Goal: Information Seeking & Learning: Check status

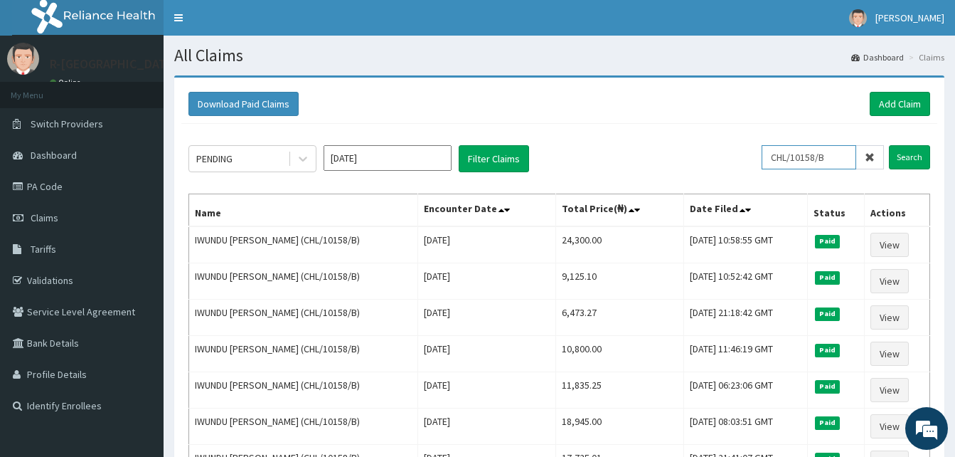
drag, startPoint x: 836, startPoint y: 165, endPoint x: 700, endPoint y: 164, distance: 136.6
click at [700, 164] on div "PENDING Sep 2025 Filter Claims CHL/10158/B Search" at bounding box center [559, 158] width 742 height 27
paste input "EIS/10134/A"
type input "EIS/10134/A"
click at [889, 145] on input "Search" at bounding box center [909, 157] width 41 height 24
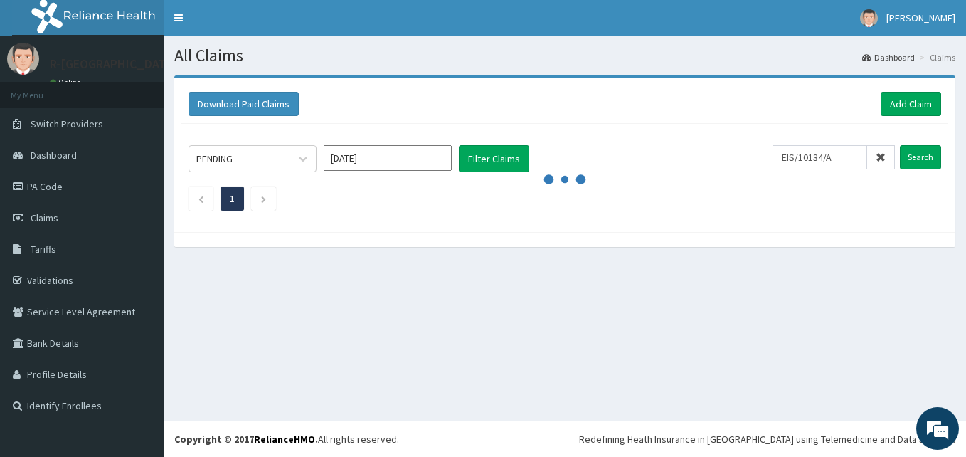
click at [287, 258] on div "Download Paid Claims Add Claim × Note you can only download claims within a max…" at bounding box center [565, 168] width 802 height 186
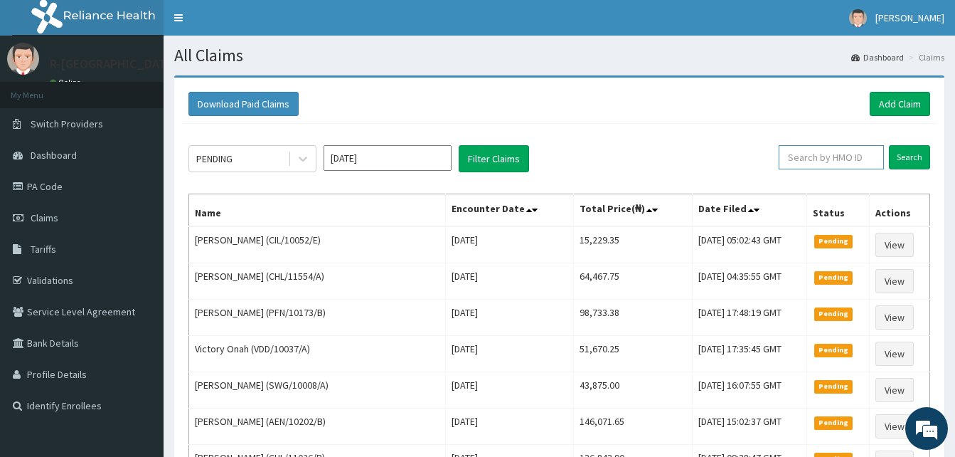
click at [854, 148] on input "text" at bounding box center [831, 157] width 105 height 24
paste input "EIS/10134/A"
click at [889, 145] on input "Search" at bounding box center [909, 157] width 41 height 24
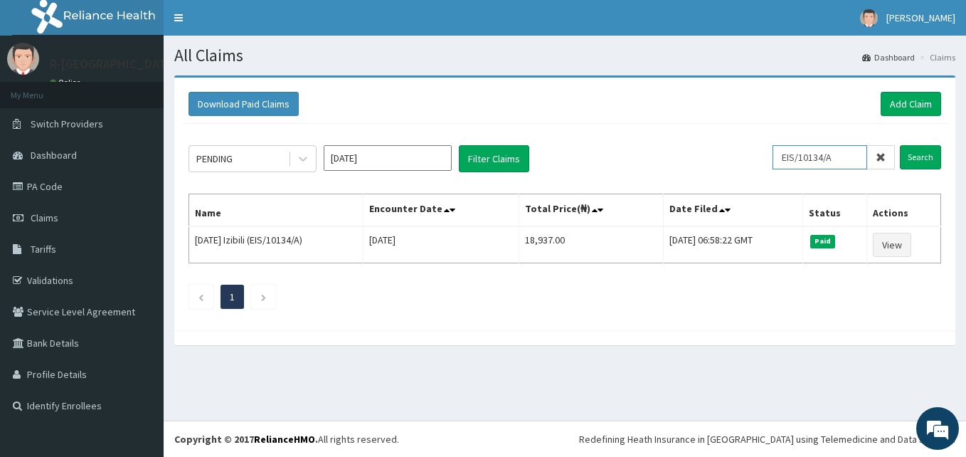
drag, startPoint x: 851, startPoint y: 152, endPoint x: 686, endPoint y: 154, distance: 164.3
click at [686, 154] on div "PENDING Sep 2025 Filter Claims EIS/10134/A Search" at bounding box center [564, 158] width 752 height 27
paste input "LTR/10090"
click at [900, 145] on input "Search" at bounding box center [920, 157] width 41 height 24
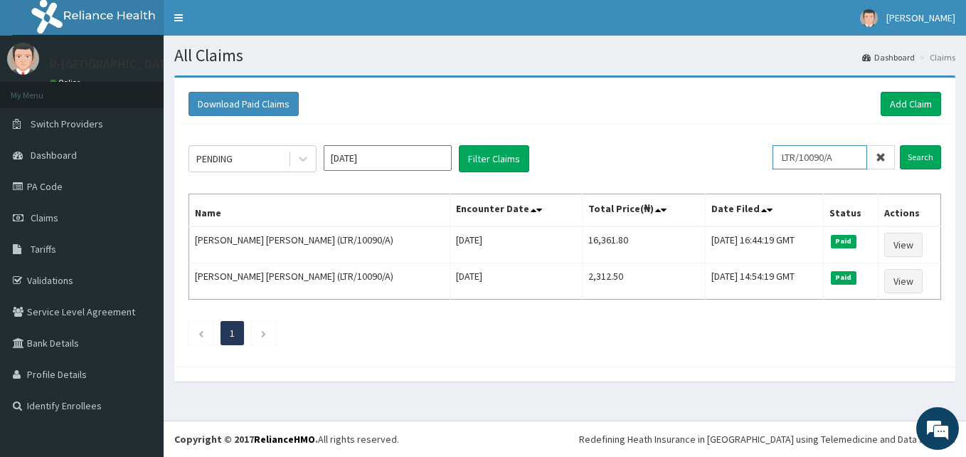
drag, startPoint x: 856, startPoint y: 157, endPoint x: 724, endPoint y: 146, distance: 132.1
click at [724, 146] on div "PENDING Sep 2025 Filter Claims LTR/10090/A Search" at bounding box center [564, 158] width 752 height 27
paste input "SFL/10339/B"
click at [900, 145] on input "Search" at bounding box center [920, 157] width 41 height 24
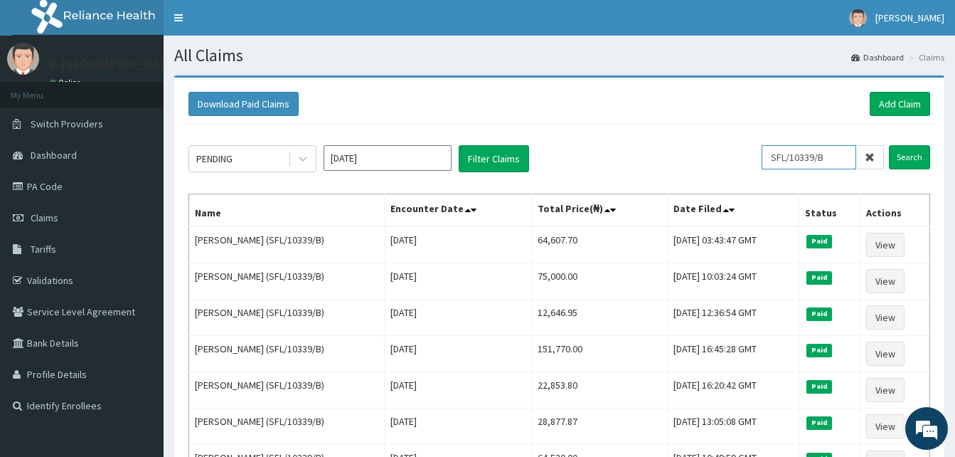
drag, startPoint x: 841, startPoint y: 157, endPoint x: 671, endPoint y: 154, distance: 170.7
click at [671, 154] on div "PENDING Sep 2025 Filter Claims SFL/10339/B Search" at bounding box center [559, 158] width 742 height 27
paste input "CIL/10052/D"
click at [889, 145] on input "Search" at bounding box center [909, 157] width 41 height 24
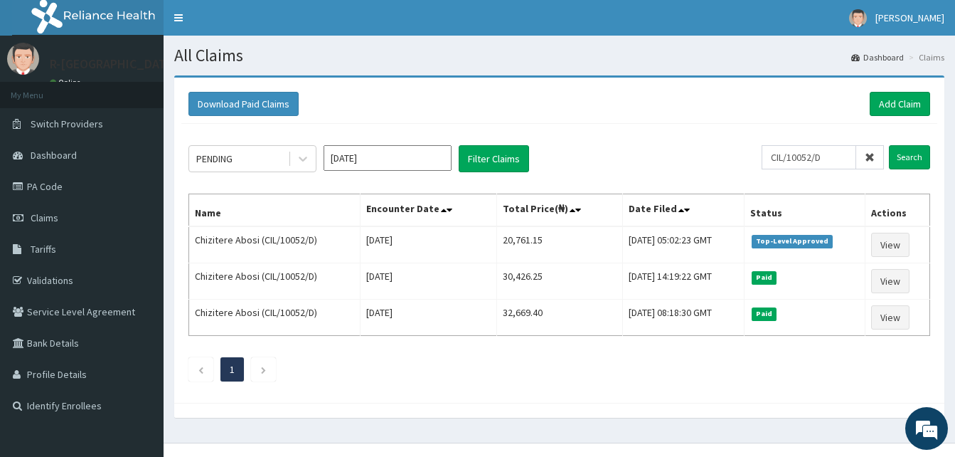
click at [666, 428] on div "Download Paid Claims Add Claim × Note you can only download claims within a max…" at bounding box center [560, 253] width 792 height 356
drag, startPoint x: 835, startPoint y: 159, endPoint x: 653, endPoint y: 156, distance: 182.1
click at [653, 156] on div "PENDING Sep 2025 Filter Claims CIL/10052/D Search" at bounding box center [559, 158] width 742 height 27
paste input "FMP/10332/B"
click at [889, 145] on input "Search" at bounding box center [909, 157] width 41 height 24
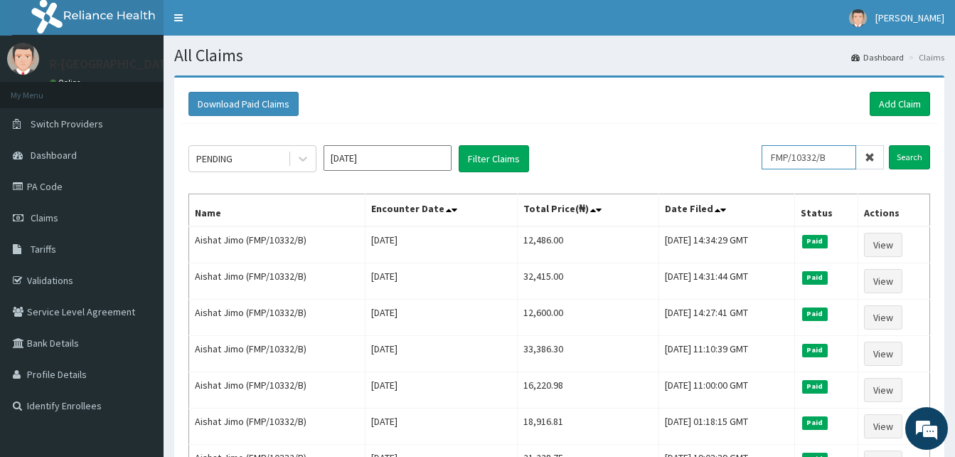
drag, startPoint x: 839, startPoint y: 159, endPoint x: 698, endPoint y: 139, distance: 142.8
click at [698, 139] on div "PENDING Sep 2025 Filter Claims FMP/10332/B Search Name Encounter Date Total Pri…" at bounding box center [559, 459] width 756 height 671
paste input "HTH/10018/A"
click at [889, 145] on input "Search" at bounding box center [909, 157] width 41 height 24
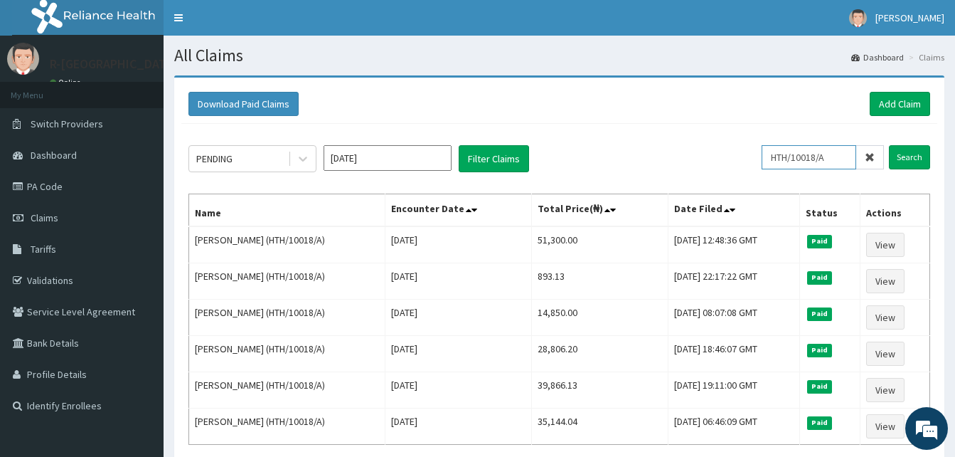
drag, startPoint x: 846, startPoint y: 160, endPoint x: 764, endPoint y: 149, distance: 83.3
click at [764, 149] on div "PENDING Sep 2025 Filter Claims HTH/10018/A Search" at bounding box center [559, 158] width 742 height 27
paste input "LBP/10313/B"
click at [889, 145] on input "Search" at bounding box center [909, 157] width 41 height 24
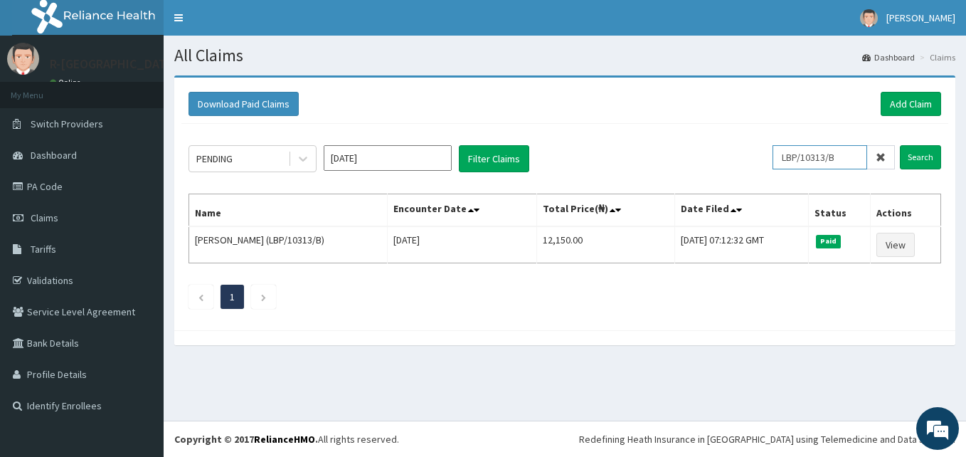
drag, startPoint x: 847, startPoint y: 160, endPoint x: 754, endPoint y: 149, distance: 93.8
click at [754, 149] on div "PENDING Sep 2025 Filter Claims LBP/10313/B Search" at bounding box center [564, 158] width 752 height 27
paste input "CHL/11296"
click at [900, 145] on input "Search" at bounding box center [920, 157] width 41 height 24
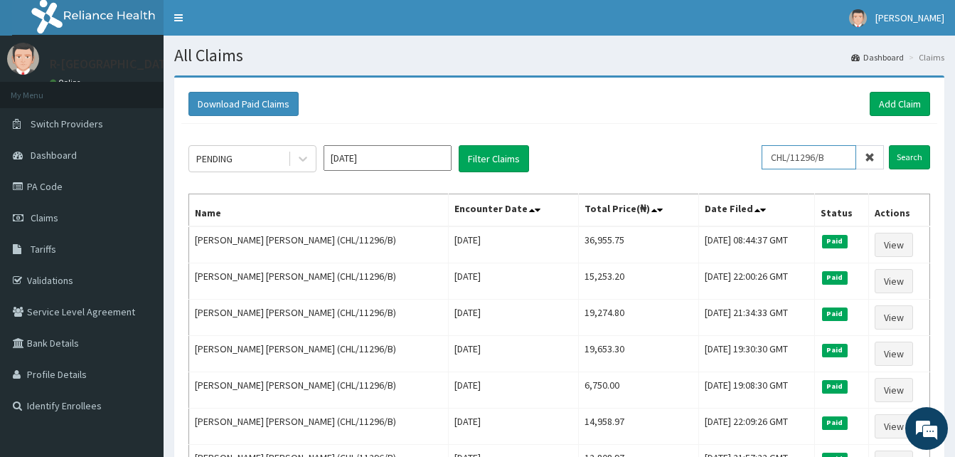
drag, startPoint x: 836, startPoint y: 158, endPoint x: 721, endPoint y: 147, distance: 115.1
click at [721, 147] on div "PENDING Sep 2025 Filter Claims CHL/11296/B Search" at bounding box center [559, 158] width 742 height 27
paste input "JZ/10002/A"
click at [889, 145] on input "Search" at bounding box center [909, 157] width 41 height 24
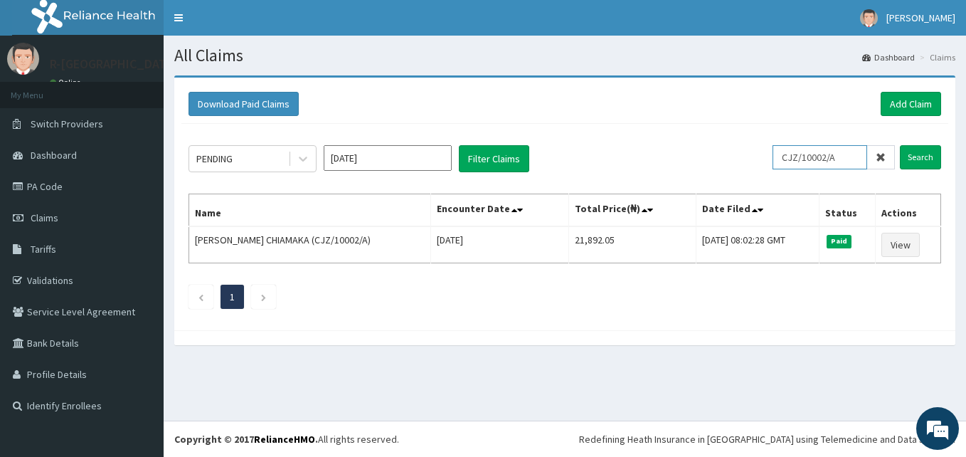
drag, startPoint x: 848, startPoint y: 158, endPoint x: 710, endPoint y: 133, distance: 140.2
click at [710, 133] on div "PENDING Sep 2025 Filter Claims CJZ/10002/A Search Name Encounter Date Total Pri…" at bounding box center [564, 223] width 767 height 199
paste input "ALP/10186"
click at [710, 133] on div "PENDING Sep 2025 Filter Claims ALP/10186/A Search Name Encounter Date Total Pri…" at bounding box center [564, 223] width 767 height 199
click at [846, 156] on input "ALP/10186/A" at bounding box center [819, 157] width 95 height 24
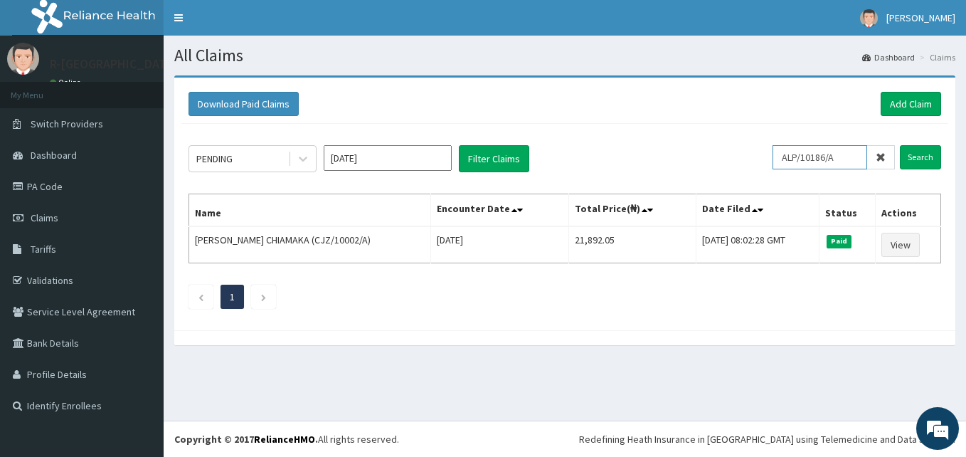
click at [900, 145] on input "Search" at bounding box center [920, 157] width 41 height 24
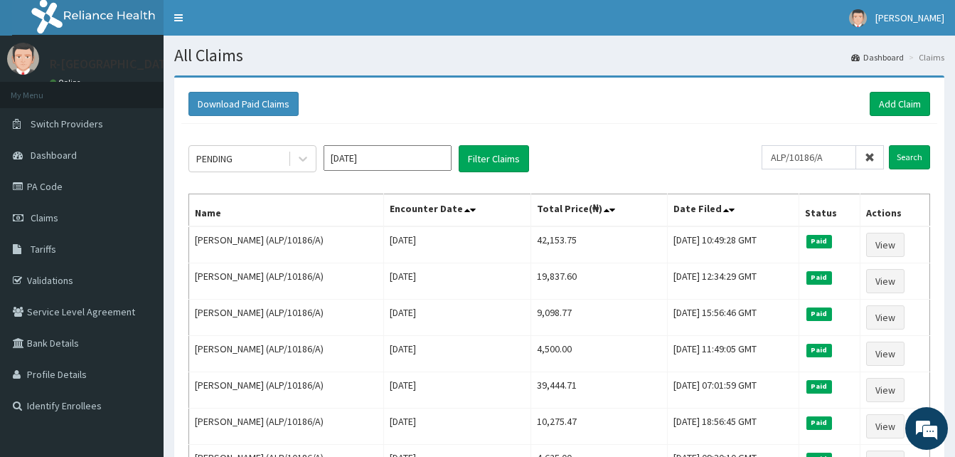
click at [612, 148] on div "PENDING Sep 2025 Filter Claims" at bounding box center [474, 158] width 573 height 27
drag, startPoint x: 845, startPoint y: 151, endPoint x: 761, endPoint y: 145, distance: 84.2
click at [761, 145] on div "PENDING Sep 2025 Filter Claims ALP/10186/A Search" at bounding box center [559, 158] width 742 height 27
paste input "CHL/11722/B"
click at [889, 145] on input "Search" at bounding box center [909, 157] width 41 height 24
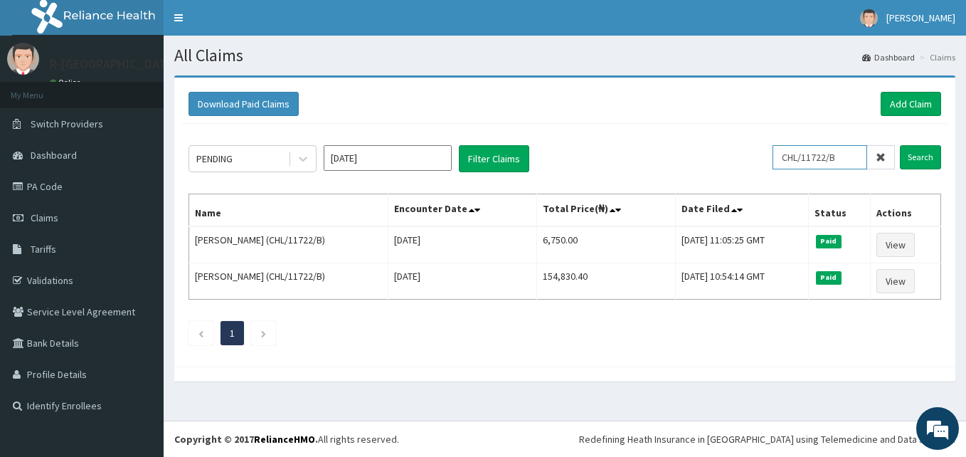
drag, startPoint x: 851, startPoint y: 156, endPoint x: 726, endPoint y: 145, distance: 125.7
click at [726, 145] on div "PENDING Sep 2025 Filter Claims CHL/11722/B Search" at bounding box center [564, 158] width 752 height 27
paste input "LSH/10191/A"
click at [900, 145] on input "Search" at bounding box center [920, 157] width 41 height 24
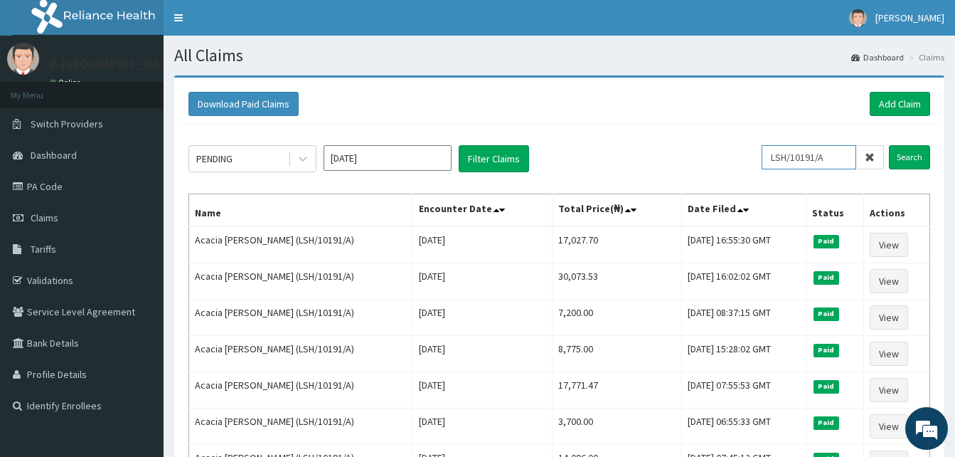
drag, startPoint x: 843, startPoint y: 159, endPoint x: 728, endPoint y: 132, distance: 118.3
click at [728, 132] on div "PENDING Sep 2025 Filter Claims LSH/10191/A Search Name Encounter Date Total Pri…" at bounding box center [559, 368] width 756 height 489
paste input "C"
click at [889, 145] on input "Search" at bounding box center [909, 157] width 41 height 24
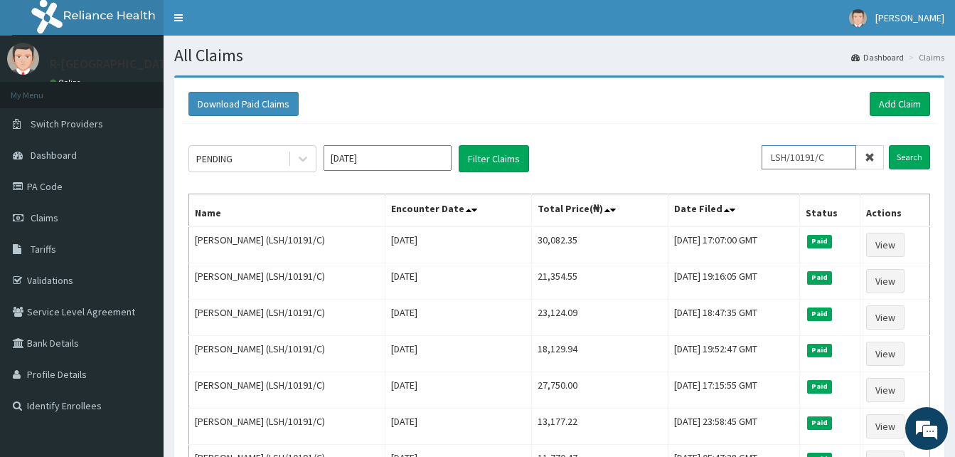
drag, startPoint x: 844, startPoint y: 156, endPoint x: 709, endPoint y: 151, distance: 135.2
click at [709, 151] on div "PENDING Sep 2025 Filter Claims LSH/10191/C Search" at bounding box center [559, 158] width 742 height 27
paste input "MFD/10052/A"
type input "MFD/10052/A"
click at [709, 151] on div "PENDING [DATE] Filter Claims" at bounding box center [474, 158] width 573 height 27
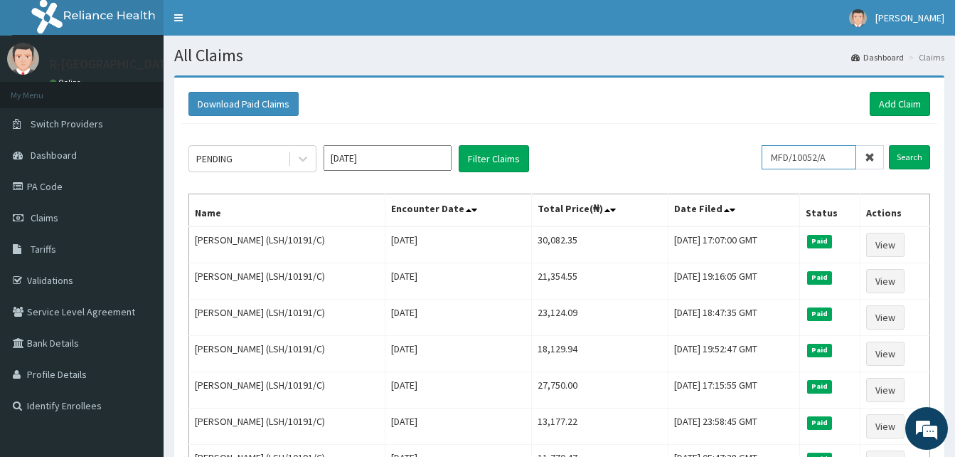
click at [847, 161] on input "MFD/10052/A" at bounding box center [809, 157] width 95 height 24
click at [889, 145] on input "Search" at bounding box center [909, 157] width 41 height 24
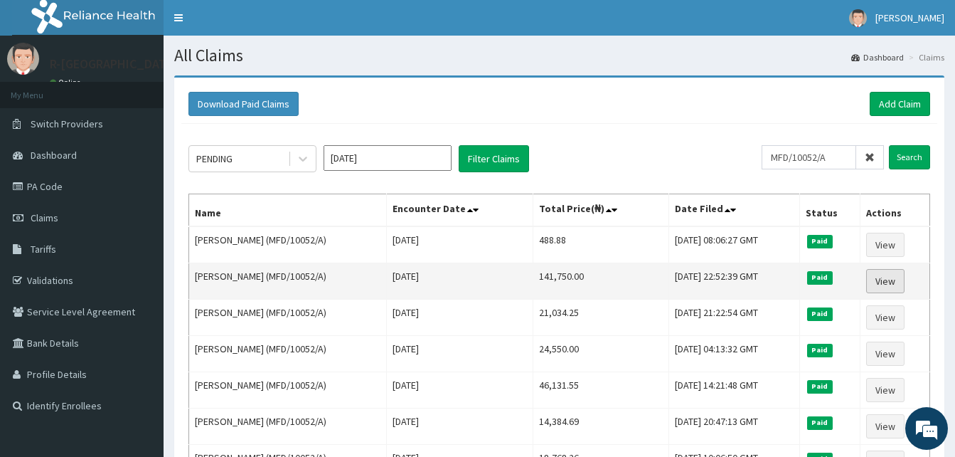
click at [903, 279] on link "View" at bounding box center [885, 281] width 38 height 24
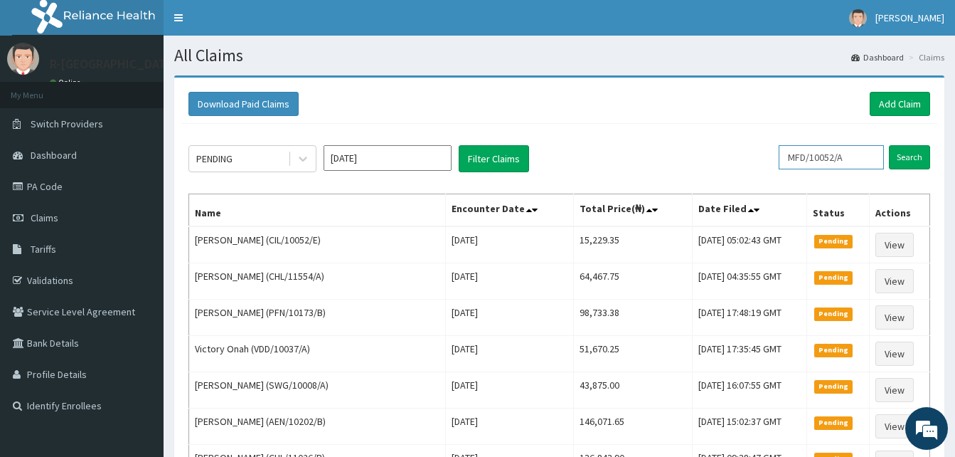
click at [858, 154] on input "MFD/10052/A" at bounding box center [831, 157] width 105 height 24
click at [889, 145] on input "Search" at bounding box center [909, 157] width 41 height 24
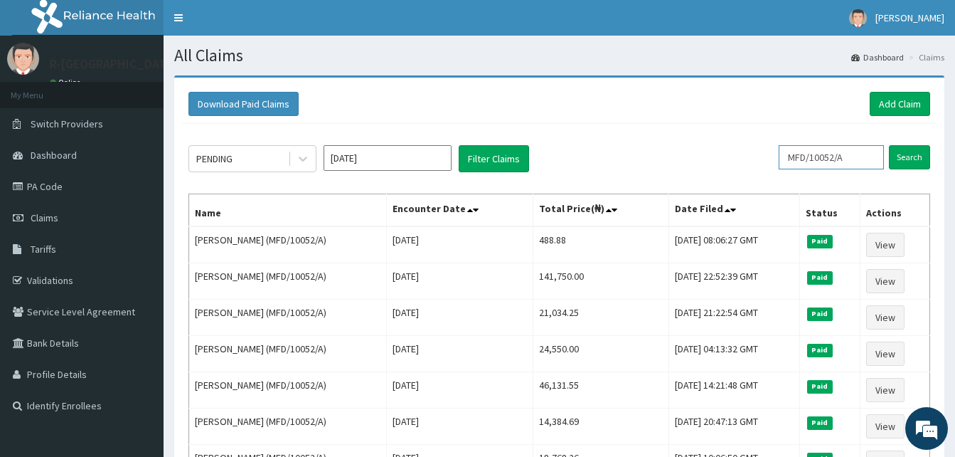
drag, startPoint x: 869, startPoint y: 154, endPoint x: 682, endPoint y: 142, distance: 187.4
click at [682, 142] on div "PENDING Sep 2025 Filter Claims MFD/10052/A Search Name Encounter Date Total Pri…" at bounding box center [559, 368] width 756 height 489
paste input "OVL/10018/E"
click at [889, 145] on input "Search" at bounding box center [909, 157] width 41 height 24
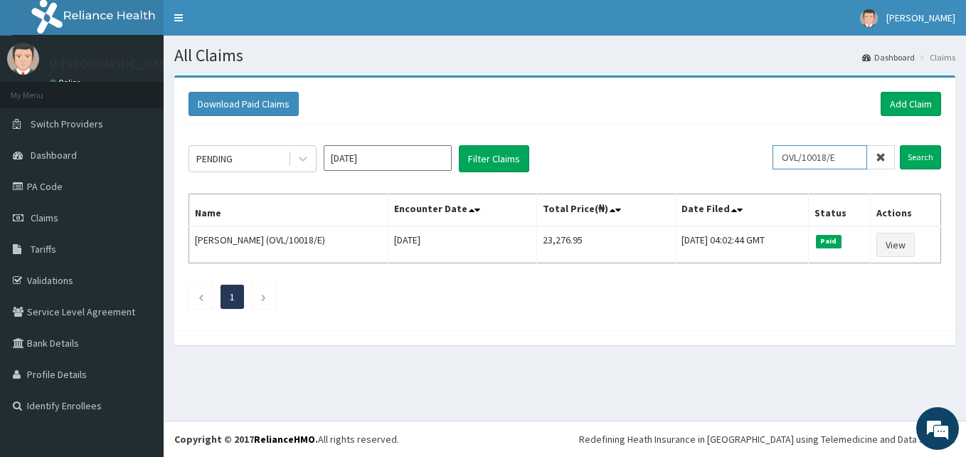
drag, startPoint x: 849, startPoint y: 159, endPoint x: 757, endPoint y: 151, distance: 92.1
click at [757, 151] on div "PENDING Sep 2025 Filter Claims OVL/10018/E Search" at bounding box center [564, 158] width 752 height 27
paste input "KER/10124/C"
click at [900, 145] on input "Search" at bounding box center [920, 157] width 41 height 24
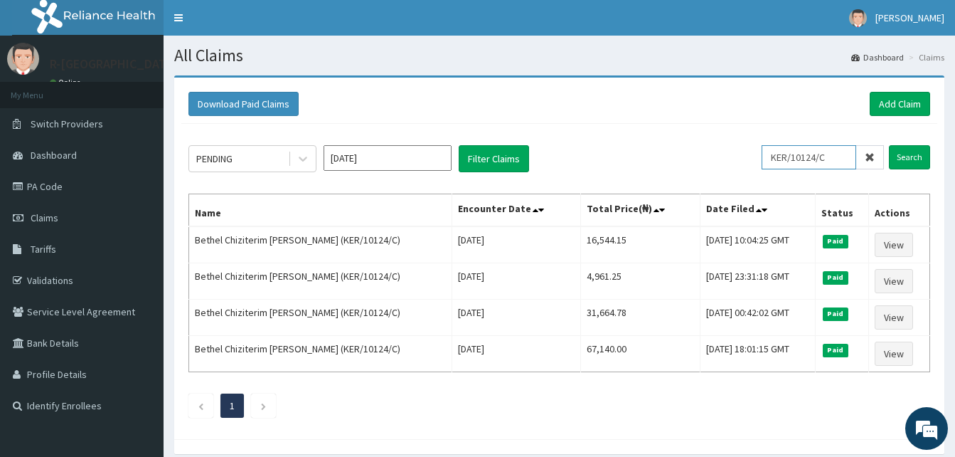
drag, startPoint x: 843, startPoint y: 165, endPoint x: 722, endPoint y: 134, distance: 125.4
click at [722, 134] on div "PENDING Sep 2025 Filter Claims KER/10124/C Search Name Encounter Date Total Pri…" at bounding box center [559, 278] width 756 height 308
paste input "B"
click at [889, 145] on input "Search" at bounding box center [909, 157] width 41 height 24
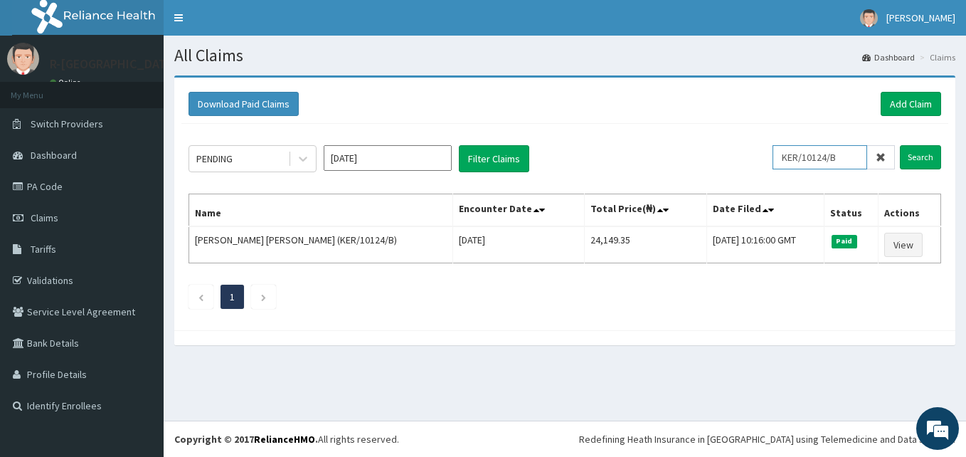
drag, startPoint x: 848, startPoint y: 154, endPoint x: 771, endPoint y: 159, distance: 76.9
click at [771, 159] on div "PENDING Sep 2025 Filter Claims KER/10124/B Search" at bounding box center [564, 158] width 752 height 27
paste input "D"
click at [900, 145] on input "Search" at bounding box center [920, 157] width 41 height 24
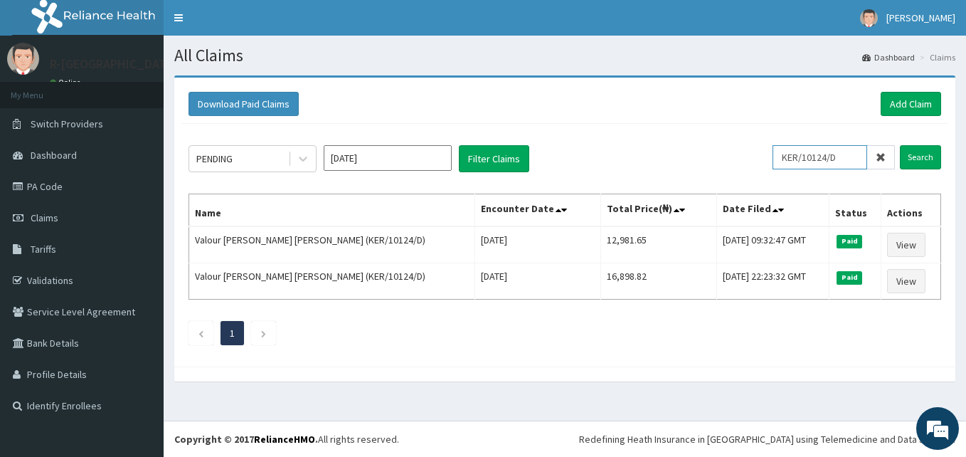
drag, startPoint x: 855, startPoint y: 166, endPoint x: 781, endPoint y: 150, distance: 75.6
click at [781, 150] on input "KER/10124/D" at bounding box center [819, 157] width 95 height 24
paste input "CHL/10621/A"
click at [900, 145] on input "Search" at bounding box center [920, 157] width 41 height 24
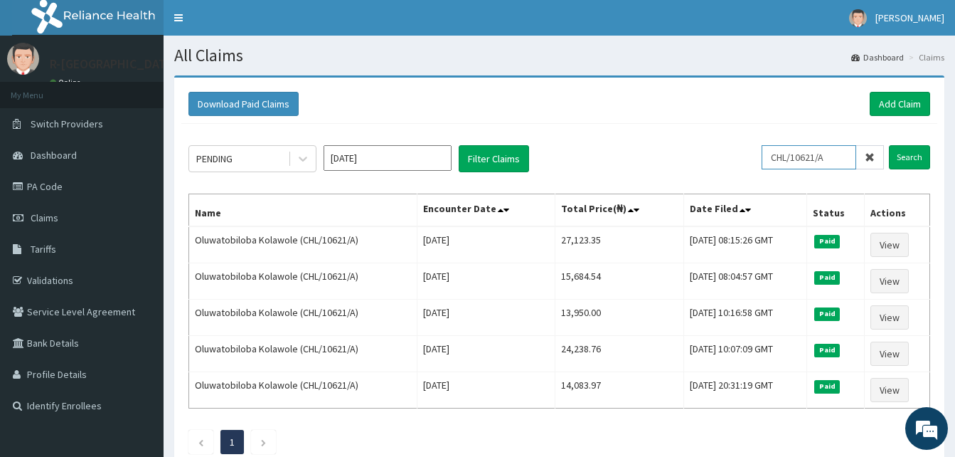
drag, startPoint x: 843, startPoint y: 164, endPoint x: 751, endPoint y: 148, distance: 93.8
click at [751, 148] on div "PENDING Sep 2025 Filter Claims CHL/10621/A Search" at bounding box center [559, 158] width 742 height 27
paste input "909/D"
type input "CHL/10909/D"
click at [889, 145] on input "Search" at bounding box center [909, 157] width 41 height 24
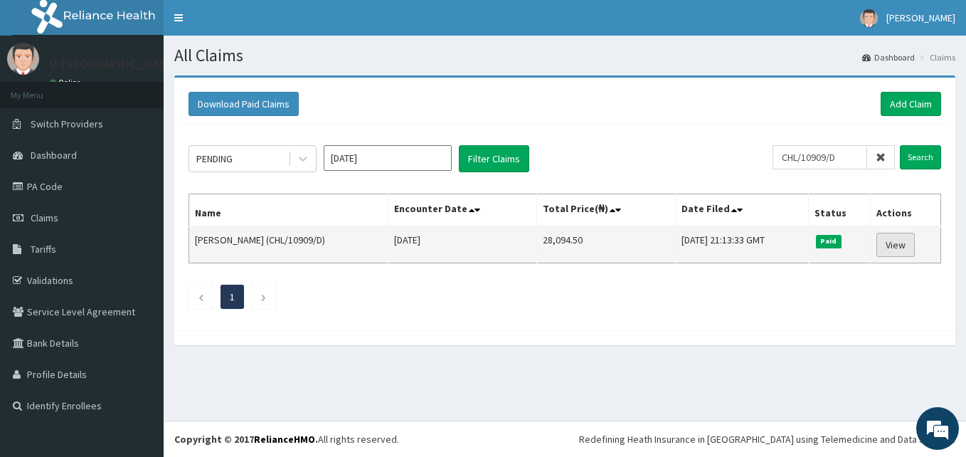
click at [915, 242] on link "View" at bounding box center [895, 245] width 38 height 24
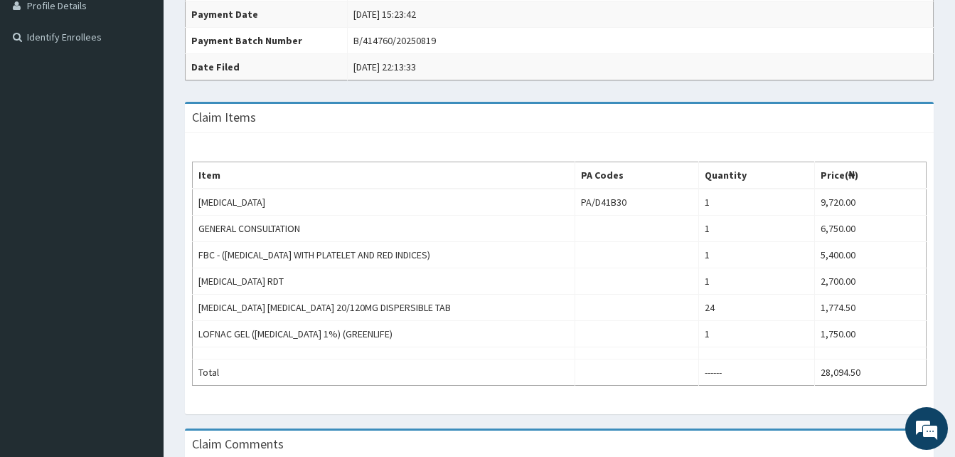
scroll to position [369, 0]
click at [669, 420] on div "Claim Items Item PA Codes Quantity Price(₦) [MEDICAL_DATA] PA/D41B30 1 9,720.00…" at bounding box center [559, 264] width 770 height 326
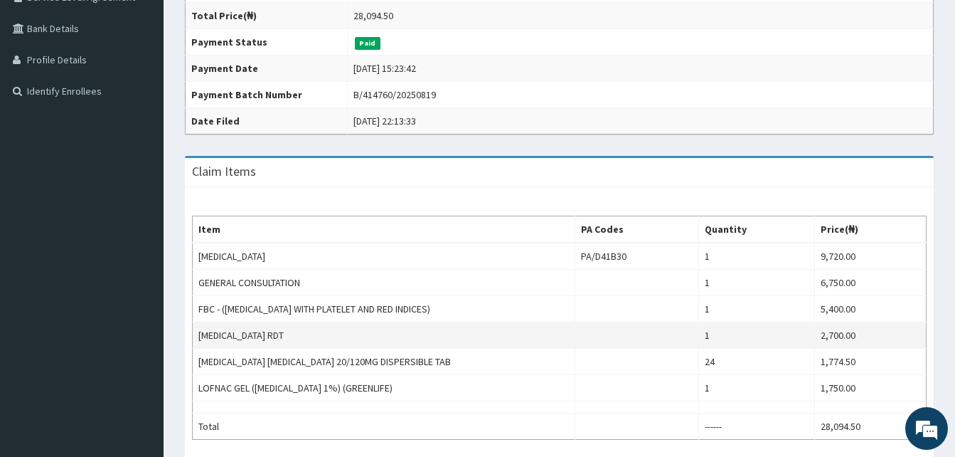
scroll to position [308, 0]
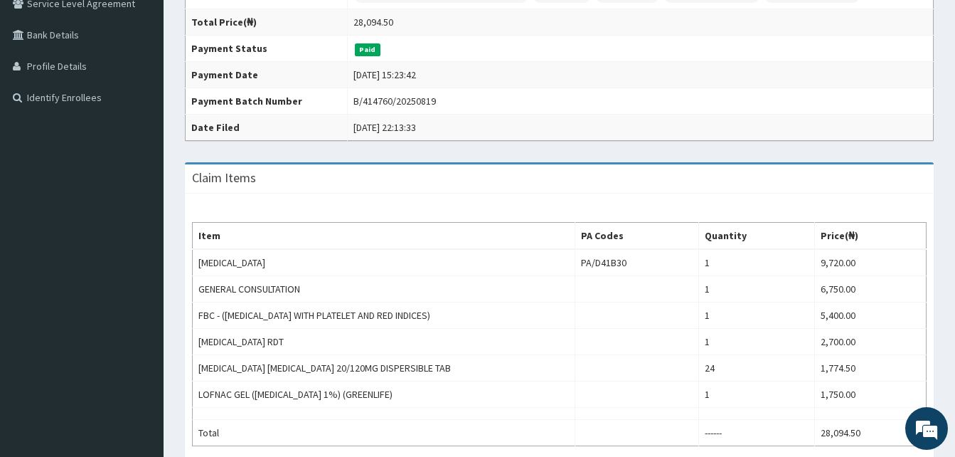
click at [666, 215] on div "Item PA Codes Quantity Price(₦) [MEDICAL_DATA] PA/D41B30 1 9,720.00 GENERAL CON…" at bounding box center [559, 333] width 749 height 281
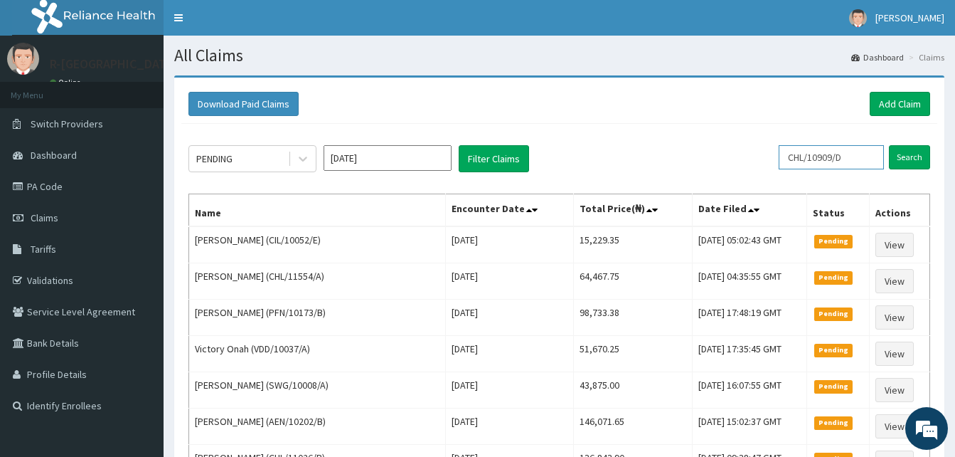
drag, startPoint x: 863, startPoint y: 158, endPoint x: 735, endPoint y: 156, distance: 128.0
click at [735, 156] on div "PENDING [DATE] Filter Claims CHL/10909/D Search" at bounding box center [559, 158] width 742 height 27
paste input "ssy/10005/c"
click at [889, 145] on input "Search" at bounding box center [909, 157] width 41 height 24
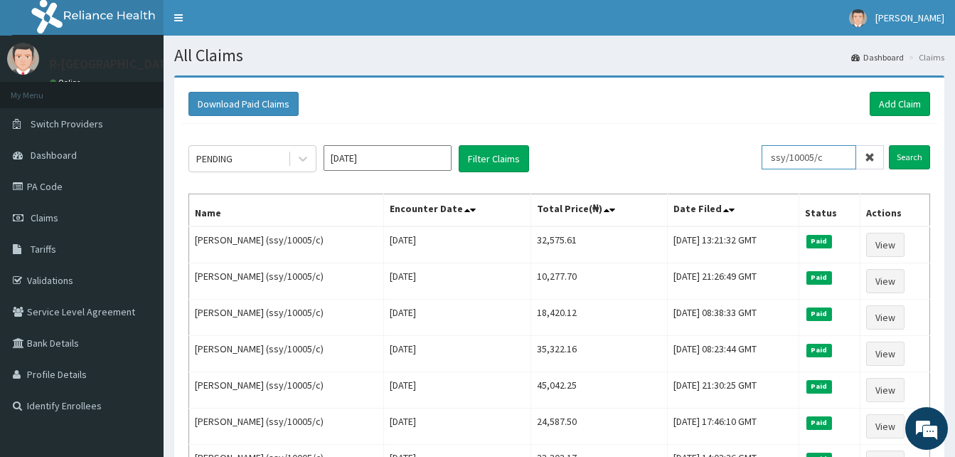
drag, startPoint x: 836, startPoint y: 154, endPoint x: 734, endPoint y: 144, distance: 102.8
click at [734, 144] on div "PENDING [DATE] Filter Claims ssy/10005/c Search Name Encounter Date Total Price…" at bounding box center [559, 368] width 756 height 489
paste input "SSY/10005/E"
click at [889, 145] on input "Search" at bounding box center [909, 157] width 41 height 24
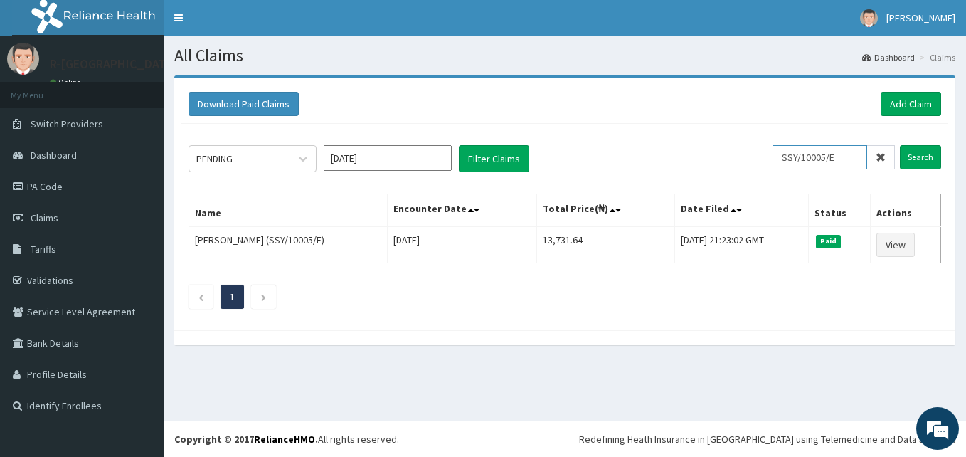
drag, startPoint x: 841, startPoint y: 163, endPoint x: 762, endPoint y: 156, distance: 79.3
click at [762, 156] on div "PENDING [DATE] Filter Claims SSY/10005/E Search" at bounding box center [564, 158] width 752 height 27
paste input "JHS/10022/A"
click at [900, 145] on input "Search" at bounding box center [920, 157] width 41 height 24
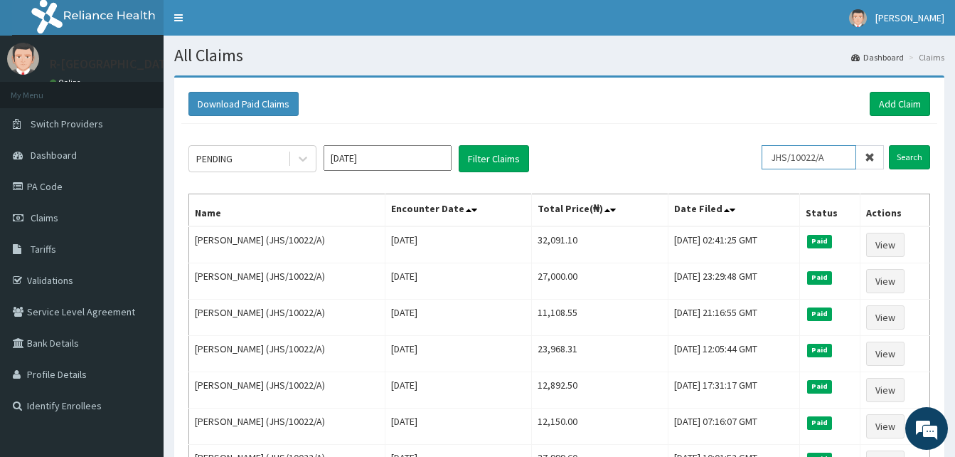
drag, startPoint x: 835, startPoint y: 155, endPoint x: 676, endPoint y: 154, distance: 158.6
click at [676, 154] on div "PENDING [DATE] Filter Claims JHS/10022/A Search" at bounding box center [559, 158] width 742 height 27
paste input "AVL/10569"
click at [889, 145] on input "Search" at bounding box center [909, 157] width 41 height 24
drag, startPoint x: 836, startPoint y: 164, endPoint x: 717, endPoint y: 142, distance: 121.5
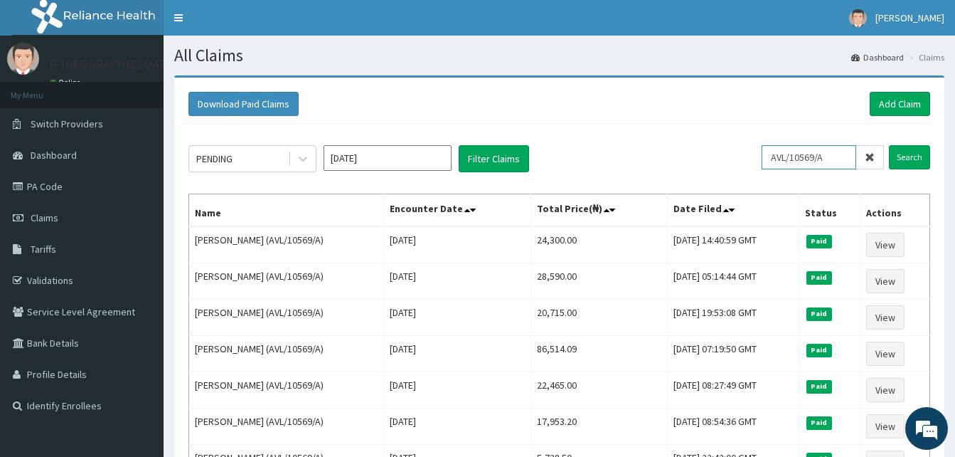
paste input "HIA/10445"
click at [889, 145] on input "Search" at bounding box center [909, 157] width 41 height 24
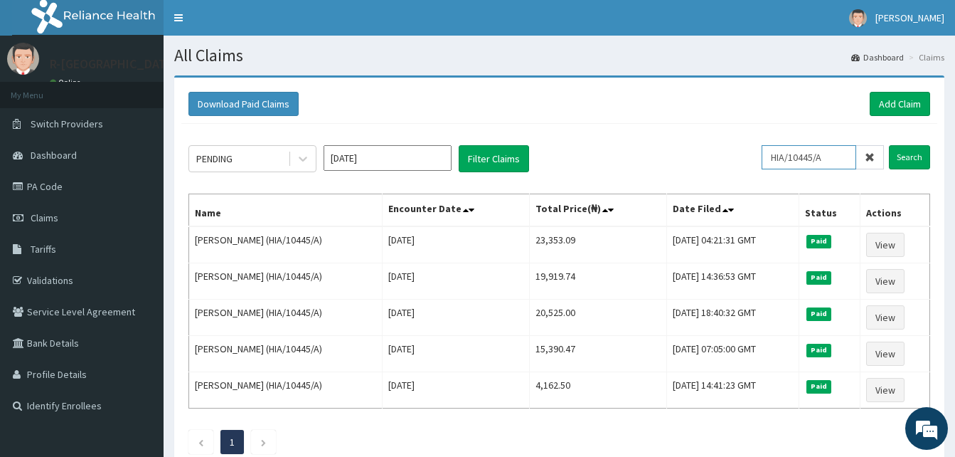
drag, startPoint x: 831, startPoint y: 161, endPoint x: 748, endPoint y: 139, distance: 86.1
click at [748, 139] on div "PENDING [DATE] Filter Claims HIA/10445/A Search Name Encounter Date Total Price…" at bounding box center [559, 296] width 756 height 344
paste input "GSV/10399/B"
click at [889, 145] on input "Search" at bounding box center [909, 157] width 41 height 24
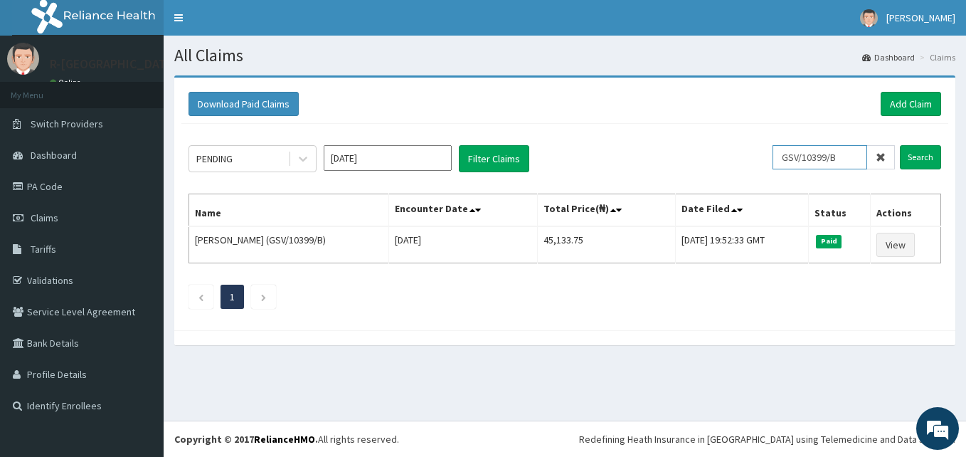
drag, startPoint x: 849, startPoint y: 155, endPoint x: 756, endPoint y: 152, distance: 93.2
click at [756, 152] on div "PENDING [DATE] Filter Claims GSV/10399/B Search" at bounding box center [564, 158] width 752 height 27
paste input "NBC/10276/A"
click at [756, 152] on div "PENDING [DATE] Filter Claims" at bounding box center [480, 158] width 584 height 27
click at [855, 164] on input "NBC/10276/A" at bounding box center [819, 157] width 95 height 24
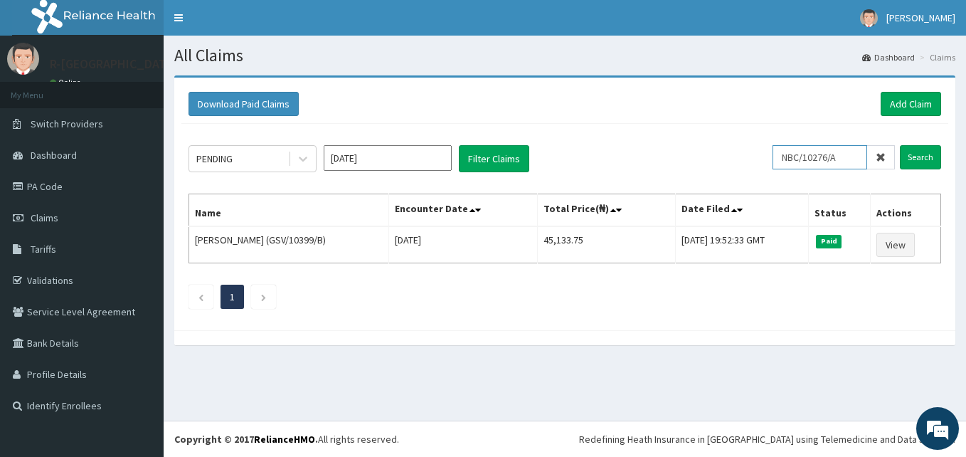
click at [900, 145] on input "Search" at bounding box center [920, 157] width 41 height 24
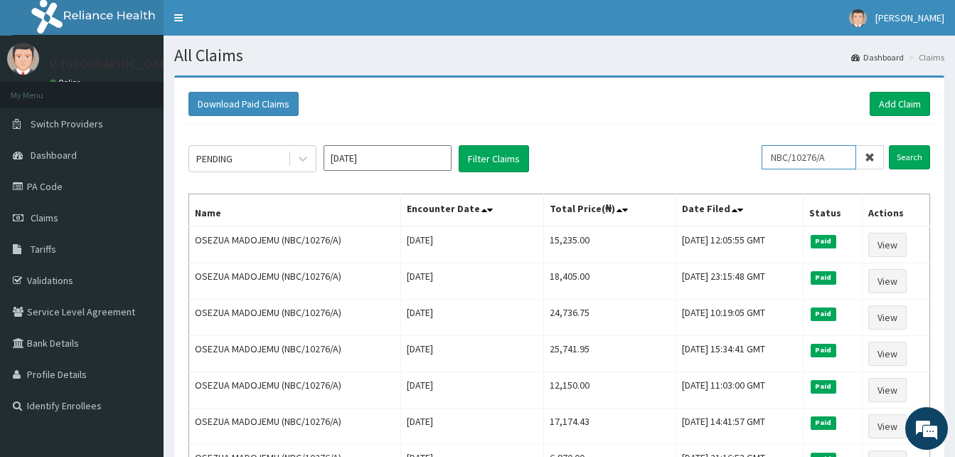
drag, startPoint x: 845, startPoint y: 166, endPoint x: 701, endPoint y: 134, distance: 147.9
click at [701, 134] on div "PENDING [DATE] Filter Claims NBC/10276/A Search Name Encounter Date Total Price…" at bounding box center [559, 368] width 756 height 489
paste input "CAX/10017"
click at [889, 145] on input "Search" at bounding box center [909, 157] width 41 height 24
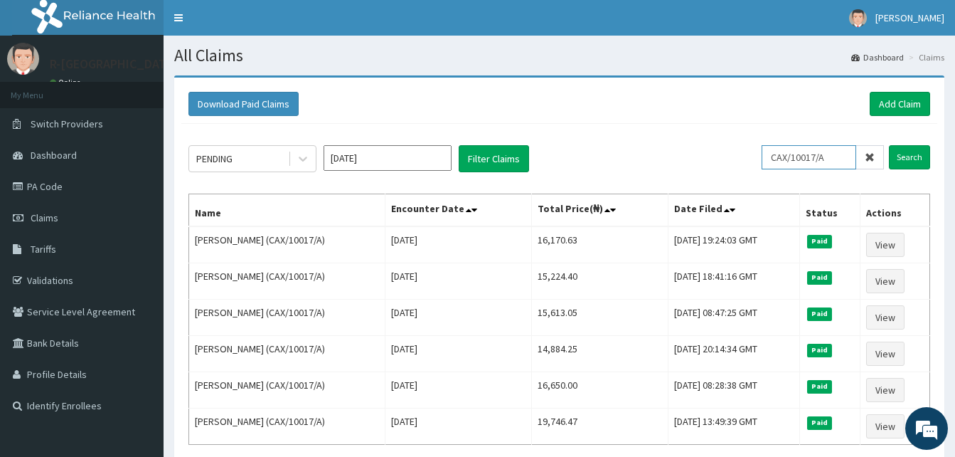
drag, startPoint x: 836, startPoint y: 159, endPoint x: 714, endPoint y: 144, distance: 122.5
click at [714, 144] on div "PENDING Sep 2025 Filter Claims CAX/10017/A Search Name Encounter Date Total Pri…" at bounding box center [559, 314] width 756 height 380
paste input "DDO/10014/E"
click at [889, 145] on input "Search" at bounding box center [909, 157] width 41 height 24
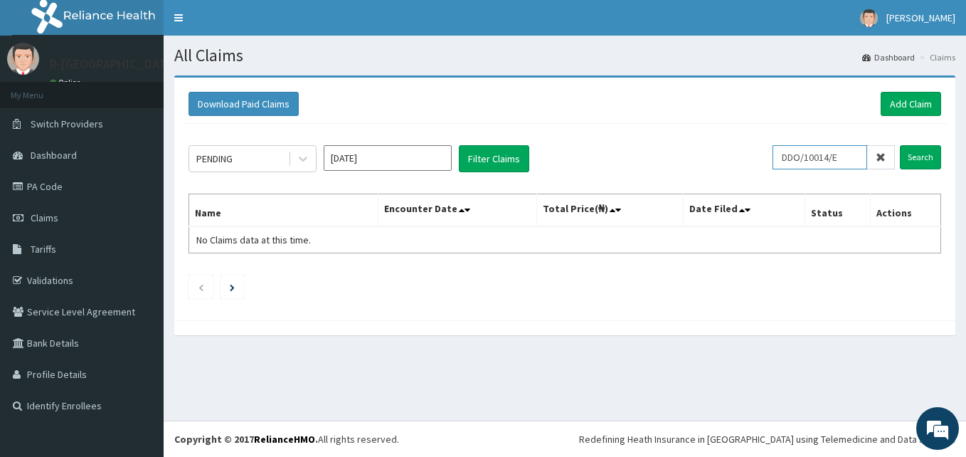
click at [796, 156] on input "DDO/10014/E" at bounding box center [819, 157] width 95 height 24
click at [900, 145] on input "Search" at bounding box center [920, 157] width 41 height 24
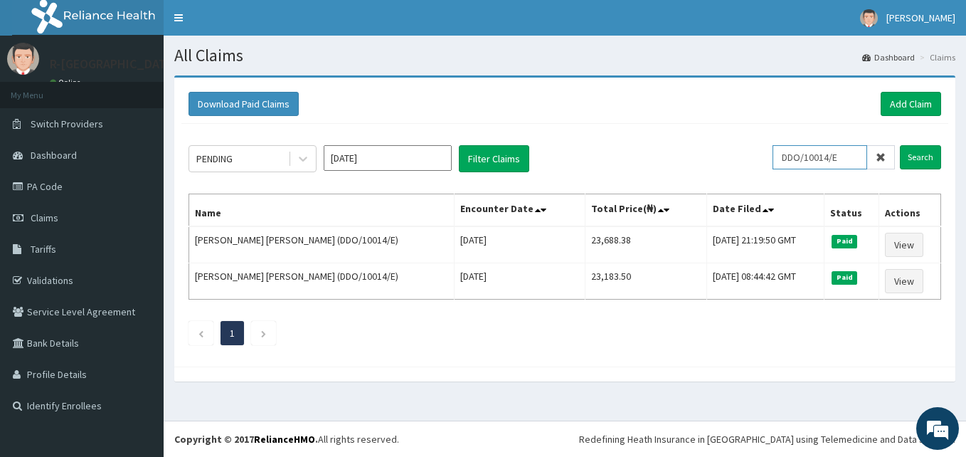
drag, startPoint x: 851, startPoint y: 160, endPoint x: 725, endPoint y: 144, distance: 126.2
click at [725, 144] on div "PENDING Sep 2025 Filter Claims DDO/10014/E Search Name Encounter Date Total Pri…" at bounding box center [564, 241] width 767 height 235
paste input "D"
click at [900, 145] on input "Search" at bounding box center [920, 157] width 41 height 24
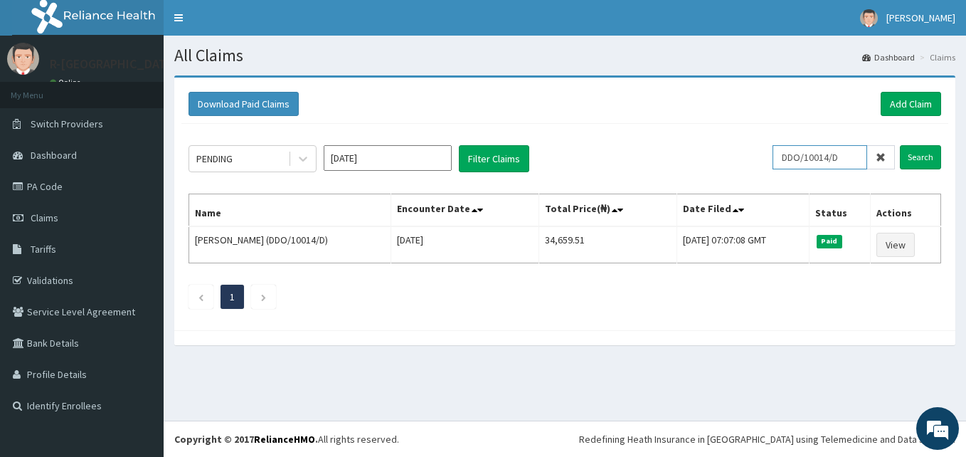
drag, startPoint x: 851, startPoint y: 160, endPoint x: 708, endPoint y: 137, distance: 144.2
click at [708, 137] on div "PENDING Sep 2025 Filter Claims DDO/10014/D Search Name Encounter Date Total Pri…" at bounding box center [564, 223] width 767 height 199
paste input "NEL/10023/A"
click at [900, 145] on input "Search" at bounding box center [920, 157] width 41 height 24
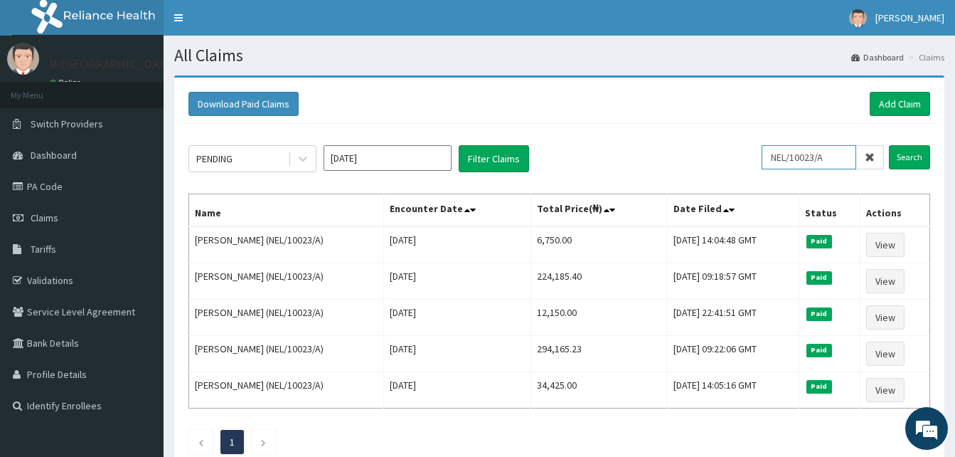
drag, startPoint x: 849, startPoint y: 161, endPoint x: 684, endPoint y: 139, distance: 166.6
click at [684, 139] on div "PENDING Sep 2025 Filter Claims NEL/10023/A Search Name Encounter Date Total Pri…" at bounding box center [559, 296] width 756 height 344
paste input "TVT/10118/B"
click at [889, 145] on input "Search" at bounding box center [909, 157] width 41 height 24
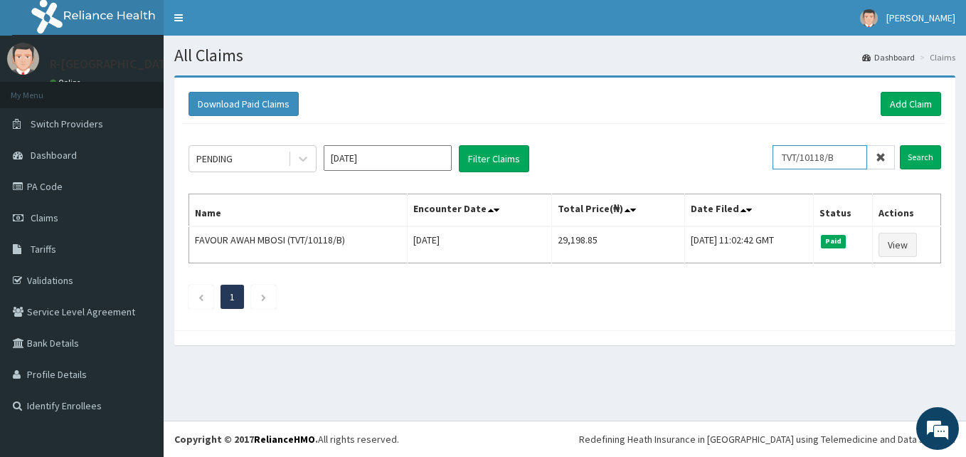
drag, startPoint x: 848, startPoint y: 164, endPoint x: 721, endPoint y: 149, distance: 128.3
click at [721, 149] on div "PENDING Sep 2025 Filter Claims TVT/10118/B Search" at bounding box center [564, 158] width 752 height 27
paste input "C"
click at [900, 145] on input "Search" at bounding box center [920, 157] width 41 height 24
drag, startPoint x: 849, startPoint y: 157, endPoint x: 711, endPoint y: 156, distance: 138.0
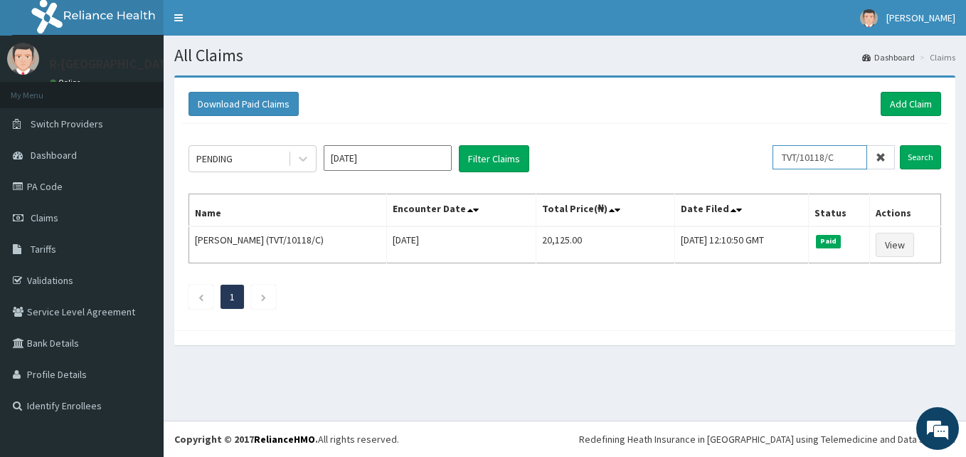
click at [711, 156] on div "PENDING Sep 2025 Filter Claims TVT/10118/C Search" at bounding box center [564, 158] width 752 height 27
paste input "D"
click at [900, 145] on input "Search" at bounding box center [920, 157] width 41 height 24
drag, startPoint x: 851, startPoint y: 154, endPoint x: 735, endPoint y: 146, distance: 116.2
click at [735, 146] on div "PENDING Sep 2025 Filter Claims TVT/10118/D Search" at bounding box center [564, 158] width 752 height 27
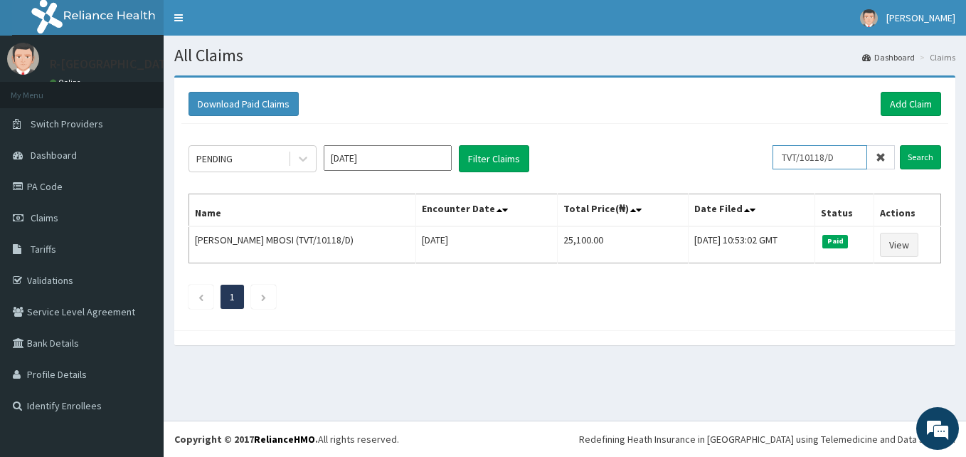
paste input "SFA/10417/A"
click at [900, 145] on input "Search" at bounding box center [920, 157] width 41 height 24
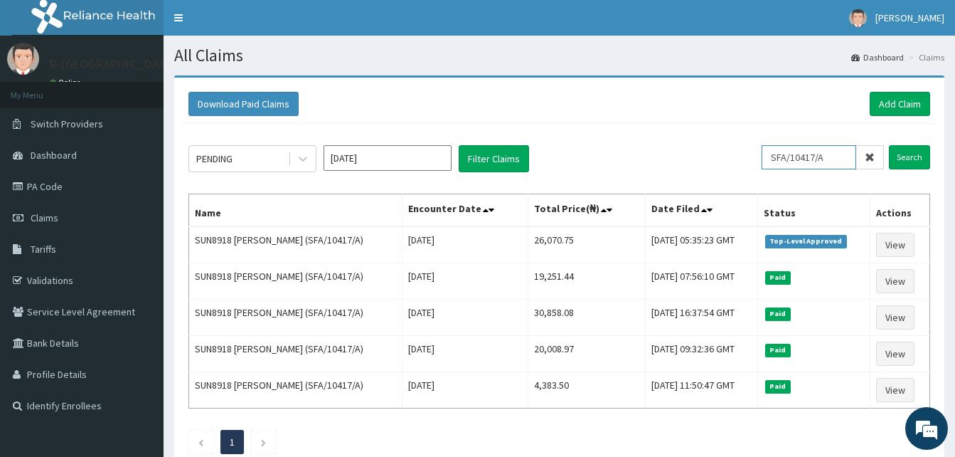
drag, startPoint x: 850, startPoint y: 152, endPoint x: 713, endPoint y: 137, distance: 138.1
click at [713, 137] on div "PENDING Sep 2025 Filter Claims SFA/10417/A Search Name Encounter Date Total Pri…" at bounding box center [559, 296] width 756 height 344
paste input "ONC/10067/B"
click at [889, 145] on input "Search" at bounding box center [909, 157] width 41 height 24
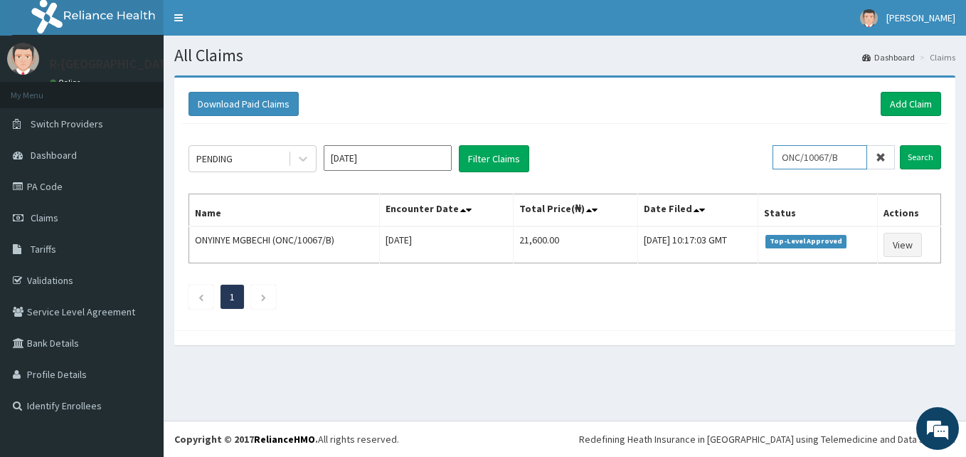
drag, startPoint x: 855, startPoint y: 163, endPoint x: 742, endPoint y: 167, distance: 113.2
click at [742, 167] on div "PENDING Sep 2025 Filter Claims ONC/10067/B Search" at bounding box center [564, 158] width 752 height 27
paste input "A"
type input "ONC/10067/A"
click at [900, 145] on input "Search" at bounding box center [920, 157] width 41 height 24
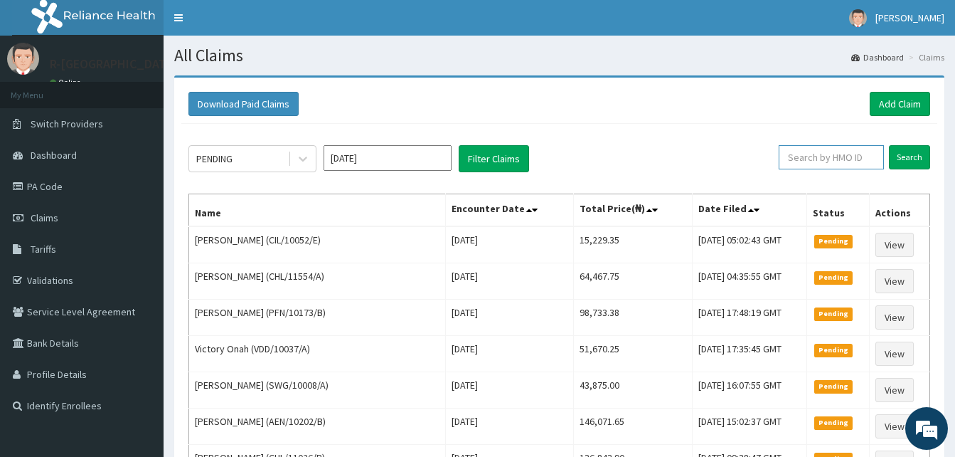
click at [840, 154] on input "text" at bounding box center [831, 157] width 105 height 24
paste input "ONC/10067/A"
click at [889, 145] on input "Search" at bounding box center [909, 157] width 41 height 24
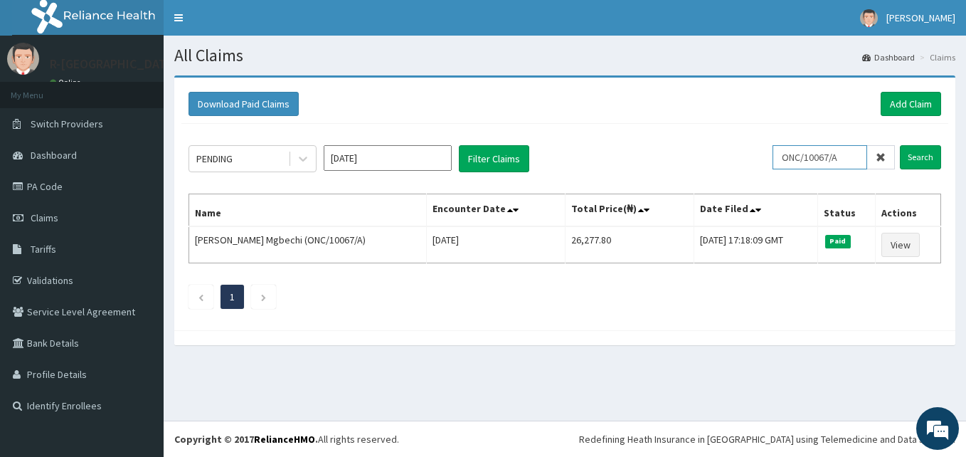
drag, startPoint x: 851, startPoint y: 166, endPoint x: 744, endPoint y: 150, distance: 107.9
click at [744, 150] on div "PENDING [DATE] Filter Claims ONC/10067/A Search" at bounding box center [564, 158] width 752 height 27
paste input "WKP/10152/B"
click at [900, 145] on input "Search" at bounding box center [920, 157] width 41 height 24
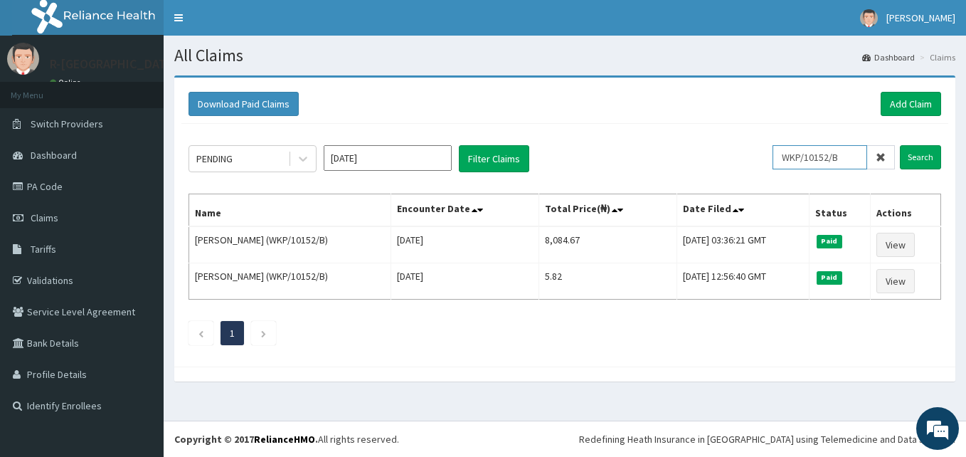
drag, startPoint x: 851, startPoint y: 159, endPoint x: 704, endPoint y: 165, distance: 147.4
click at [704, 165] on div "PENDING [DATE] Filter Claims WKP/10152/B Search" at bounding box center [564, 158] width 752 height 27
paste input "DAL/10212/A"
type input "DAL/10212/A"
click at [900, 145] on input "Search" at bounding box center [920, 157] width 41 height 24
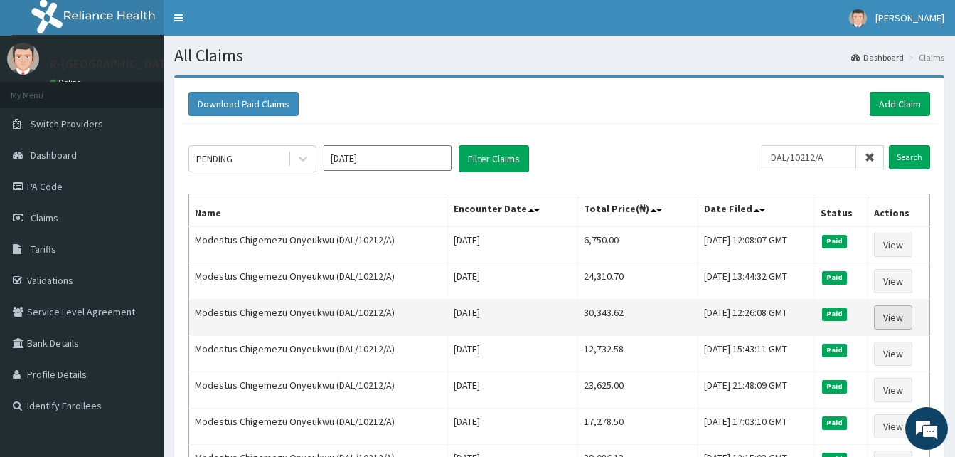
click at [902, 319] on link "View" at bounding box center [893, 317] width 38 height 24
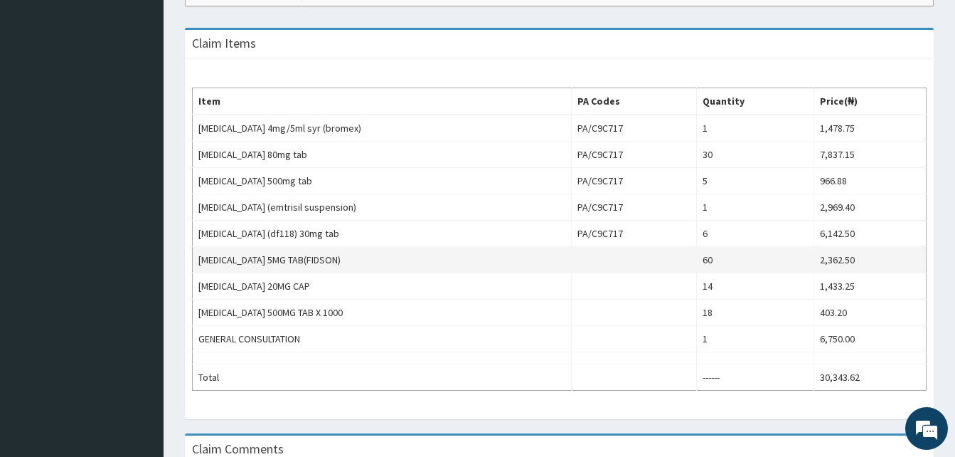
click at [321, 257] on td "[MEDICAL_DATA] 5MG TAB(FIDSON)" at bounding box center [382, 260] width 379 height 26
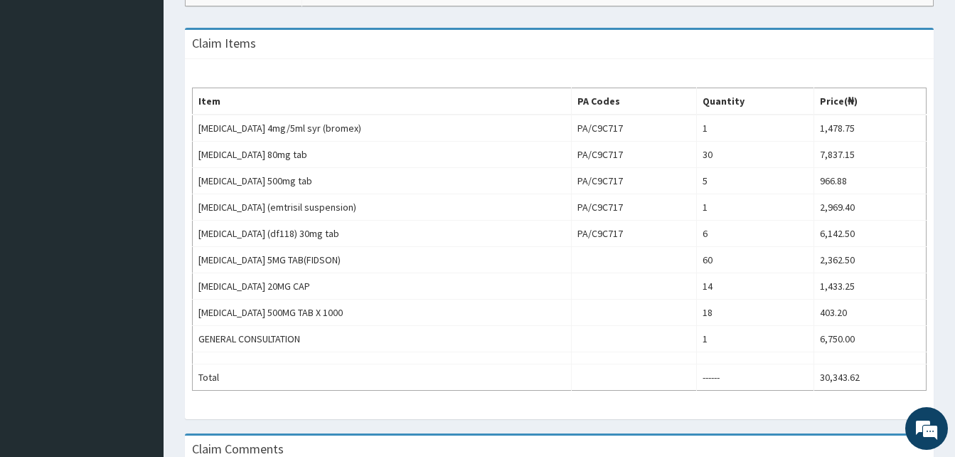
click at [593, 97] on th "PA Codes" at bounding box center [634, 101] width 125 height 27
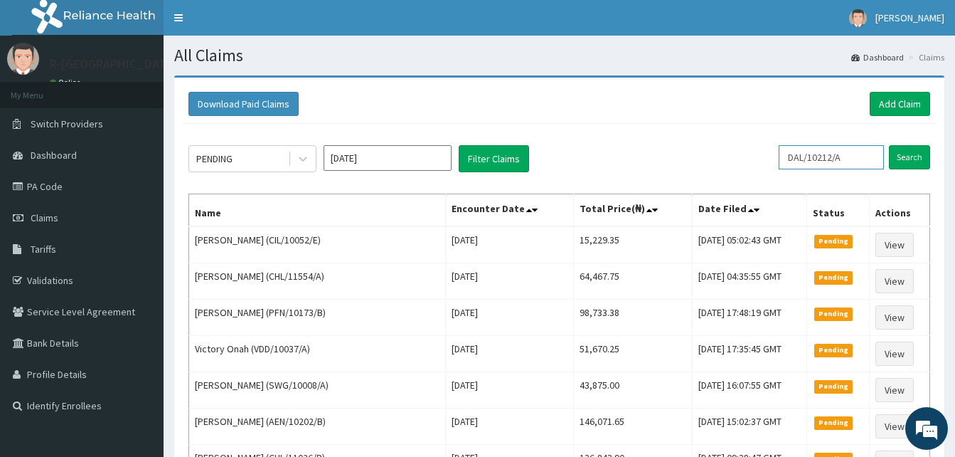
drag, startPoint x: 865, startPoint y: 159, endPoint x: 618, endPoint y: 133, distance: 248.2
click at [618, 133] on div "PENDING Sep 2025 Filter Claims DAL/10212/A Search Name Encounter Date Total Pri…" at bounding box center [559, 423] width 756 height 598
paste input "KSB/10067/C"
click at [889, 145] on input "Search" at bounding box center [909, 157] width 41 height 24
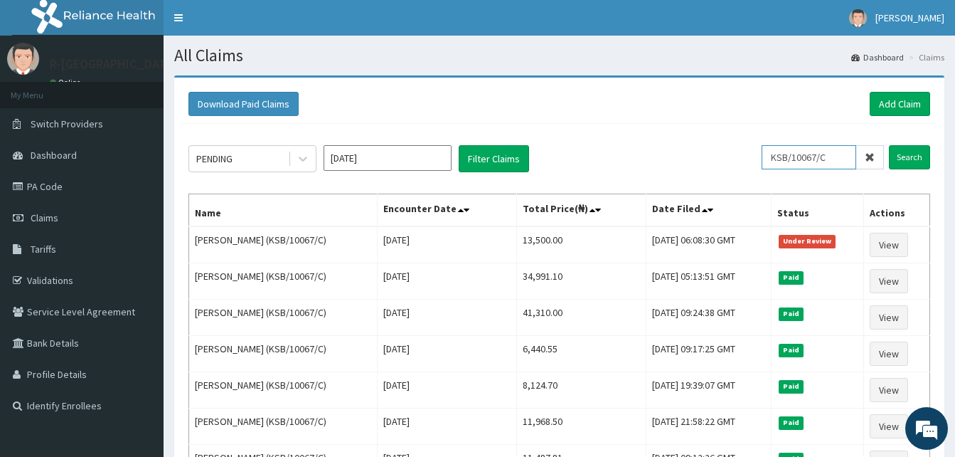
drag, startPoint x: 841, startPoint y: 156, endPoint x: 718, endPoint y: 133, distance: 125.8
paste input "CYA/10570/A"
click at [889, 145] on input "Search" at bounding box center [909, 157] width 41 height 24
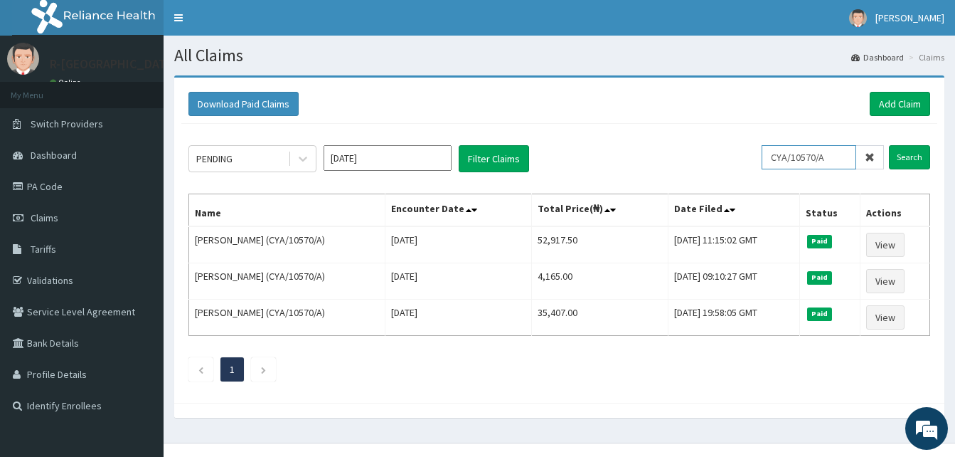
drag, startPoint x: 844, startPoint y: 159, endPoint x: 706, endPoint y: 142, distance: 139.1
click at [706, 142] on div "PENDING Sep 2025 Filter Claims CYA/10570/A Search Name Encounter Date Total Pri…" at bounding box center [559, 260] width 756 height 272
paste input "HL/11553/D"
click at [889, 145] on input "Search" at bounding box center [909, 157] width 41 height 24
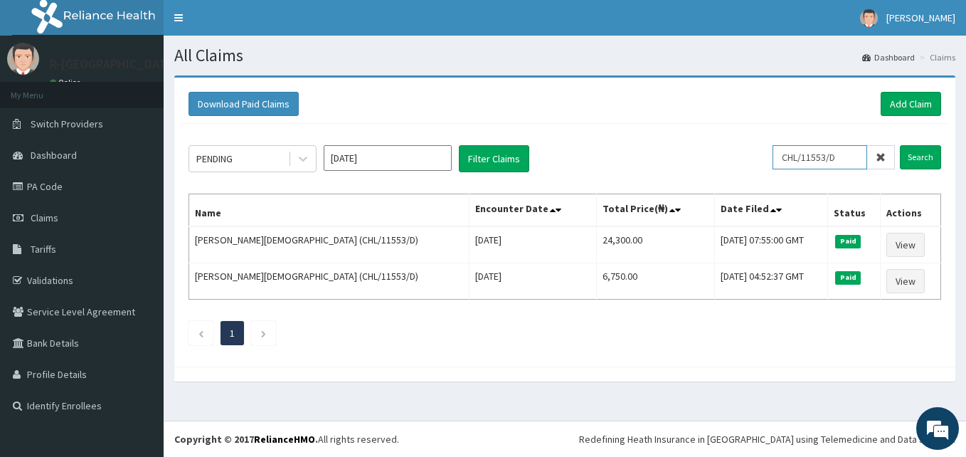
drag, startPoint x: 854, startPoint y: 156, endPoint x: 678, endPoint y: 144, distance: 176.0
click at [678, 144] on div "PENDING Sep 2025 Filter Claims CHL/11553/D Search Name Encounter Date Total Pri…" at bounding box center [564, 241] width 767 height 235
paste input "HTH/10018/B"
click at [900, 145] on input "Search" at bounding box center [920, 157] width 41 height 24
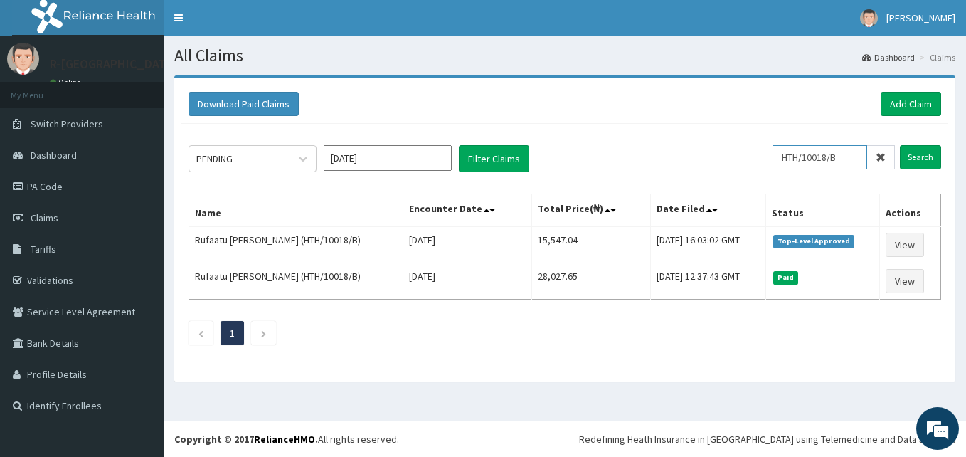
drag, startPoint x: 851, startPoint y: 156, endPoint x: 666, endPoint y: 122, distance: 188.7
click at [666, 122] on div "Download Paid Claims Add Claim × Note you can only download claims within a max…" at bounding box center [564, 222] width 781 height 289
paste input "JHS/10094/A"
click at [900, 145] on input "Search" at bounding box center [920, 157] width 41 height 24
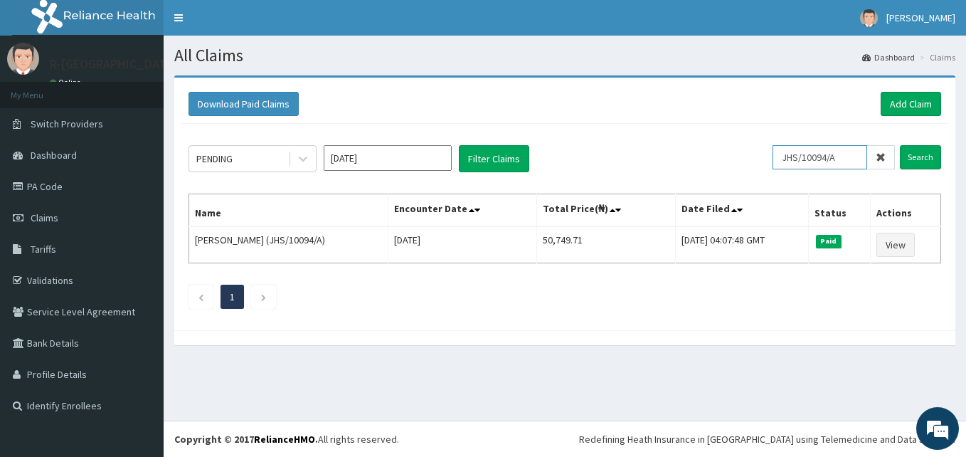
drag, startPoint x: 848, startPoint y: 151, endPoint x: 752, endPoint y: 141, distance: 97.2
click at [752, 141] on div "PENDING Sep 2025 Filter Claims JHS/10094/A Search Name Encounter Date Total Pri…" at bounding box center [564, 223] width 767 height 199
paste input "CIR/10016"
click at [900, 145] on input "Search" at bounding box center [920, 157] width 41 height 24
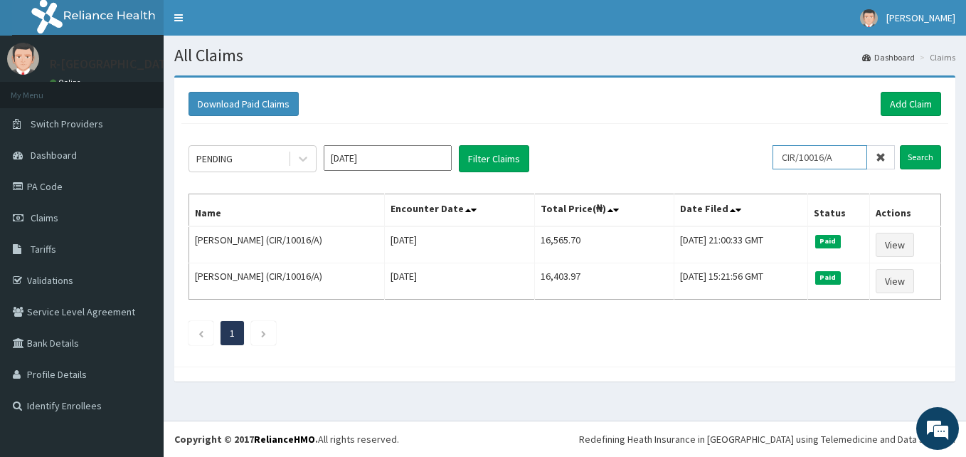
drag, startPoint x: 851, startPoint y: 158, endPoint x: 708, endPoint y: 139, distance: 144.2
click at [708, 139] on div "PENDING Sep 2025 Filter Claims CIR/10016/A Search Name Encounter Date Total Pri…" at bounding box center [564, 241] width 767 height 235
paste input "HIA/10365"
click at [900, 145] on input "Search" at bounding box center [920, 157] width 41 height 24
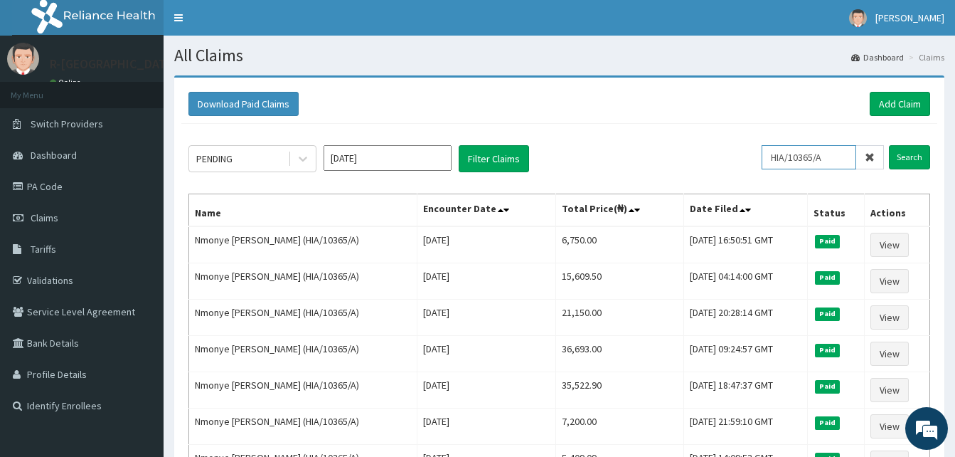
drag, startPoint x: 833, startPoint y: 151, endPoint x: 750, endPoint y: 140, distance: 83.9
click at [750, 140] on div "PENDING Sep 2025 Filter Claims HIA/10365/A Search Name Encounter Date Total Pri…" at bounding box center [559, 387] width 756 height 526
paste input "CHL/10298/C"
click at [889, 145] on input "Search" at bounding box center [909, 157] width 41 height 24
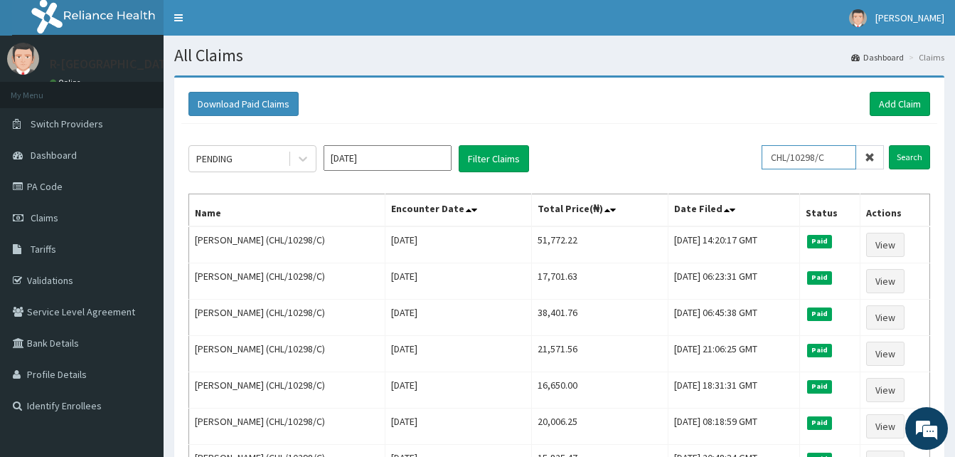
drag, startPoint x: 847, startPoint y: 159, endPoint x: 740, endPoint y: 149, distance: 107.8
click at [740, 149] on div "PENDING Sep 2025 Filter Claims CHL/10298/C Search" at bounding box center [559, 158] width 742 height 27
paste input "RGS/10044/A"
type input "RGS/10044/A"
click at [889, 145] on input "Search" at bounding box center [909, 157] width 41 height 24
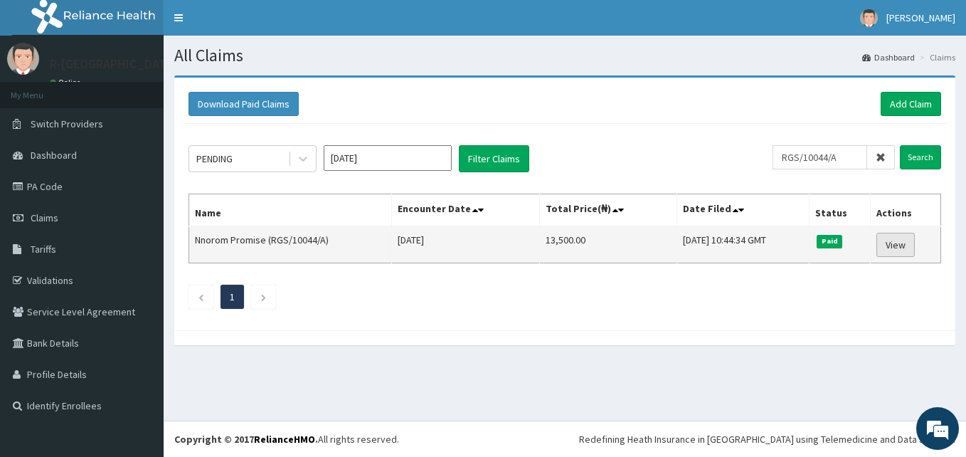
click at [902, 245] on link "View" at bounding box center [895, 245] width 38 height 24
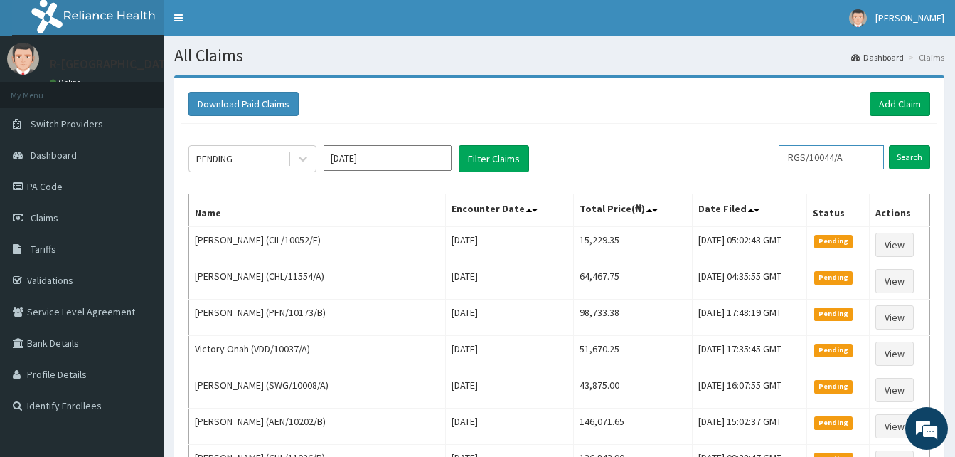
drag, startPoint x: 859, startPoint y: 152, endPoint x: 723, endPoint y: 169, distance: 137.5
click at [723, 169] on div "PENDING [DATE] Filter Claims RGS/10044/A Search" at bounding box center [559, 158] width 742 height 27
paste input "LGQ/10015/D"
click at [889, 145] on input "Search" at bounding box center [909, 157] width 41 height 24
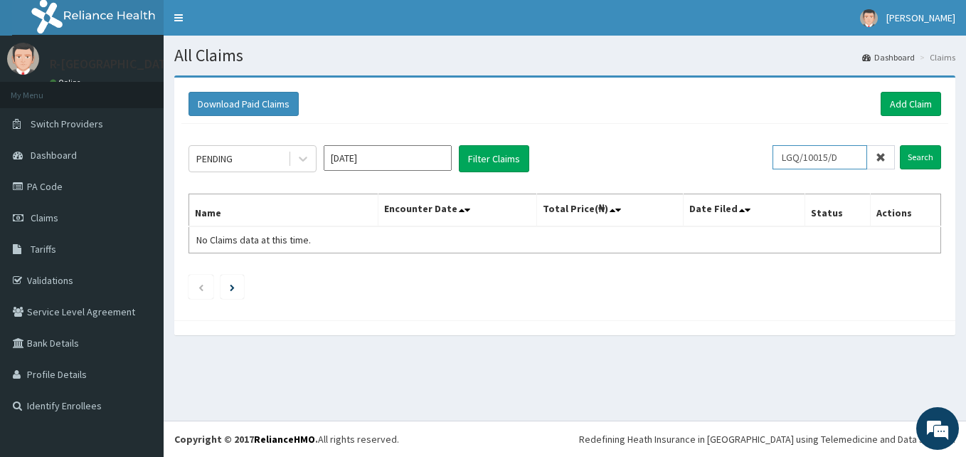
click at [793, 155] on input "LGQ/10015/D" at bounding box center [819, 157] width 95 height 24
click at [900, 145] on input "Search" at bounding box center [920, 157] width 41 height 24
drag, startPoint x: 848, startPoint y: 159, endPoint x: 658, endPoint y: 158, distance: 190.6
click at [658, 158] on div "PENDING [DATE] Filter Claims LGQ/10015/D Search" at bounding box center [564, 158] width 752 height 27
paste input "KSB/11073/A"
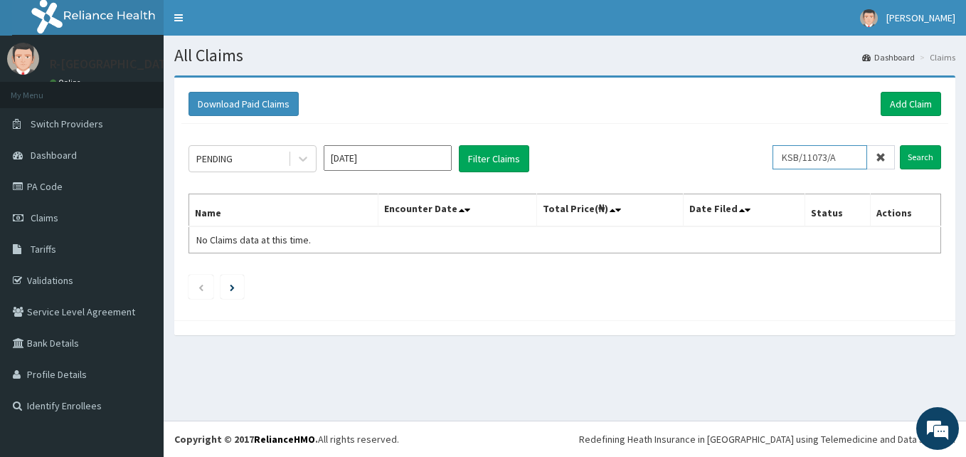
click at [900, 145] on input "Search" at bounding box center [920, 157] width 41 height 24
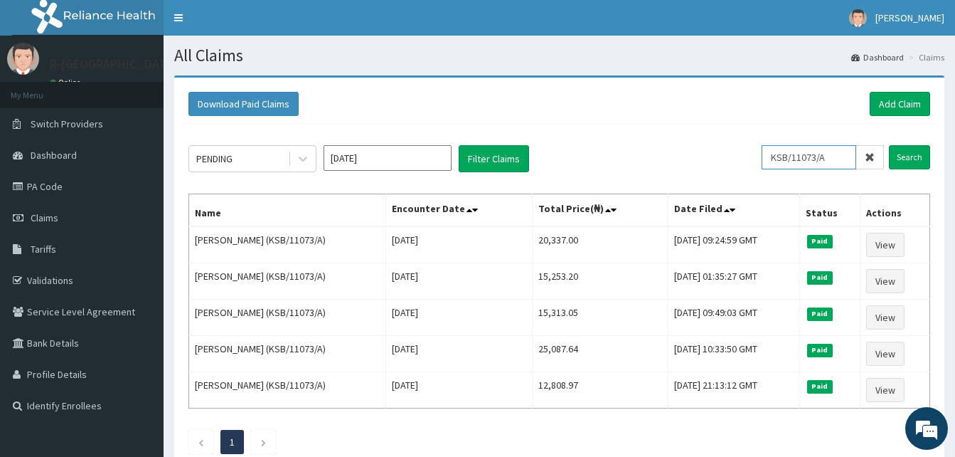
drag, startPoint x: 842, startPoint y: 154, endPoint x: 667, endPoint y: 136, distance: 175.8
click at [667, 136] on div "PENDING [DATE] Filter Claims KSB/11073/A Search Name Encounter Date Total Price…" at bounding box center [559, 296] width 756 height 344
paste input "SLB/10017/C"
click at [889, 145] on input "Search" at bounding box center [909, 157] width 41 height 24
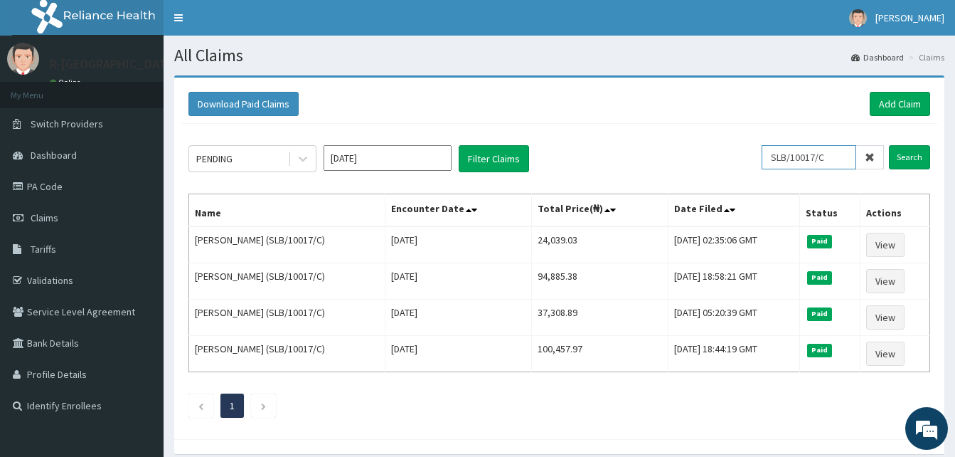
drag, startPoint x: 848, startPoint y: 157, endPoint x: 758, endPoint y: 150, distance: 90.6
click at [758, 150] on div "PENDING [DATE] Filter Claims SLB/10017/C Search" at bounding box center [559, 158] width 742 height 27
paste input "slb/10017/a"
click at [889, 145] on input "Search" at bounding box center [909, 157] width 41 height 24
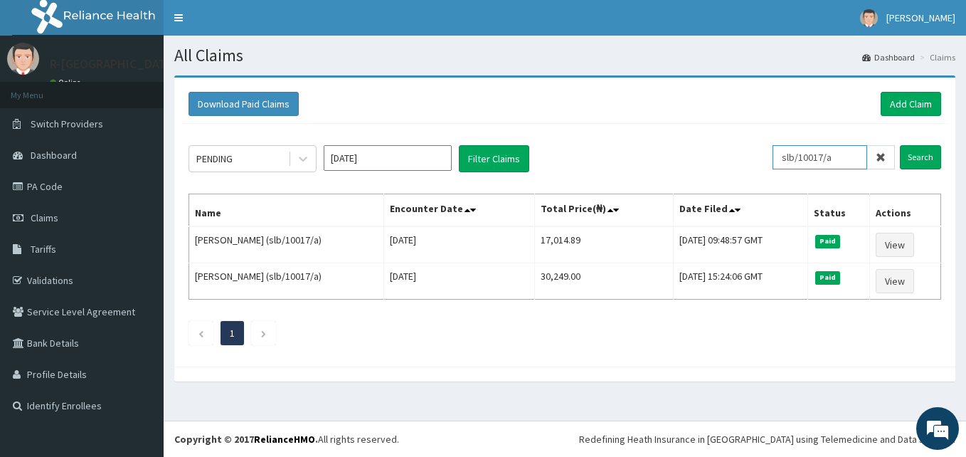
drag, startPoint x: 847, startPoint y: 159, endPoint x: 688, endPoint y: 164, distance: 158.7
click at [688, 164] on div "PENDING [DATE] Filter Claims slb/10017/a Search" at bounding box center [564, 158] width 752 height 27
paste input "CHL/10676/D"
click at [900, 145] on input "Search" at bounding box center [920, 157] width 41 height 24
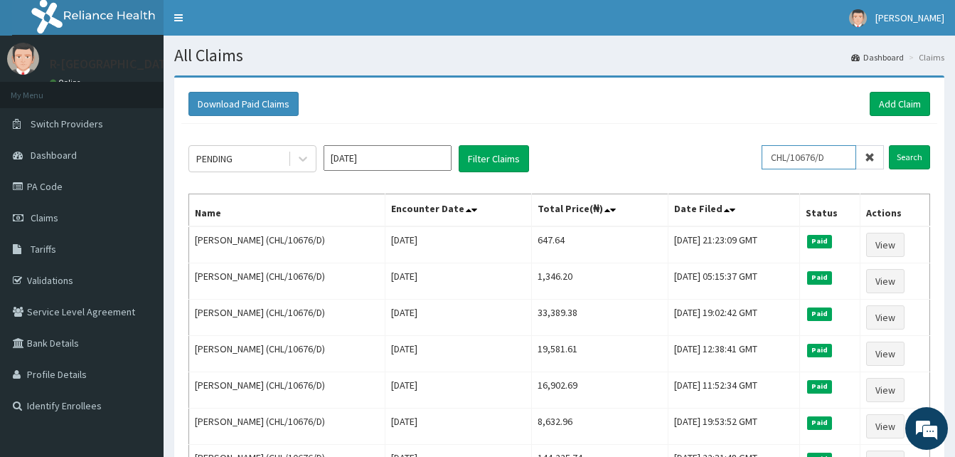
drag, startPoint x: 838, startPoint y: 161, endPoint x: 735, endPoint y: 154, distance: 102.7
click at [735, 154] on div "PENDING [DATE] Filter Claims CHL/10676/D Search" at bounding box center [559, 158] width 742 height 27
paste input "C"
click at [889, 145] on input "Search" at bounding box center [909, 157] width 41 height 24
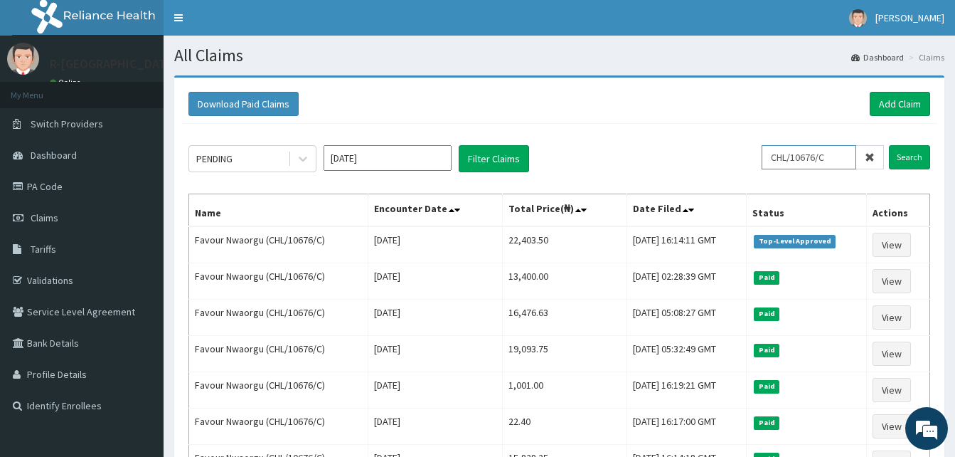
drag, startPoint x: 846, startPoint y: 155, endPoint x: 737, endPoint y: 164, distance: 109.9
click at [737, 164] on div "PENDING [DATE] Filter Claims CHL/10676/C Search" at bounding box center [559, 158] width 742 height 27
paste input "[PERSON_NAME]/10025/C"
click at [889, 145] on input "Search" at bounding box center [909, 157] width 41 height 24
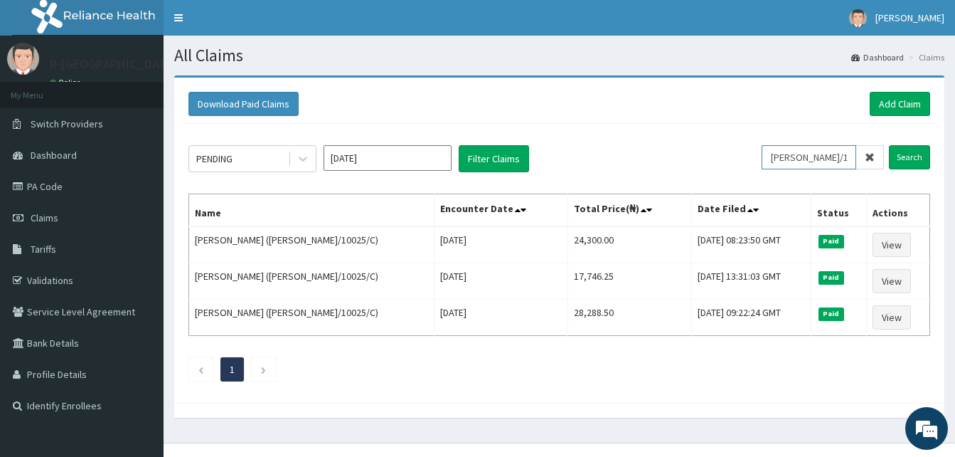
drag, startPoint x: 842, startPoint y: 164, endPoint x: 710, endPoint y: 154, distance: 131.9
click at [710, 154] on div "PENDING [DATE] Filter Claims [PERSON_NAME]/10025/C Search" at bounding box center [559, 158] width 742 height 27
paste input "hbn/10025/a"
click at [889, 145] on input "Search" at bounding box center [909, 157] width 41 height 24
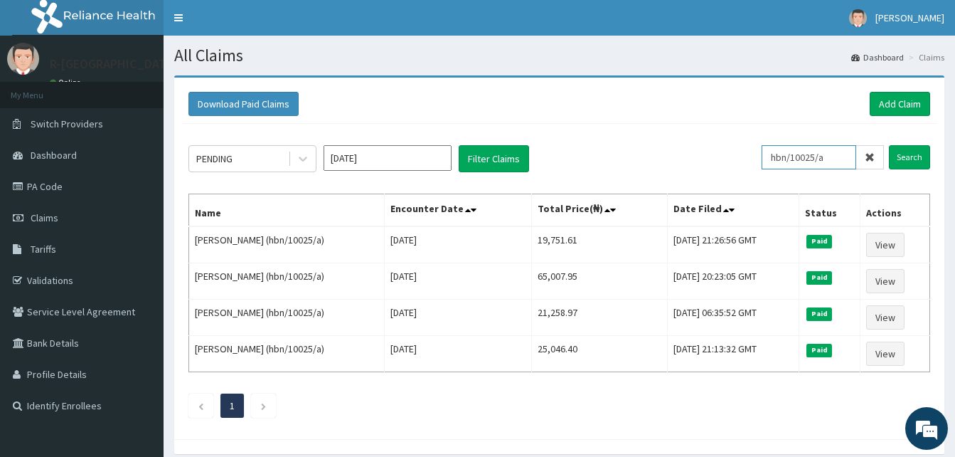
drag, startPoint x: 846, startPoint y: 159, endPoint x: 697, endPoint y: 138, distance: 150.8
click at [697, 138] on div "PENDING [DATE] Filter Claims hbn/10025/a Search Name Encounter Date Total Price…" at bounding box center [559, 278] width 756 height 308
paste input "HBN/10025/G"
click at [889, 145] on input "Search" at bounding box center [909, 157] width 41 height 24
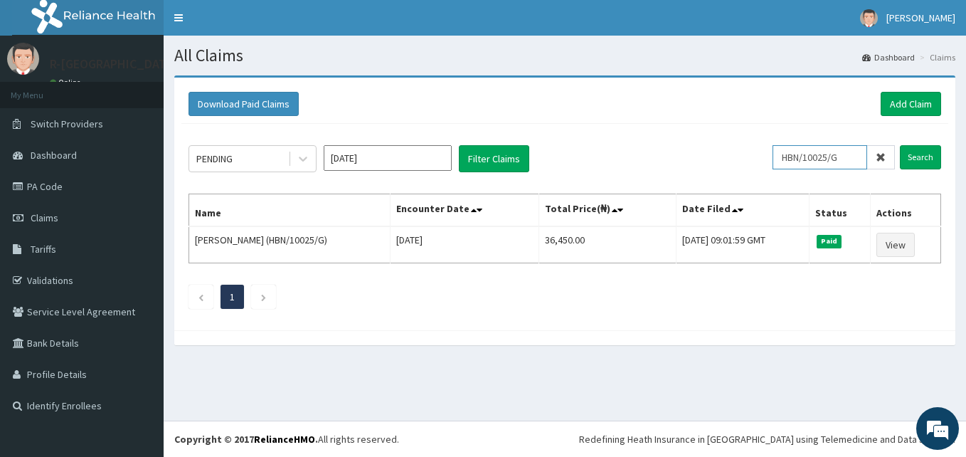
drag, startPoint x: 853, startPoint y: 153, endPoint x: 703, endPoint y: 139, distance: 150.0
click at [703, 139] on div "PENDING [DATE] Filter Claims HBN/10025/G Search Name Encounter Date Total Price…" at bounding box center [564, 223] width 767 height 199
paste input "AW/10008/B"
click at [900, 145] on input "Search" at bounding box center [920, 157] width 41 height 24
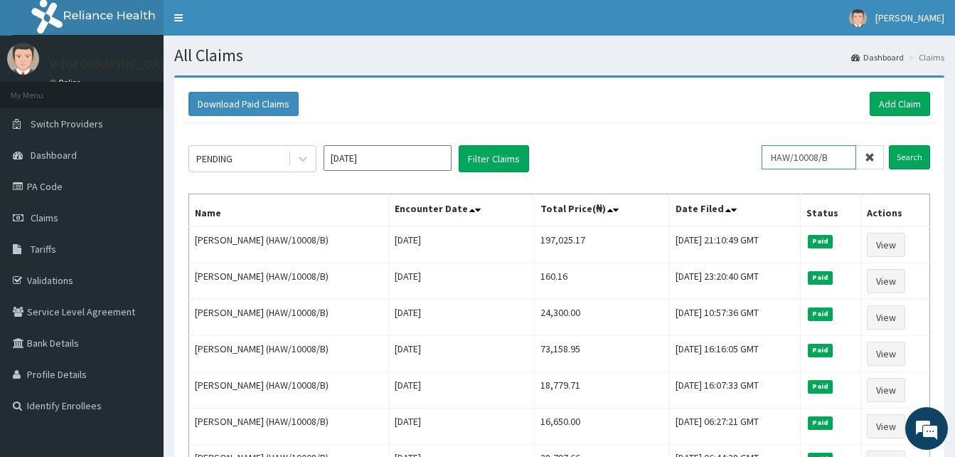
drag, startPoint x: 843, startPoint y: 158, endPoint x: 722, endPoint y: 145, distance: 121.6
click at [722, 145] on div "PENDING [DATE] Filter Claims HAW/10008/B Search" at bounding box center [559, 158] width 742 height 27
paste input "C"
type input "HAW/10008/C"
click at [889, 145] on input "Search" at bounding box center [909, 157] width 41 height 24
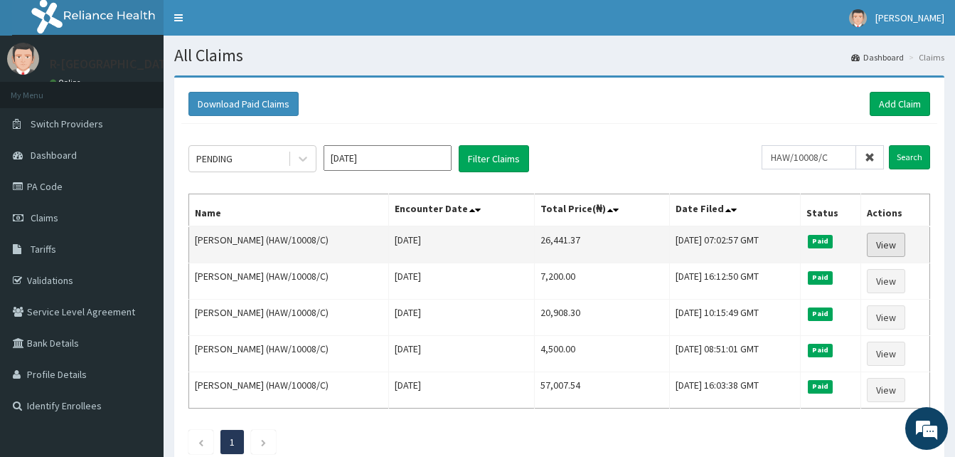
click at [886, 243] on link "View" at bounding box center [886, 245] width 38 height 24
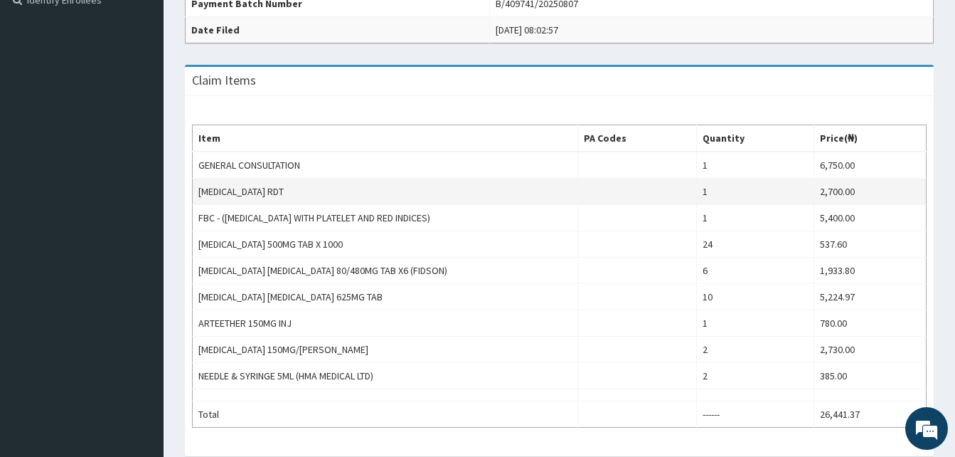
click at [571, 191] on td "[MEDICAL_DATA] RDT" at bounding box center [385, 192] width 385 height 26
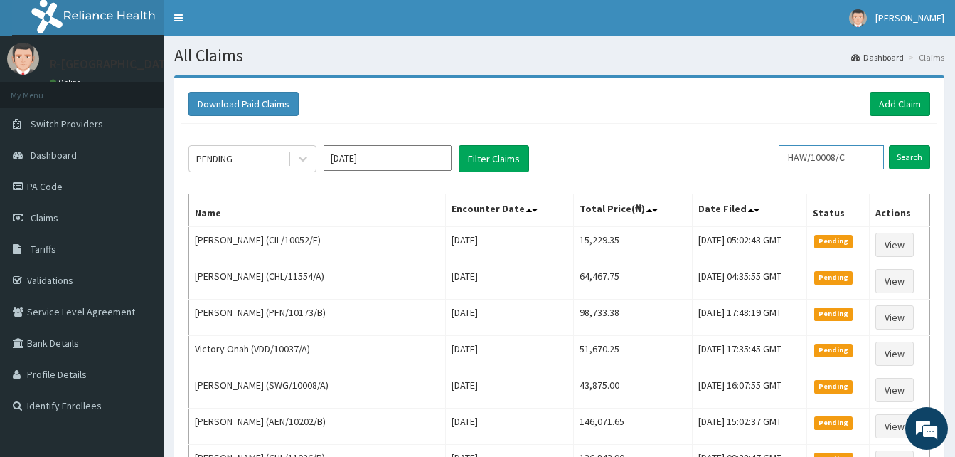
drag, startPoint x: 865, startPoint y: 159, endPoint x: 745, endPoint y: 154, distance: 120.3
click at [745, 154] on div "PENDING [DATE] Filter Claims HAW/10008/C Search" at bounding box center [559, 158] width 742 height 27
paste input "bht/10567/a"
click at [889, 145] on input "Search" at bounding box center [909, 157] width 41 height 24
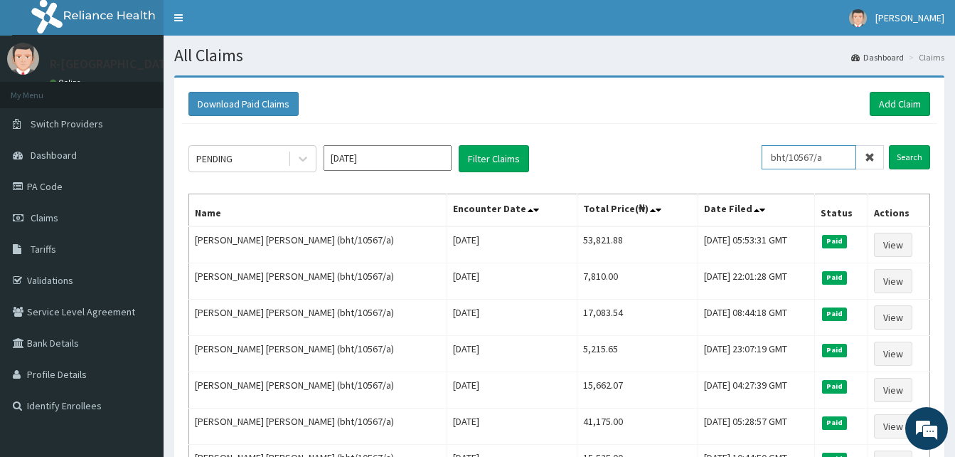
drag, startPoint x: 838, startPoint y: 158, endPoint x: 671, endPoint y: 161, distance: 167.2
click at [671, 161] on div "PENDING [DATE] Filter Claims bht/10567/a Search" at bounding box center [559, 158] width 742 height 27
paste input "NBL/10060/A"
click at [889, 145] on input "Search" at bounding box center [909, 157] width 41 height 24
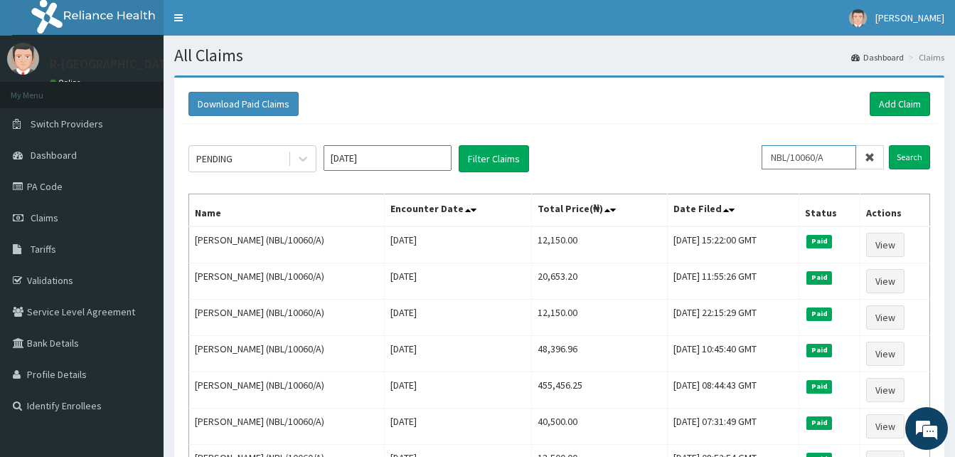
drag, startPoint x: 835, startPoint y: 160, endPoint x: 737, endPoint y: 152, distance: 97.7
click at [737, 152] on div "PENDING [DATE] Filter Claims NBL/10060/A Search" at bounding box center [559, 158] width 742 height 27
paste input "CAH/1004"
click at [889, 145] on input "Search" at bounding box center [909, 157] width 41 height 24
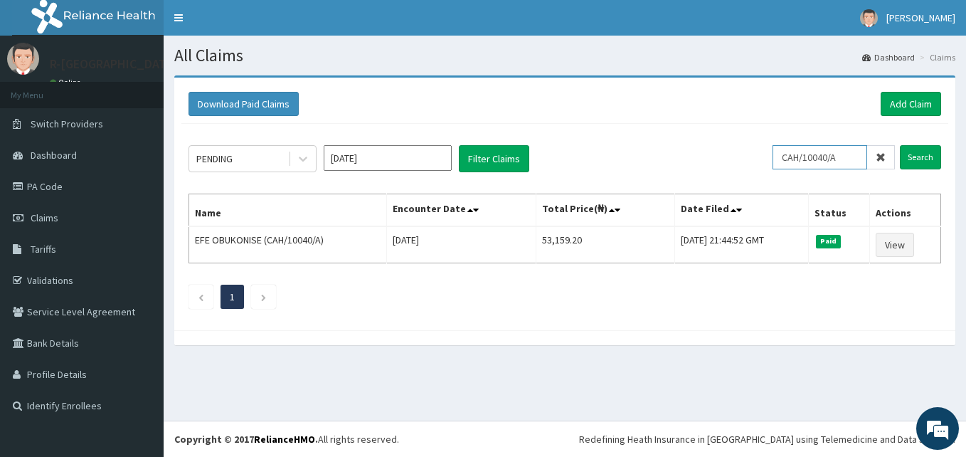
drag, startPoint x: 852, startPoint y: 161, endPoint x: 713, endPoint y: 149, distance: 139.2
click at [713, 149] on div "PENDING [DATE] Filter Claims CAH/10040/A Search" at bounding box center [564, 158] width 752 height 27
paste input "B"
type input "CAH/10040/B"
click at [900, 145] on input "Search" at bounding box center [920, 157] width 41 height 24
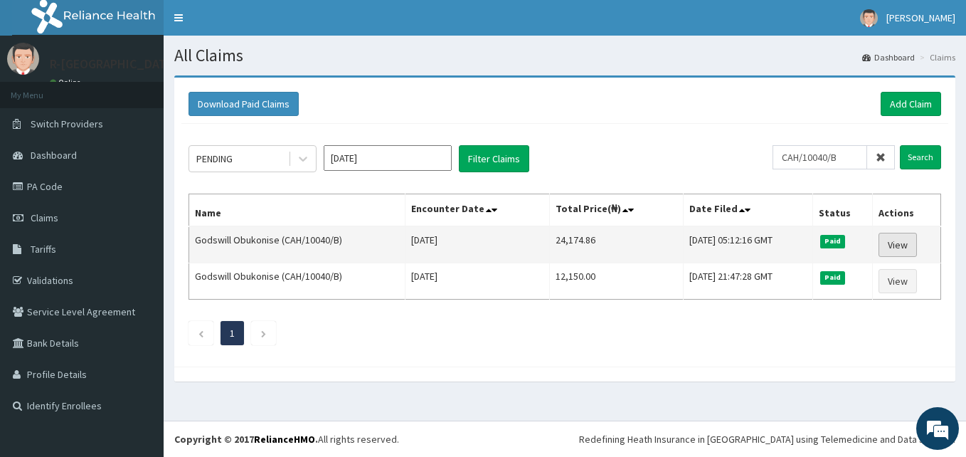
click at [908, 239] on link "View" at bounding box center [897, 245] width 38 height 24
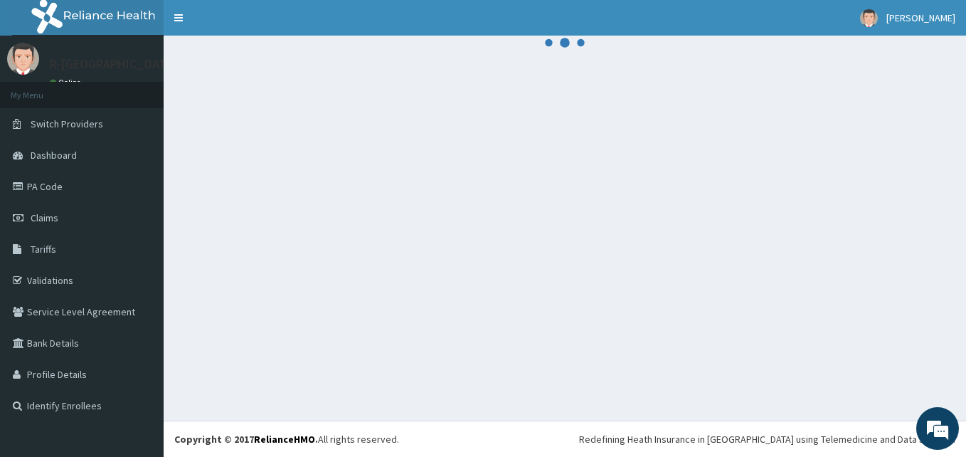
click at [595, 270] on div at bounding box center [565, 228] width 802 height 385
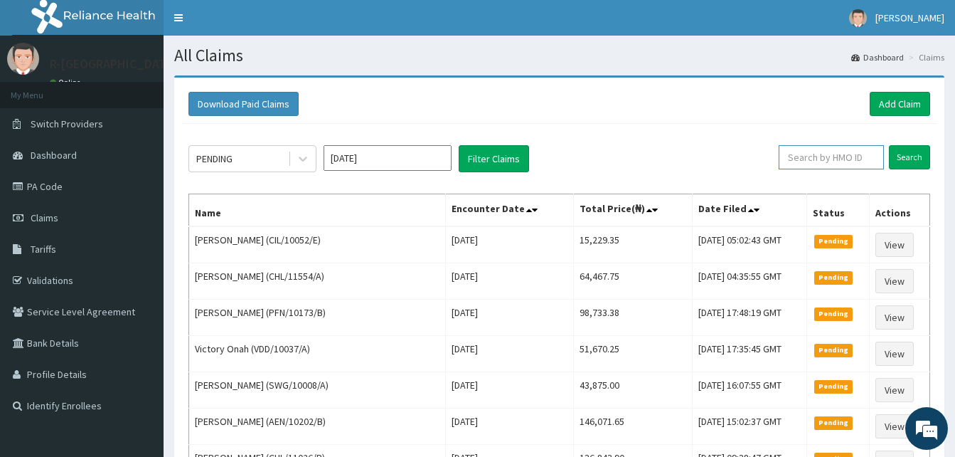
click at [825, 155] on input "text" at bounding box center [831, 157] width 105 height 24
paste input "CAH/10040/B"
type input "CAH/10040/B"
click at [889, 145] on input "Search" at bounding box center [909, 157] width 41 height 24
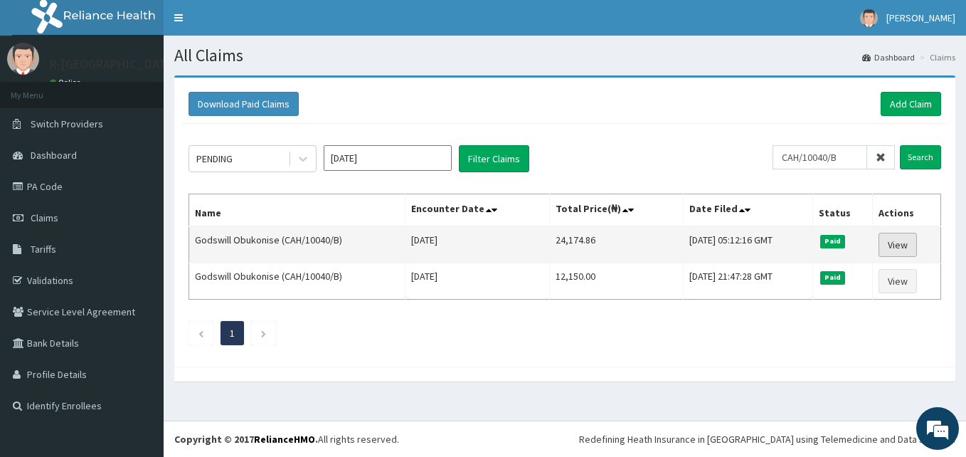
click at [905, 243] on link "View" at bounding box center [897, 245] width 38 height 24
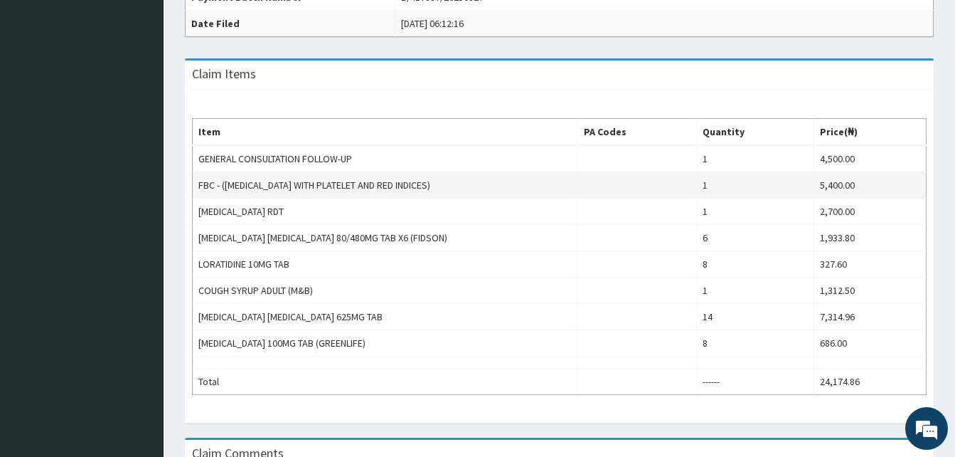
click at [477, 179] on td "FBC - ([MEDICAL_DATA] WITH PLATELET AND RED INDICES)" at bounding box center [385, 185] width 385 height 26
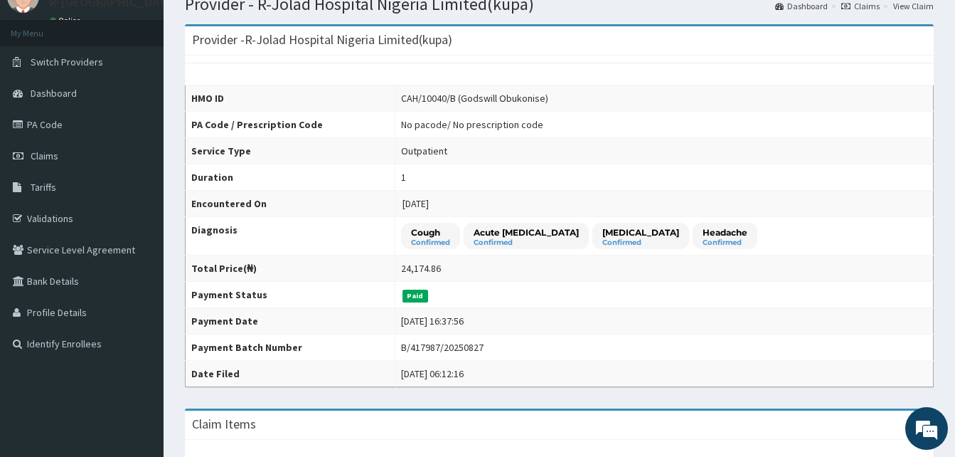
scroll to position [55, 0]
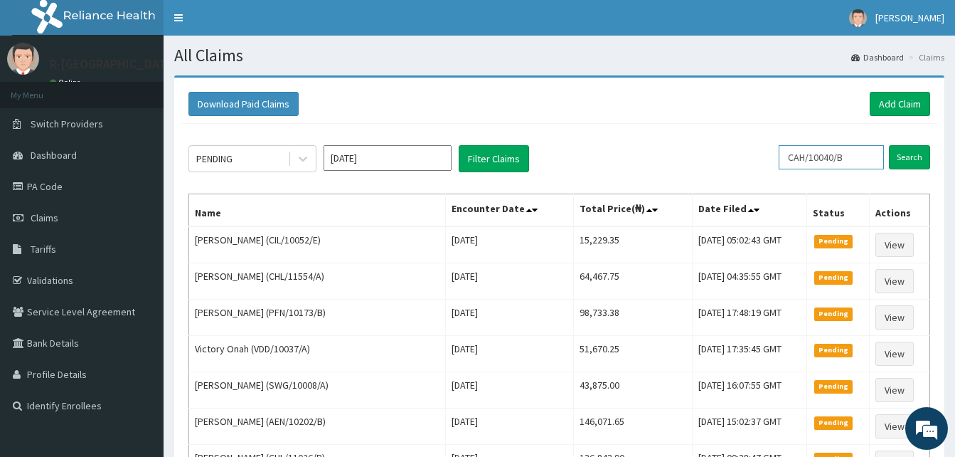
drag, startPoint x: 861, startPoint y: 162, endPoint x: 693, endPoint y: 171, distance: 168.8
click at [693, 171] on div "PENDING Sep 2025 Filter Claims CAH/10040/B Search" at bounding box center [559, 158] width 742 height 27
paste input "D"
click at [889, 145] on input "Search" at bounding box center [909, 157] width 41 height 24
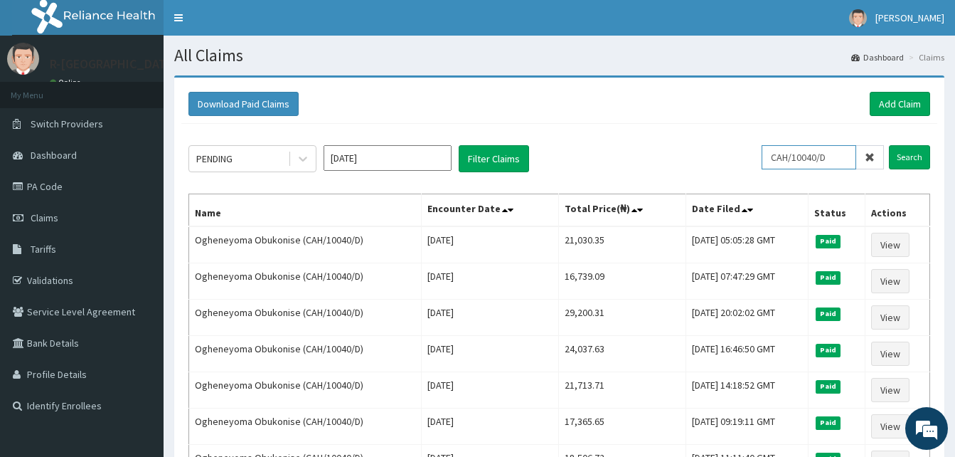
drag, startPoint x: 839, startPoint y: 159, endPoint x: 720, endPoint y: 167, distance: 119.7
click at [720, 167] on div "PENDING Sep 2025 Filter Claims CAH/10040/D Search" at bounding box center [559, 158] width 742 height 27
paste input "HL/11329/A"
click at [889, 145] on input "Search" at bounding box center [909, 157] width 41 height 24
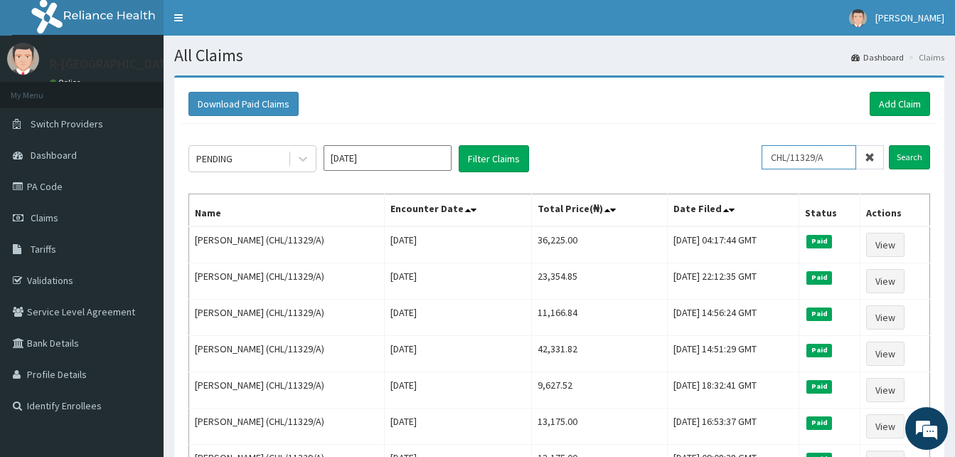
drag, startPoint x: 839, startPoint y: 167, endPoint x: 734, endPoint y: 169, distance: 105.3
click at [734, 169] on div "PENDING Sep 2025 Filter Claims CHL/11329/A Search" at bounding box center [559, 158] width 742 height 27
paste input "eef/10058/a"
click at [889, 145] on input "Search" at bounding box center [909, 157] width 41 height 24
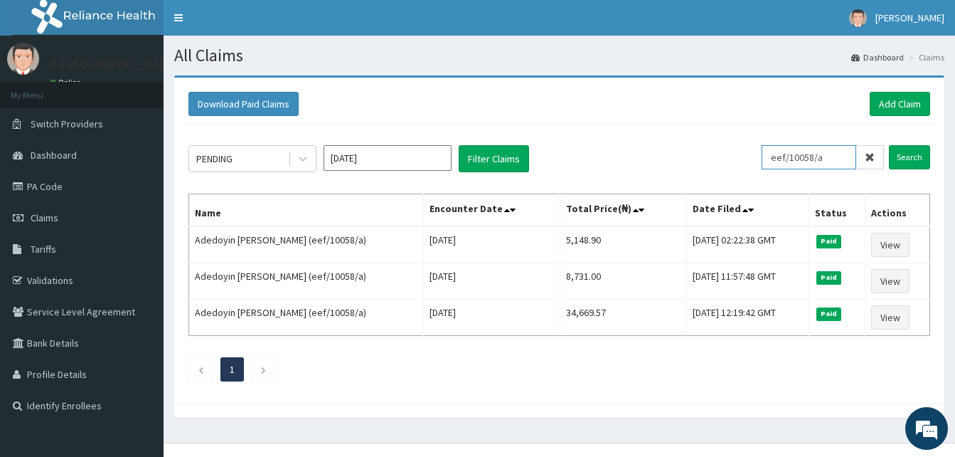
drag, startPoint x: 833, startPoint y: 157, endPoint x: 646, endPoint y: 159, distance: 187.8
click at [646, 159] on div "PENDING Sep 2025 Filter Claims eef/10058/a Search" at bounding box center [559, 158] width 742 height 27
paste input "gal/10225"
click at [889, 145] on input "Search" at bounding box center [909, 157] width 41 height 24
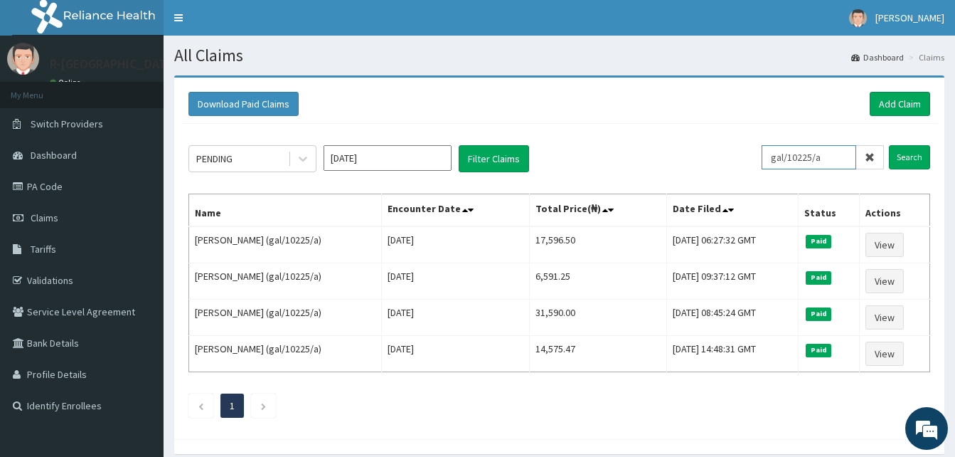
drag, startPoint x: 839, startPoint y: 159, endPoint x: 692, endPoint y: 144, distance: 148.0
click at [692, 144] on div "PENDING Sep 2025 Filter Claims gal/10225/a Search Name Encounter Date Total Pri…" at bounding box center [559, 278] width 756 height 308
paste input "JHS/10076/A"
click at [889, 145] on input "Search" at bounding box center [909, 157] width 41 height 24
drag, startPoint x: 844, startPoint y: 157, endPoint x: 735, endPoint y: 151, distance: 109.7
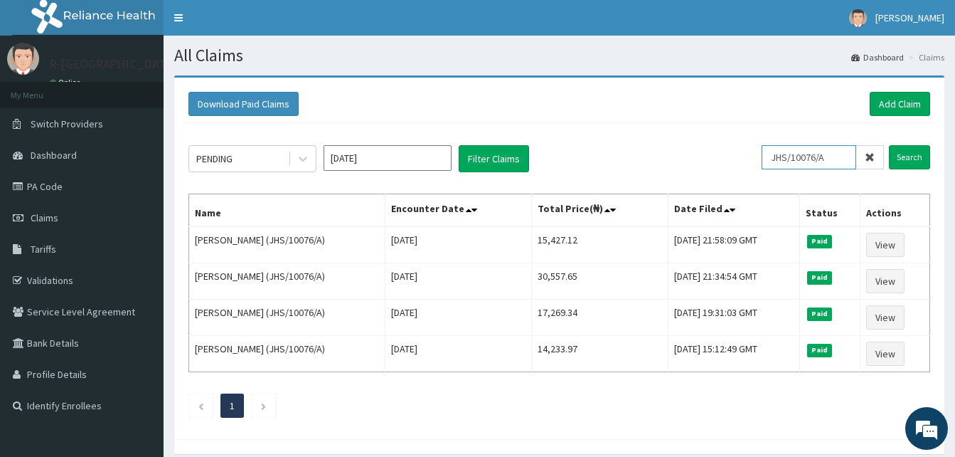
click at [735, 151] on div "PENDING Sep 2025 Filter Claims JHS/10076/A Search" at bounding box center [559, 158] width 742 height 27
paste input "ASS/10037"
click at [889, 145] on input "Search" at bounding box center [909, 157] width 41 height 24
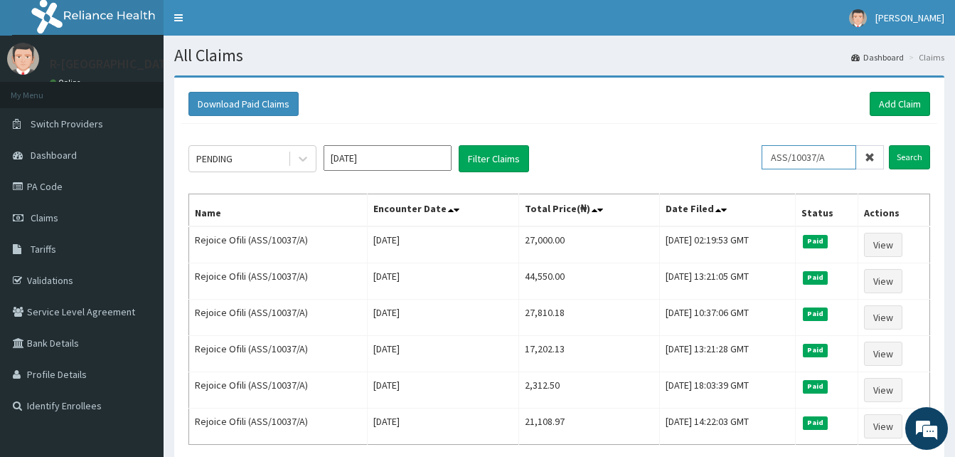
drag, startPoint x: 838, startPoint y: 156, endPoint x: 733, endPoint y: 165, distance: 105.6
click at [733, 165] on div "PENDING Sep 2025 Filter Claims ASS/10037/A Search" at bounding box center [559, 158] width 742 height 27
paste input "BCK/10097/B"
click at [889, 145] on input "Search" at bounding box center [909, 157] width 41 height 24
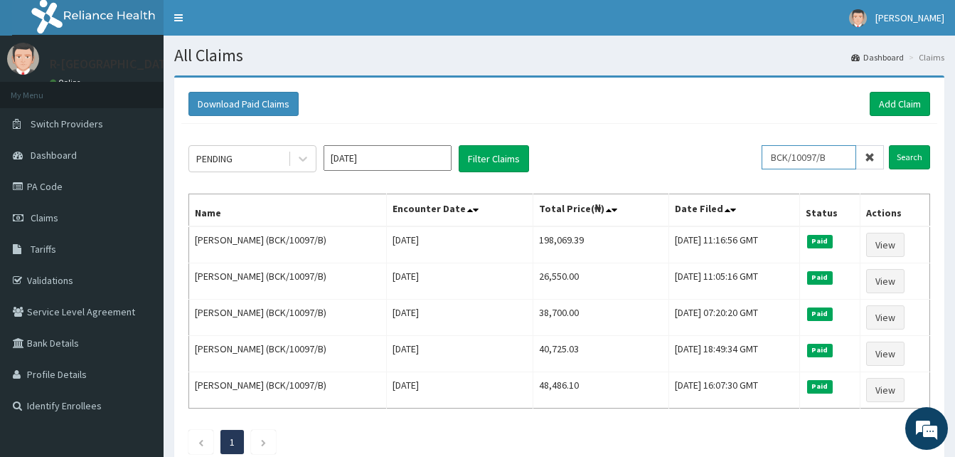
drag, startPoint x: 841, startPoint y: 154, endPoint x: 752, endPoint y: 166, distance: 89.8
click at [752, 166] on div "PENDING Sep 2025 Filter Claims BCK/10097/B Search" at bounding box center [559, 158] width 742 height 27
paste input "bck/10097/c"
click at [889, 145] on input "Search" at bounding box center [909, 157] width 41 height 24
drag, startPoint x: 836, startPoint y: 154, endPoint x: 705, endPoint y: 156, distance: 130.9
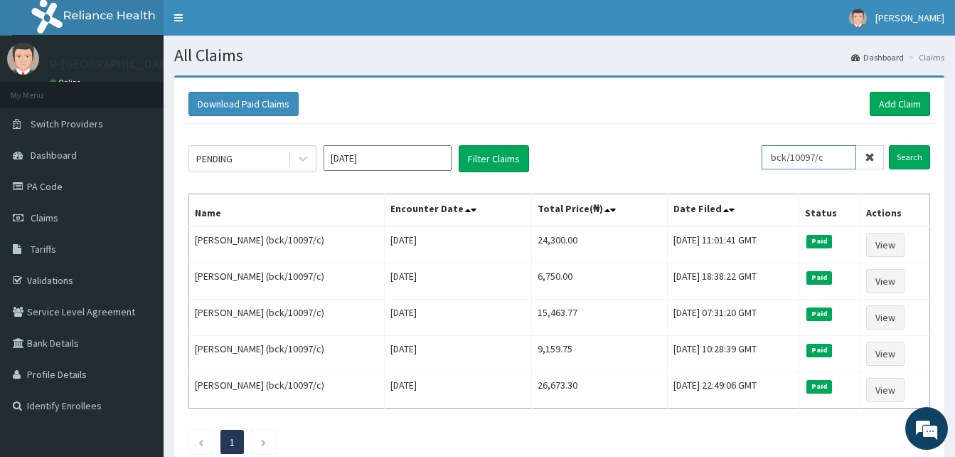
click at [705, 156] on div "PENDING Sep 2025 Filter Claims bck/10097/c Search" at bounding box center [559, 158] width 742 height 27
paste input "CHL/10596/B"
click at [889, 145] on input "Search" at bounding box center [909, 157] width 41 height 24
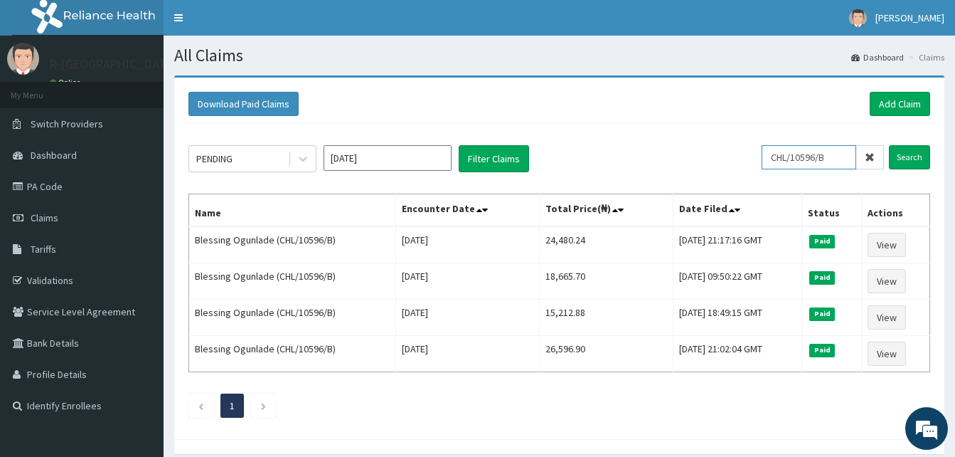
drag, startPoint x: 839, startPoint y: 161, endPoint x: 737, endPoint y: 168, distance: 101.9
click at [737, 168] on div "PENDING Sep 2025 Filter Claims CHL/10596/B Search" at bounding box center [559, 158] width 742 height 27
paste input "FXT/10093/A"
click at [889, 145] on input "Search" at bounding box center [909, 157] width 41 height 24
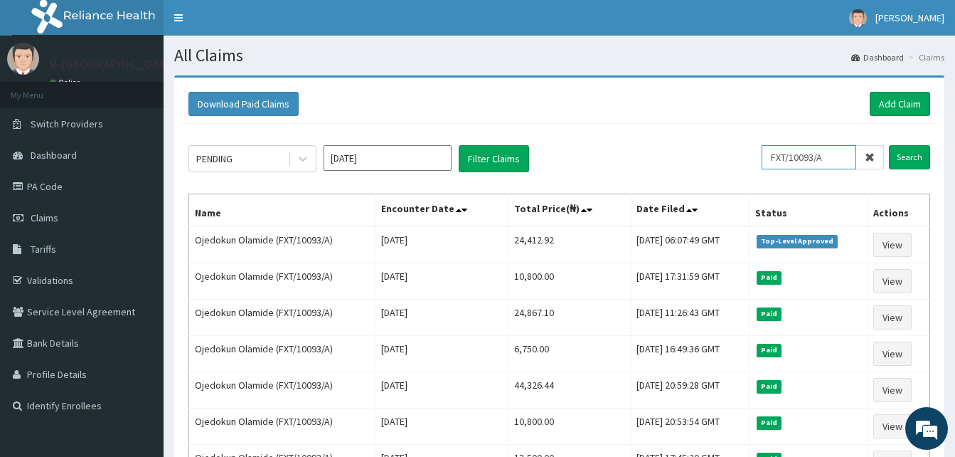
drag, startPoint x: 833, startPoint y: 156, endPoint x: 714, endPoint y: 167, distance: 119.3
click at [714, 167] on div "PENDING Sep 2025 Filter Claims FXT/10093/A Search" at bounding box center [559, 158] width 742 height 27
paste input "C"
click at [889, 145] on input "Search" at bounding box center [909, 157] width 41 height 24
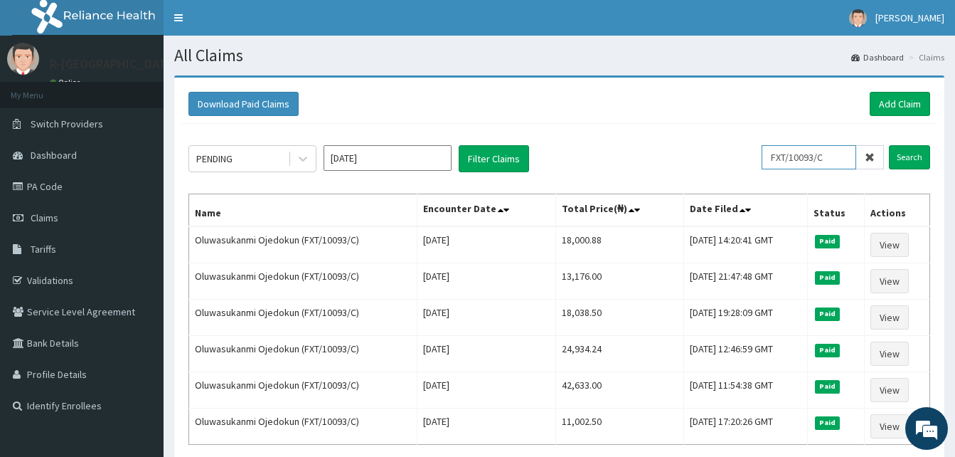
drag, startPoint x: 845, startPoint y: 158, endPoint x: 738, endPoint y: 149, distance: 107.1
click at [738, 149] on div "PENDING Sep 2025 Filter Claims FXT/10093/C Search" at bounding box center [559, 158] width 742 height 27
paste input "SBG/10257/B"
click at [889, 145] on input "Search" at bounding box center [909, 157] width 41 height 24
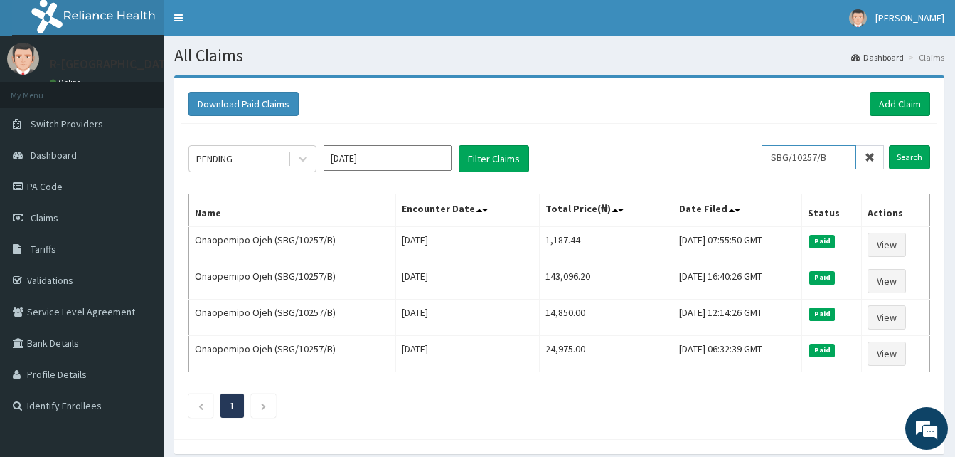
drag, startPoint x: 842, startPoint y: 159, endPoint x: 709, endPoint y: 167, distance: 133.2
click at [709, 167] on div "PENDING Sep 2025 Filter Claims SBG/10257/B Search" at bounding box center [559, 158] width 742 height 27
paste input "prn/10004"
click at [889, 145] on input "Search" at bounding box center [909, 157] width 41 height 24
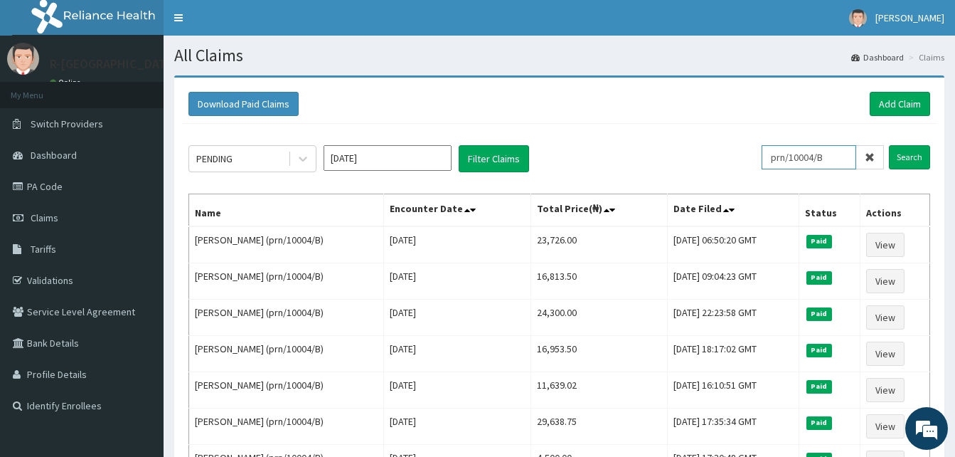
drag, startPoint x: 842, startPoint y: 166, endPoint x: 738, endPoint y: 163, distance: 103.9
click at [738, 163] on div "PENDING Sep 2025 Filter Claims prn/10004/B Search" at bounding box center [559, 158] width 742 height 27
paste input "PRN/10004/F"
click at [889, 145] on input "Search" at bounding box center [909, 157] width 41 height 24
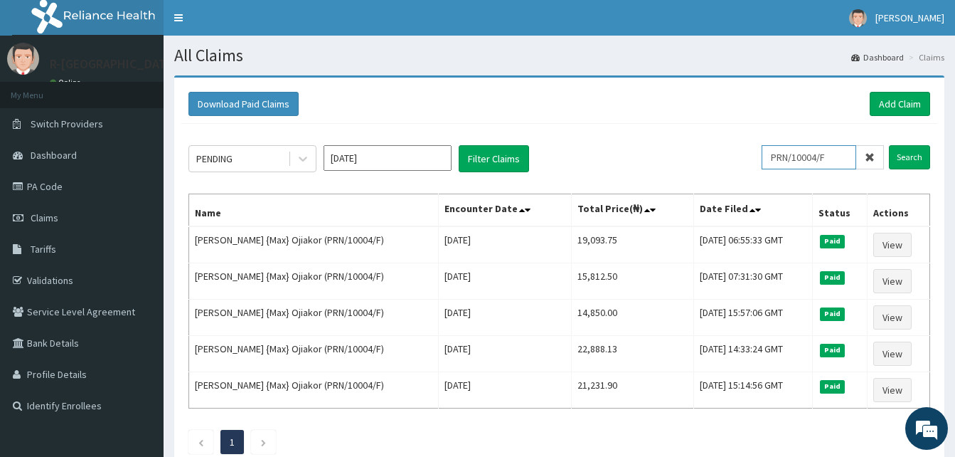
drag, startPoint x: 838, startPoint y: 160, endPoint x: 692, endPoint y: 151, distance: 146.8
click at [692, 151] on div "PENDING Sep 2025 Filter Claims PRN/10004/F Search" at bounding box center [559, 158] width 742 height 27
paste input "C"
click at [889, 145] on input "Search" at bounding box center [909, 157] width 41 height 24
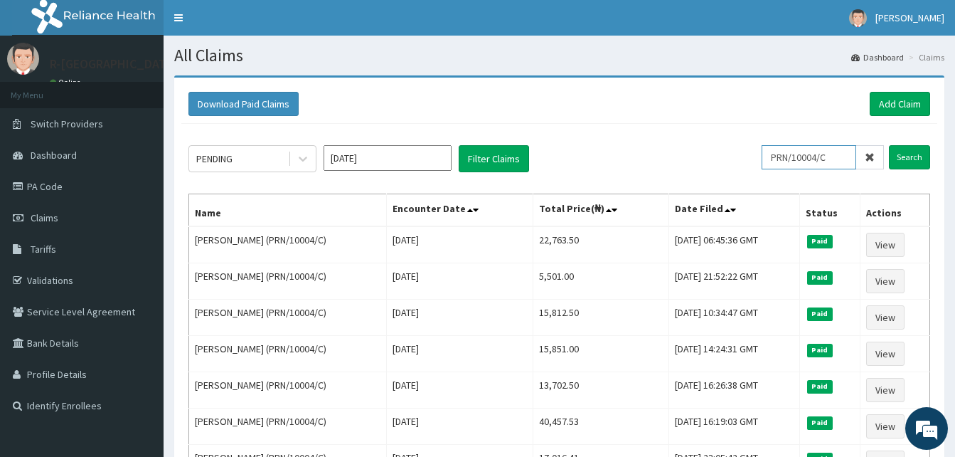
drag, startPoint x: 852, startPoint y: 157, endPoint x: 710, endPoint y: 153, distance: 141.6
click at [710, 153] on div "PENDING Sep 2025 Filter Claims PRN/10004/C Search" at bounding box center [559, 158] width 742 height 27
paste input "A"
click at [889, 145] on input "Search" at bounding box center [909, 157] width 41 height 24
drag, startPoint x: 843, startPoint y: 157, endPoint x: 723, endPoint y: 151, distance: 121.1
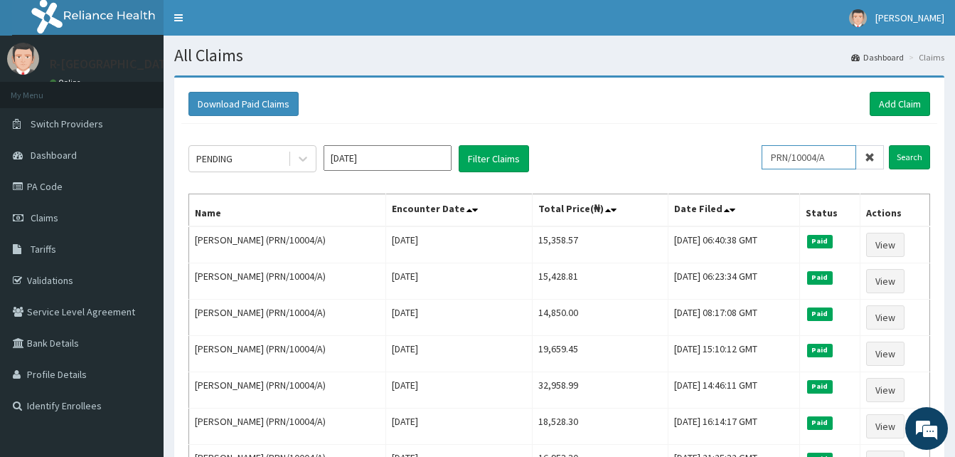
click at [723, 151] on div "PENDING Sep 2025 Filter Claims PRN/10004/A Search" at bounding box center [559, 158] width 742 height 27
paste input "prn/10004/E"
click at [889, 145] on input "Search" at bounding box center [909, 157] width 41 height 24
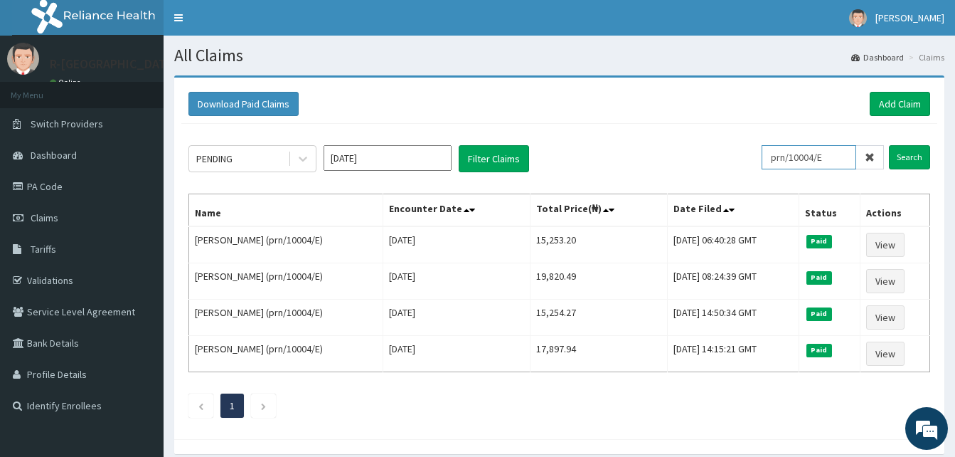
drag, startPoint x: 840, startPoint y: 169, endPoint x: 755, endPoint y: 156, distance: 86.3
click at [755, 156] on div "PENDING Sep 2025 Filter Claims prn/10004/E Search" at bounding box center [559, 158] width 742 height 27
paste input "CHL/10448/A"
click at [889, 145] on input "Search" at bounding box center [909, 157] width 41 height 24
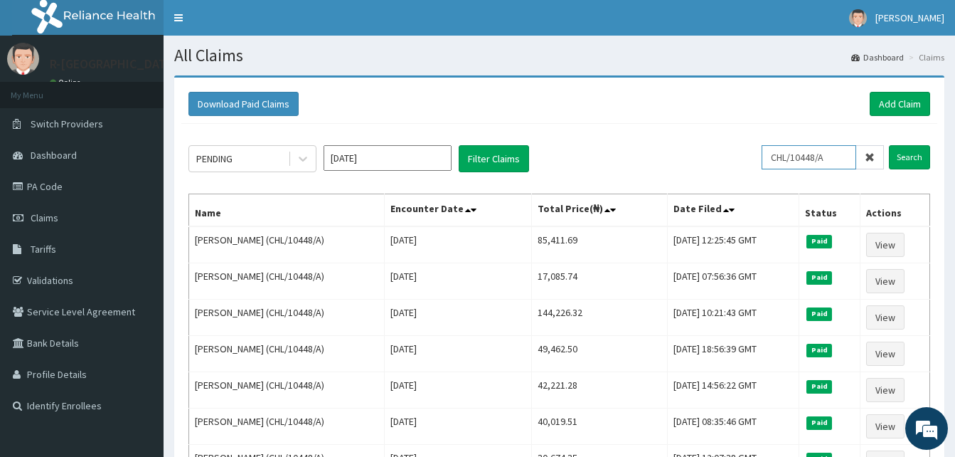
drag, startPoint x: 845, startPoint y: 161, endPoint x: 757, endPoint y: 161, distance: 88.2
click at [757, 161] on div "PENDING Sep 2025 Filter Claims CHL/10448/A Search" at bounding box center [559, 158] width 742 height 27
paste input "DWP/10039/B"
click at [889, 145] on input "Search" at bounding box center [909, 157] width 41 height 24
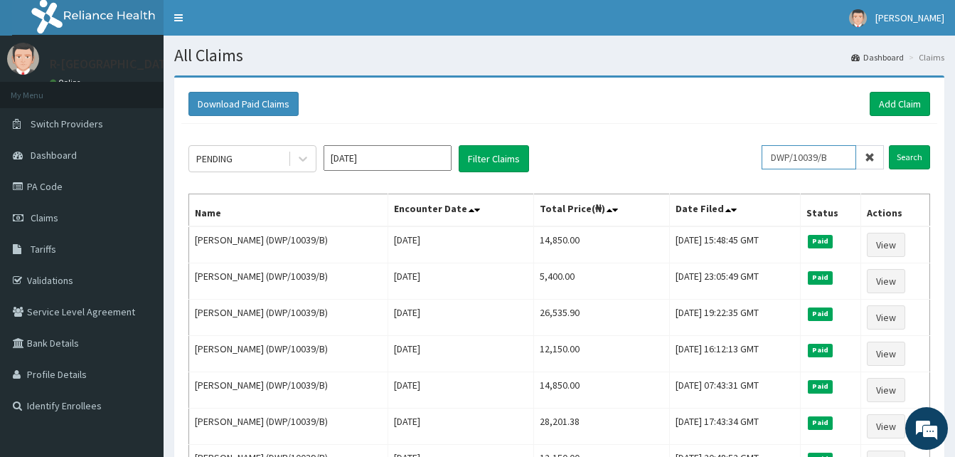
drag, startPoint x: 843, startPoint y: 162, endPoint x: 735, endPoint y: 154, distance: 109.1
click at [735, 154] on div "PENDING Sep 2025 Filter Claims DWP/10039/B Search" at bounding box center [559, 158] width 742 height 27
paste input "C"
click at [889, 145] on input "Search" at bounding box center [909, 157] width 41 height 24
drag, startPoint x: 841, startPoint y: 158, endPoint x: 747, endPoint y: 152, distance: 94.0
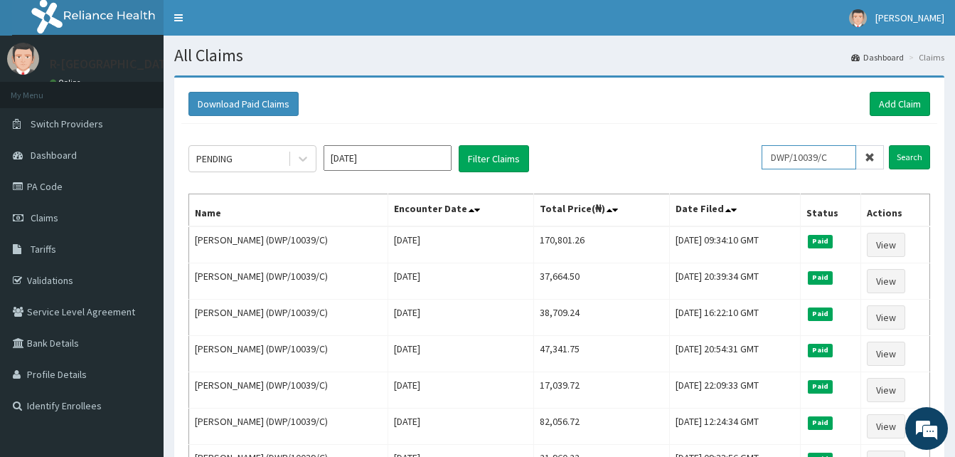
click at [747, 152] on div "PENDING Sep 2025 Filter Claims DWP/10039/C Search" at bounding box center [559, 158] width 742 height 27
paste input "D"
click at [889, 145] on input "Search" at bounding box center [909, 157] width 41 height 24
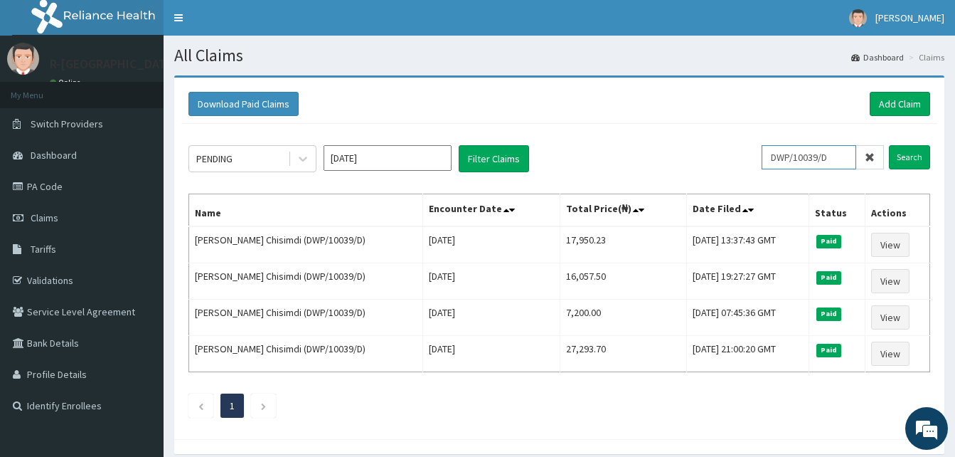
drag, startPoint x: 850, startPoint y: 153, endPoint x: 716, endPoint y: 153, distance: 133.7
click at [716, 153] on div "PENDING Sep 2025 Filter Claims DWP/10039/D Search" at bounding box center [559, 158] width 742 height 27
paste input "A"
click at [889, 145] on input "Search" at bounding box center [909, 157] width 41 height 24
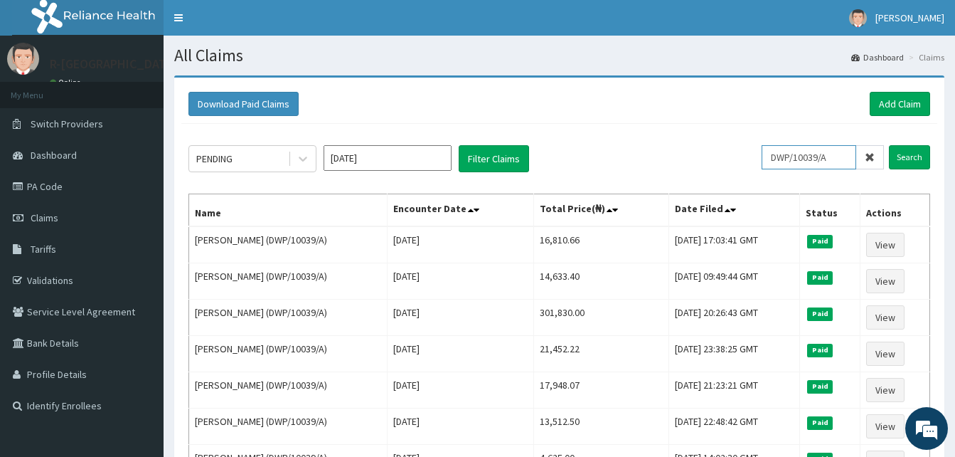
drag, startPoint x: 843, startPoint y: 160, endPoint x: 744, endPoint y: 174, distance: 100.6
click at [744, 174] on div "PENDING Sep 2025 Filter Claims DWP/10039/A Search Name Encounter Date Total Pri…" at bounding box center [559, 350] width 756 height 453
paste input "FTC/10140/D"
type input "FTC/10140/D"
click at [889, 145] on input "Search" at bounding box center [909, 157] width 41 height 24
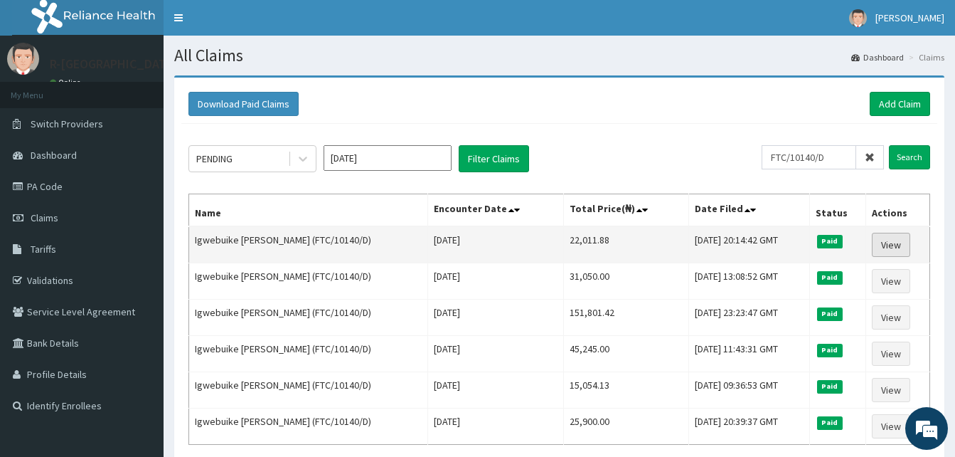
click at [887, 245] on link "View" at bounding box center [891, 245] width 38 height 24
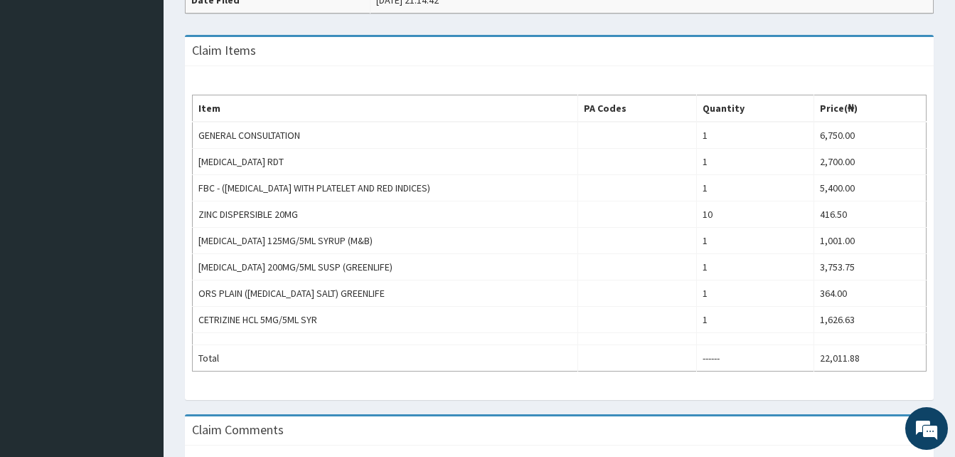
click at [713, 41] on div "Claim Items" at bounding box center [559, 51] width 749 height 29
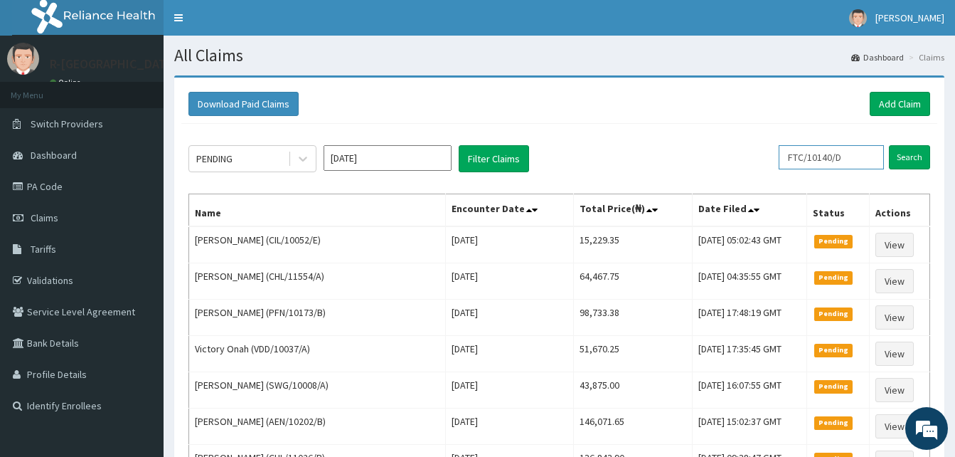
drag, startPoint x: 855, startPoint y: 159, endPoint x: 749, endPoint y: 161, distance: 106.0
click at [749, 161] on div "PENDING [DATE] Filter Claims FTC/10140/D Search" at bounding box center [559, 158] width 742 height 27
paste input "C"
click at [749, 161] on div "PENDING [DATE] Filter Claims" at bounding box center [474, 158] width 573 height 27
click at [834, 161] on input "FTC/10140/C" at bounding box center [809, 157] width 95 height 24
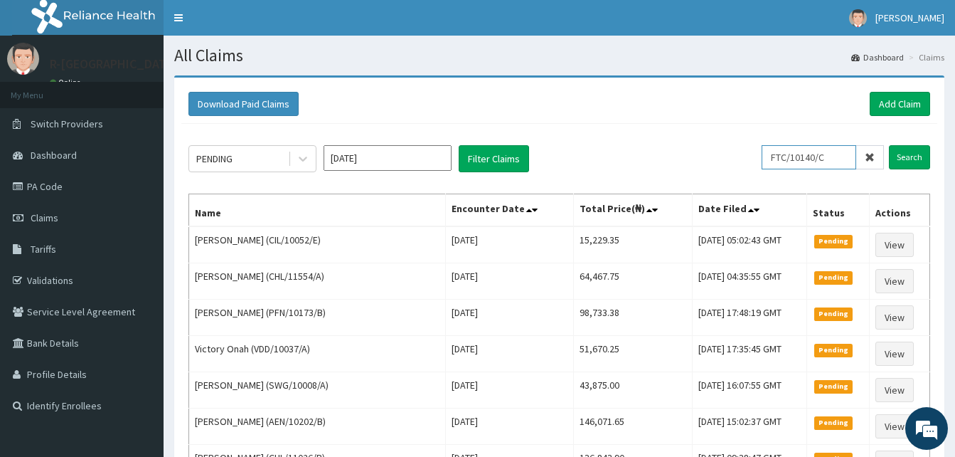
click at [889, 145] on input "Search" at bounding box center [909, 157] width 41 height 24
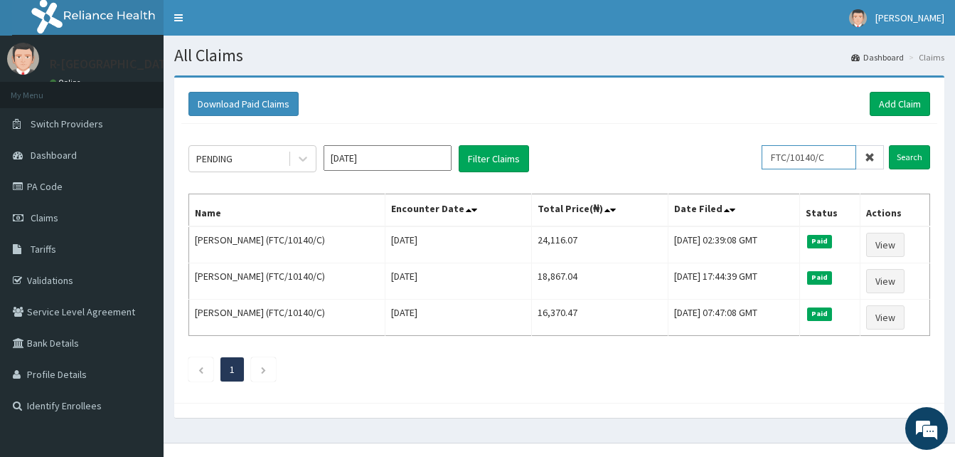
drag, startPoint x: 831, startPoint y: 160, endPoint x: 766, endPoint y: 152, distance: 65.9
click at [766, 152] on div "PENDING Sep 2025 Filter Claims FTC/10140/C Search" at bounding box center [559, 158] width 742 height 27
paste input "SRH/10155/A"
click at [889, 145] on input "Search" at bounding box center [909, 157] width 41 height 24
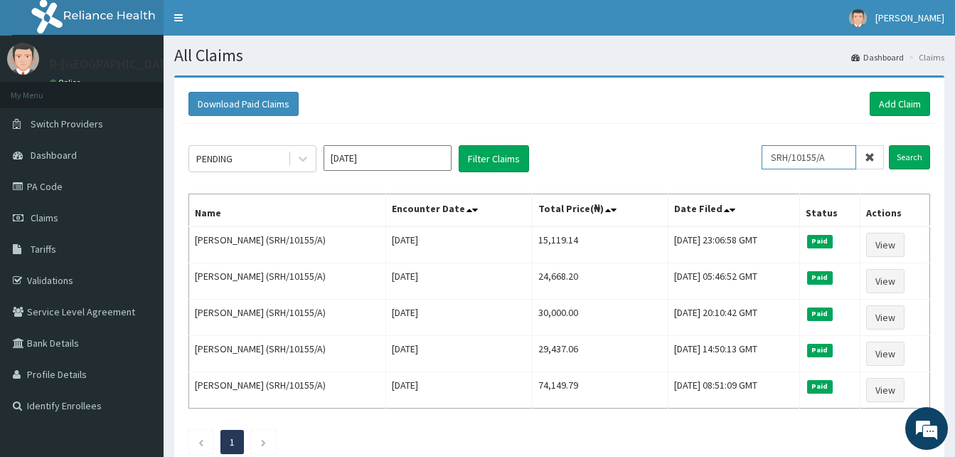
drag, startPoint x: 840, startPoint y: 159, endPoint x: 741, endPoint y: 142, distance: 100.3
click at [741, 142] on div "PENDING Sep 2025 Filter Claims SRH/10155/A Search Name Encounter Date Total Pri…" at bounding box center [559, 296] width 756 height 344
paste input "LLD/10042"
click at [889, 145] on input "Search" at bounding box center [909, 157] width 41 height 24
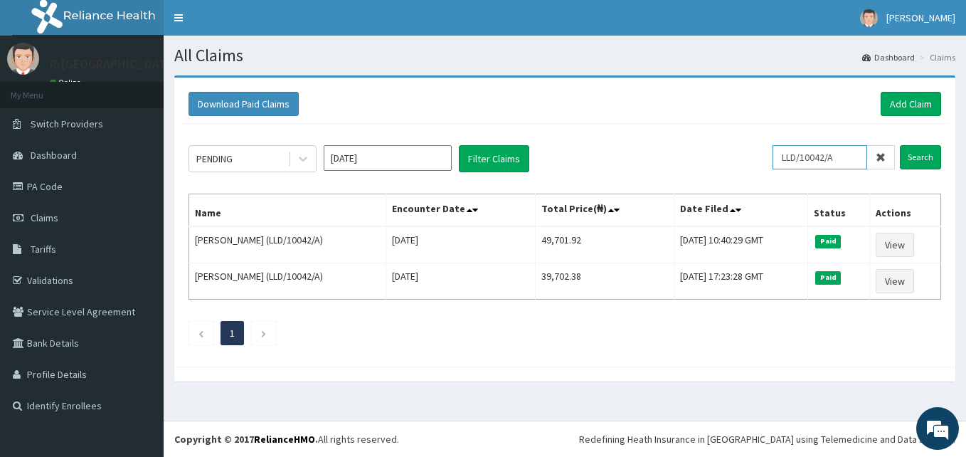
drag, startPoint x: 847, startPoint y: 157, endPoint x: 737, endPoint y: 159, distance: 110.3
click at [737, 159] on div "PENDING Sep 2025 Filter Claims LLD/10042/A Search" at bounding box center [564, 158] width 752 height 27
paste input "REL/10717"
click at [900, 145] on input "Search" at bounding box center [920, 157] width 41 height 24
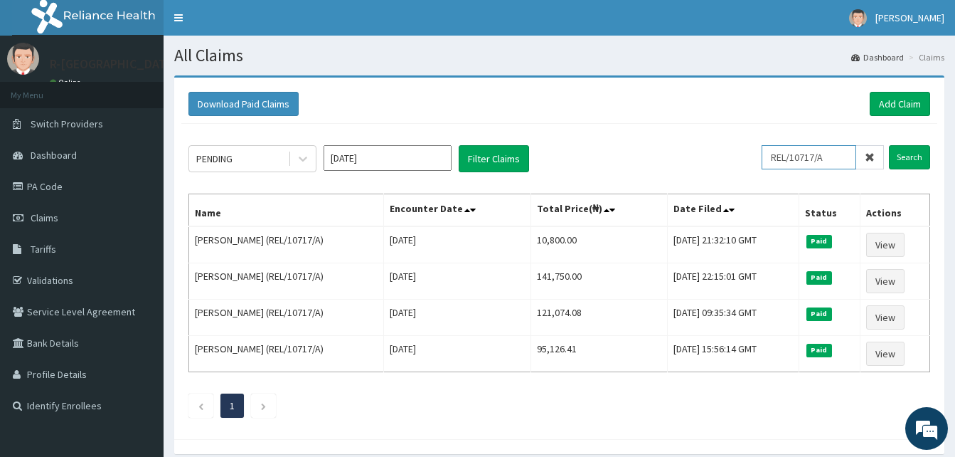
drag, startPoint x: 839, startPoint y: 156, endPoint x: 693, endPoint y: 146, distance: 146.2
click at [693, 146] on div "PENDING Sep 2025 Filter Claims REL/10717/A Search" at bounding box center [559, 158] width 742 height 27
paste input "JEE/1005"
click at [889, 145] on input "Search" at bounding box center [909, 157] width 41 height 24
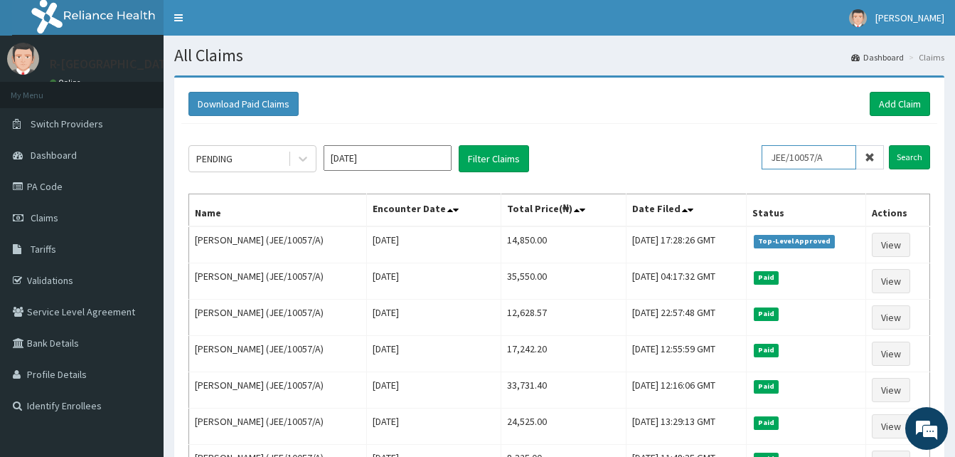
drag, startPoint x: 842, startPoint y: 159, endPoint x: 719, endPoint y: 161, distance: 123.1
click at [719, 161] on div "PENDING Sep 2025 Filter Claims JEE/10057/A Search" at bounding box center [559, 158] width 742 height 27
paste input "NPP/10183"
click at [889, 145] on input "Search" at bounding box center [909, 157] width 41 height 24
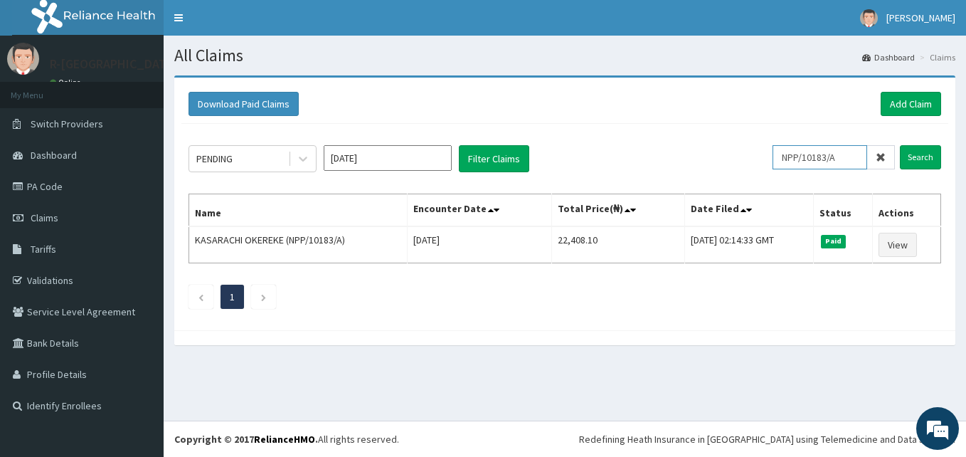
drag, startPoint x: 845, startPoint y: 158, endPoint x: 781, endPoint y: 149, distance: 64.7
click at [781, 149] on input "NPP/10183/A" at bounding box center [819, 157] width 95 height 24
paste input "PZC/10032/D"
click at [900, 145] on input "Search" at bounding box center [920, 157] width 41 height 24
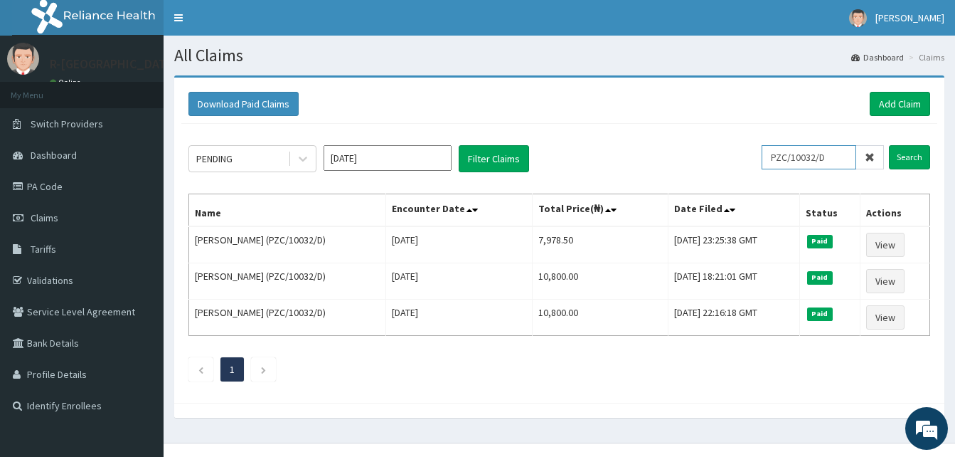
drag, startPoint x: 845, startPoint y: 154, endPoint x: 749, endPoint y: 156, distance: 96.0
click at [749, 156] on div "PENDING Sep 2025 Filter Claims PZC/10032/D Search" at bounding box center [559, 158] width 742 height 27
paste input "UEC/10045/A"
click at [749, 156] on div "PENDING Sep 2025 Filter Claims" at bounding box center [474, 158] width 573 height 27
click at [838, 160] on input "UEC/10045/A" at bounding box center [809, 157] width 95 height 24
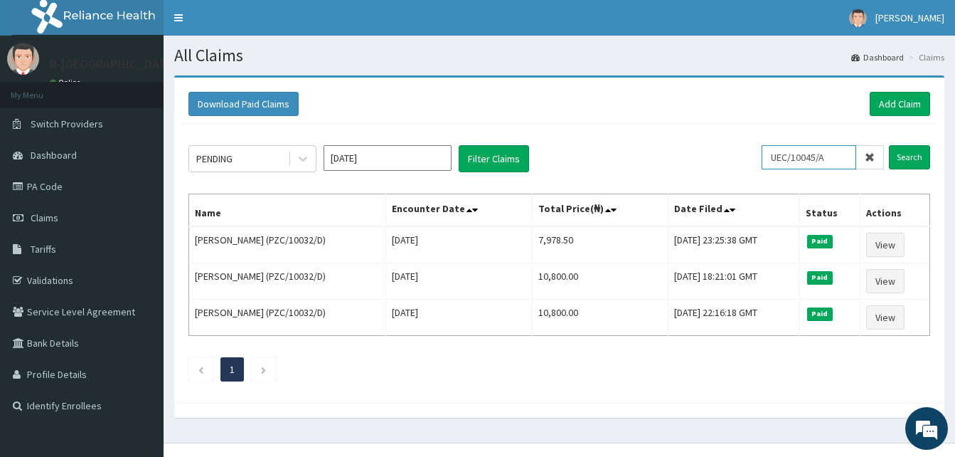
click at [889, 145] on input "Search" at bounding box center [909, 157] width 41 height 24
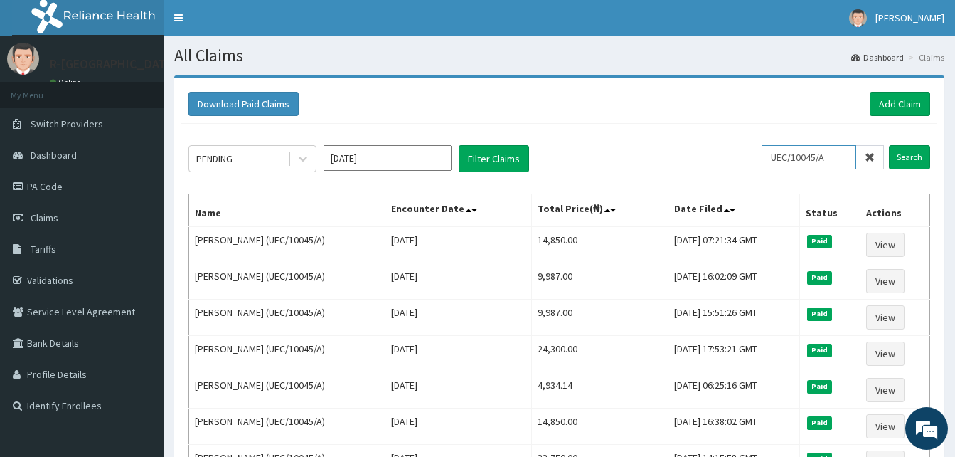
drag, startPoint x: 841, startPoint y: 159, endPoint x: 735, endPoint y: 148, distance: 106.6
click at [735, 148] on div "PENDING Sep 2025 Filter Claims UEC/10045/A Search" at bounding box center [559, 158] width 742 height 27
paste input "uec/10045/d"
click at [889, 145] on input "Search" at bounding box center [909, 157] width 41 height 24
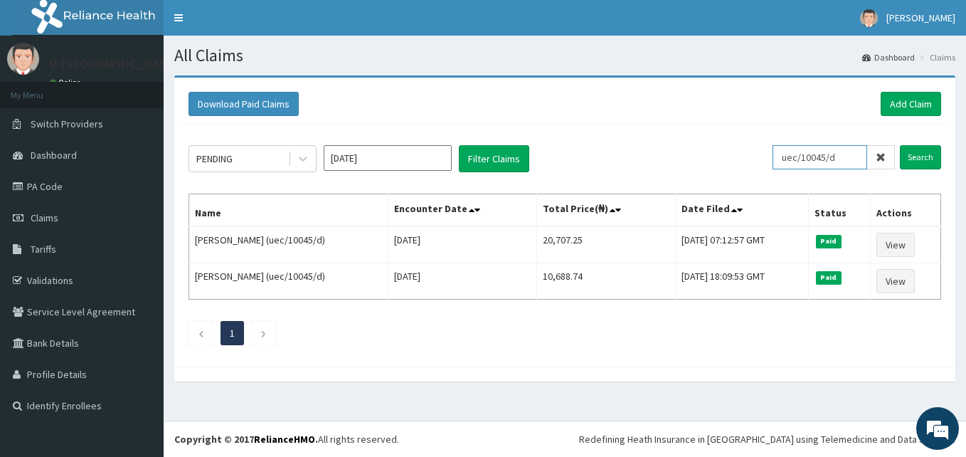
drag, startPoint x: 843, startPoint y: 158, endPoint x: 744, endPoint y: 157, distance: 99.6
click at [744, 157] on div "PENDING Sep 2025 Filter Claims uec/10045/d Search" at bounding box center [564, 158] width 752 height 27
paste input "AGS/10009/A"
click at [900, 145] on input "Search" at bounding box center [920, 157] width 41 height 24
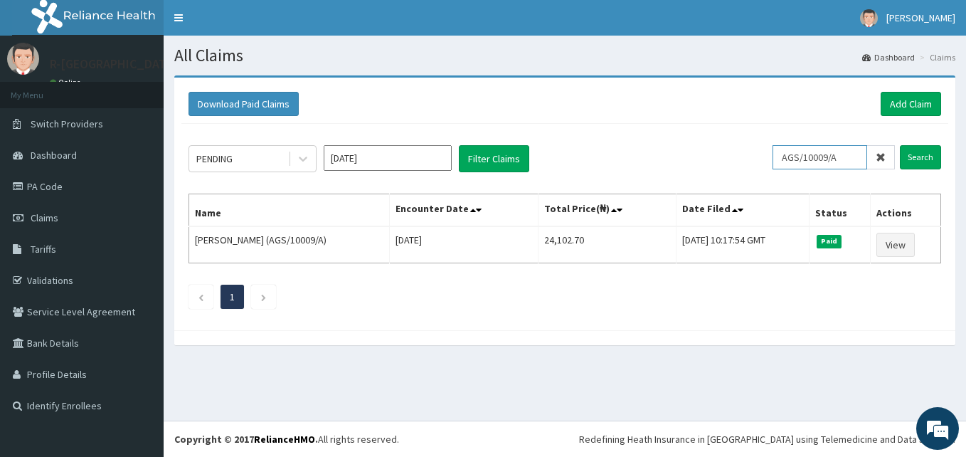
drag, startPoint x: 857, startPoint y: 158, endPoint x: 742, endPoint y: 139, distance: 116.7
click at [742, 139] on div "PENDING Sep 2025 Filter Claims AGS/10009/A Search Name Encounter Date Total Pri…" at bounding box center [564, 223] width 767 height 199
paste input "CYA/10352"
click at [900, 145] on input "Search" at bounding box center [920, 157] width 41 height 24
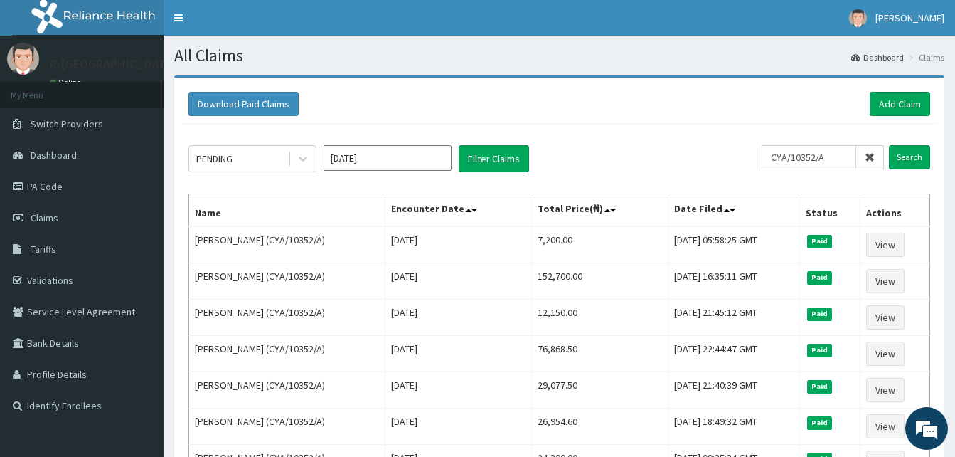
click at [653, 187] on div "PENDING Sep 2025 Filter Claims CYA/10352/A Search Name Encounter Date Total Pri…" at bounding box center [559, 368] width 756 height 489
drag, startPoint x: 841, startPoint y: 155, endPoint x: 740, endPoint y: 146, distance: 102.1
click at [740, 146] on div "PENDING Sep 2025 Filter Claims CYA/10352/A Search" at bounding box center [559, 158] width 742 height 27
paste input "AGS/10011"
type input "AGS/10011/A"
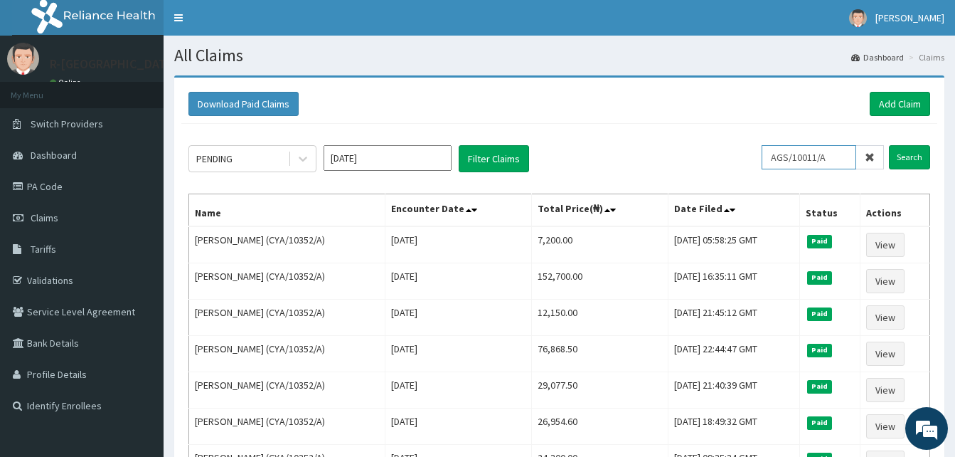
click at [889, 145] on input "Search" at bounding box center [909, 157] width 41 height 24
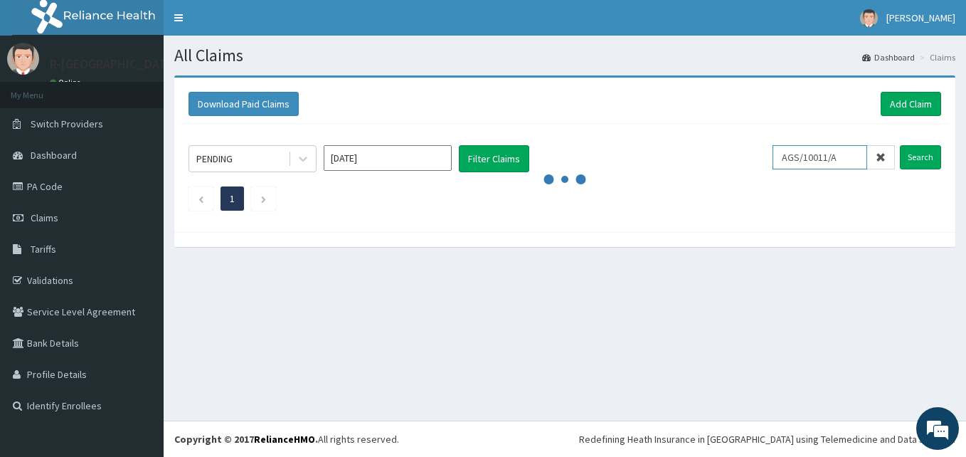
click at [900, 145] on input "Search" at bounding box center [920, 157] width 41 height 24
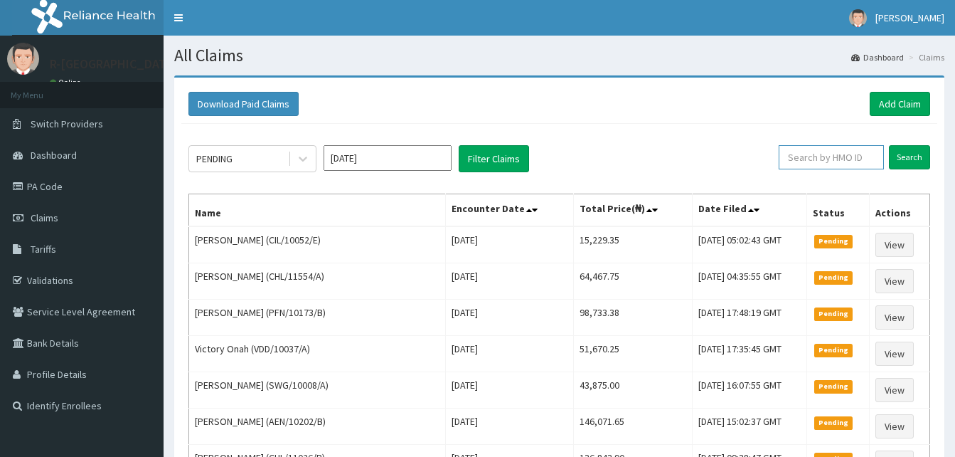
click at [815, 163] on input "text" at bounding box center [831, 157] width 105 height 24
paste input "AGS/10011/A"
click at [889, 145] on input "Search" at bounding box center [909, 157] width 41 height 24
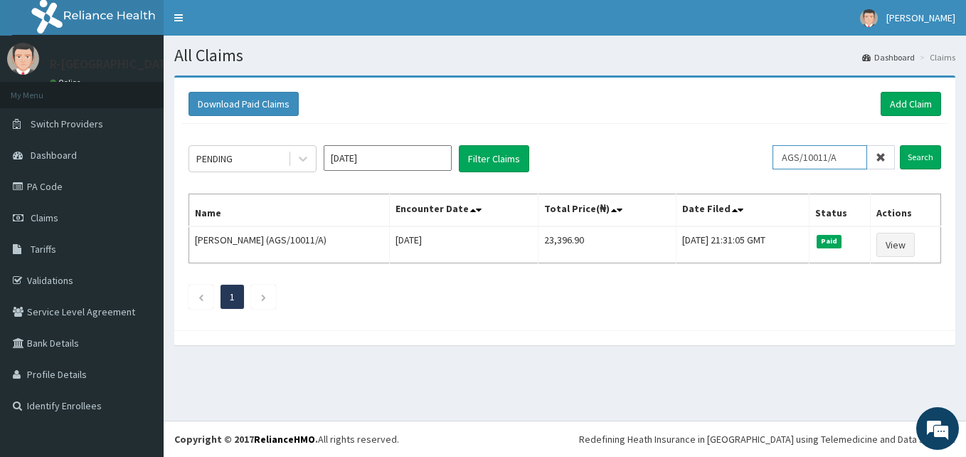
drag, startPoint x: 848, startPoint y: 154, endPoint x: 702, endPoint y: 149, distance: 146.6
click at [702, 149] on div "PENDING [DATE] Filter Claims AGS/10011/A Search" at bounding box center [564, 158] width 752 height 27
paste input "FMP/10355/D"
click at [900, 145] on input "Search" at bounding box center [920, 157] width 41 height 24
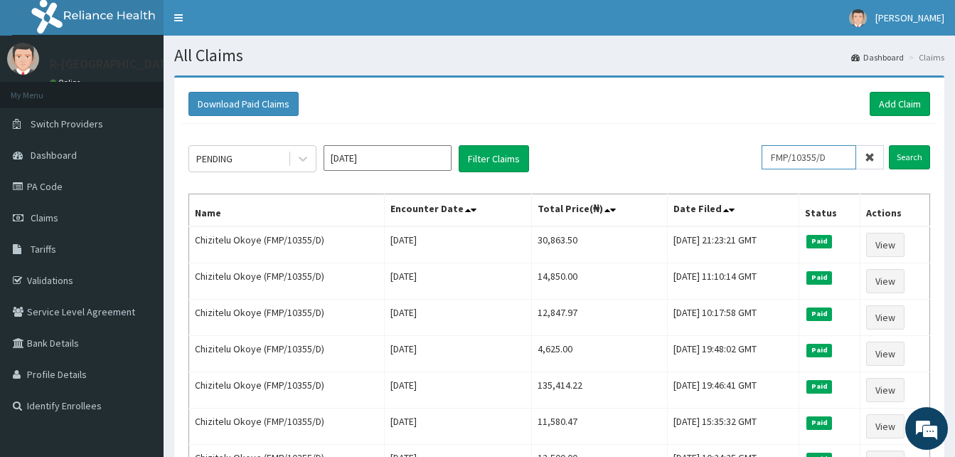
drag, startPoint x: 841, startPoint y: 158, endPoint x: 735, endPoint y: 132, distance: 109.0
click at [735, 132] on div "PENDING Sep 2025 Filter Claims FMP/10355/D Search Name Encounter Date Total Pri…" at bounding box center [559, 332] width 756 height 417
paste input "SBG/10071/C"
click at [889, 145] on input "Search" at bounding box center [909, 157] width 41 height 24
drag, startPoint x: 838, startPoint y: 155, endPoint x: 729, endPoint y: 151, distance: 109.6
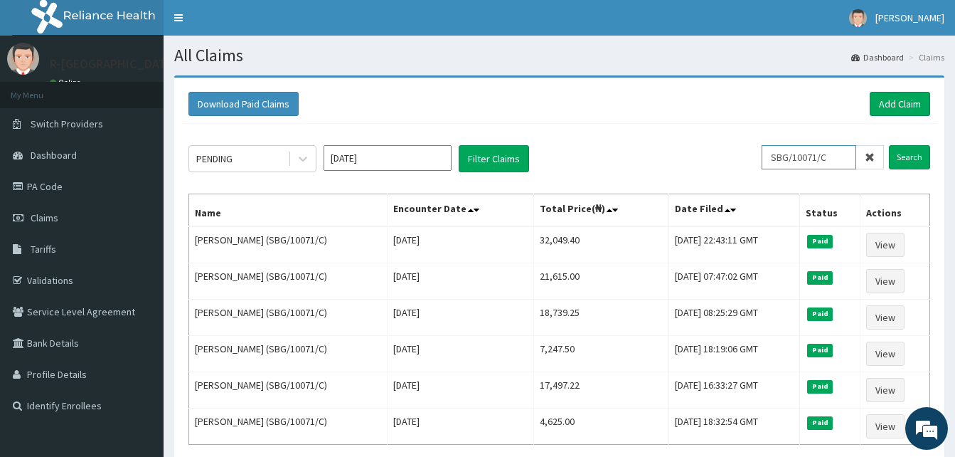
click at [729, 151] on div "PENDING Sep 2025 Filter Claims SBG/10071/C Search" at bounding box center [559, 158] width 742 height 27
paste input "AVL/10226/B"
click at [889, 145] on input "Search" at bounding box center [909, 157] width 41 height 24
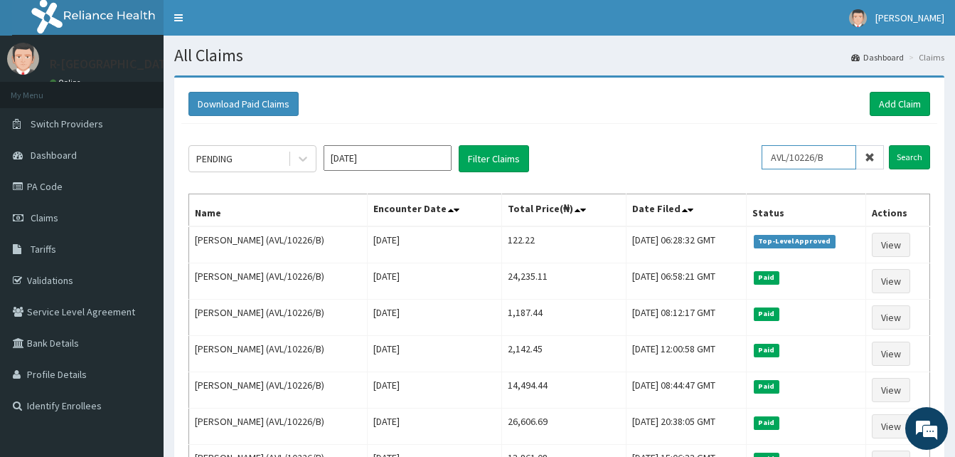
drag, startPoint x: 849, startPoint y: 156, endPoint x: 728, endPoint y: 135, distance: 122.8
click at [728, 135] on div "PENDING Sep 2025 Filter Claims AVL/10226/B Search Name Encounter Date Total Pri…" at bounding box center [559, 387] width 756 height 526
paste input "SUU/10148/A"
click at [889, 145] on input "Search" at bounding box center [909, 157] width 41 height 24
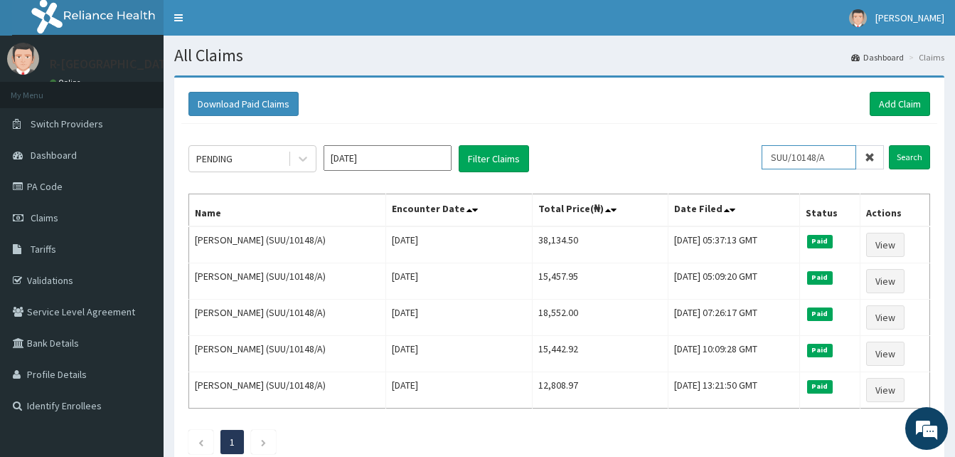
drag, startPoint x: 846, startPoint y: 154, endPoint x: 703, endPoint y: 139, distance: 143.7
click at [703, 139] on div "PENDING Sep 2025 Filter Claims SUU/10148/A Search Name Encounter Date Total Pri…" at bounding box center [559, 296] width 756 height 344
paste input "WOL/10026/D"
click at [889, 145] on input "Search" at bounding box center [909, 157] width 41 height 24
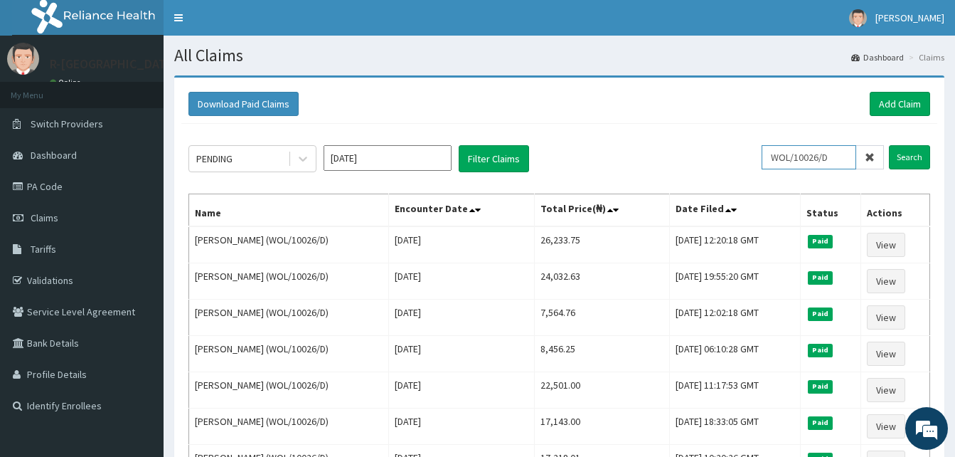
drag, startPoint x: 848, startPoint y: 156, endPoint x: 696, endPoint y: 144, distance: 152.6
click at [696, 144] on div "PENDING Sep 2025 Filter Claims WOL/10026/D Search Name Encounter Date Total Pri…" at bounding box center [559, 423] width 756 height 598
paste input "PRN/10148/B"
click at [889, 145] on input "Search" at bounding box center [909, 157] width 41 height 24
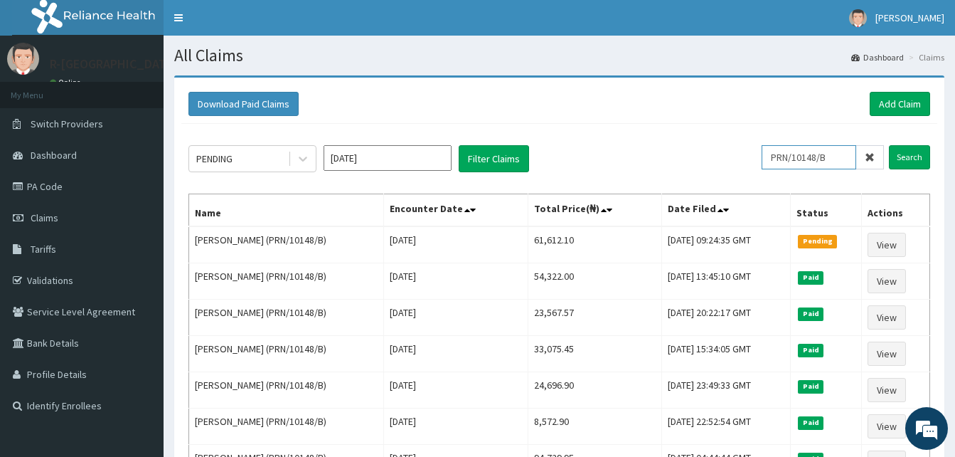
drag, startPoint x: 846, startPoint y: 158, endPoint x: 737, endPoint y: 144, distance: 108.9
click at [737, 144] on div "PENDING Sep 2025 Filter Claims PRN/10148/B Search Name Encounter Date Total Pri…" at bounding box center [559, 350] width 756 height 453
paste input "CHL/11424/A"
click at [889, 145] on input "Search" at bounding box center [909, 157] width 41 height 24
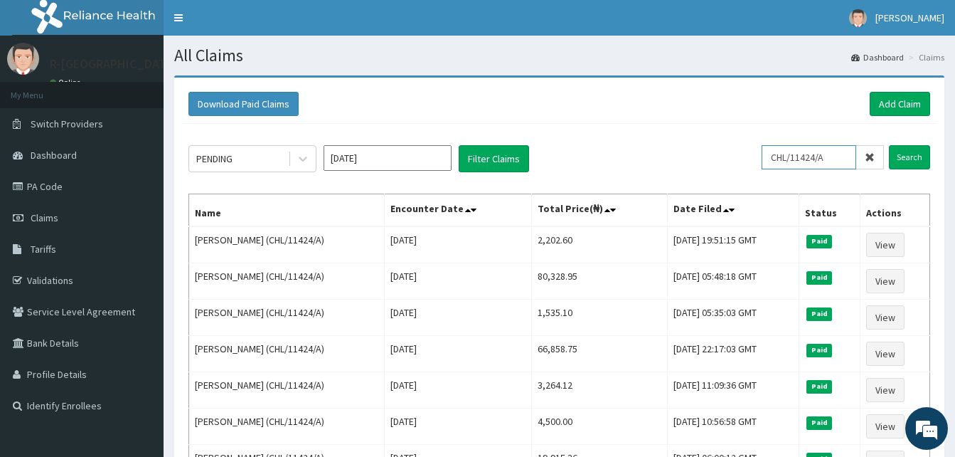
drag, startPoint x: 841, startPoint y: 156, endPoint x: 738, endPoint y: 146, distance: 102.9
click at [738, 146] on div "PENDING Sep 2025 Filter Claims CHL/11424/A Search" at bounding box center [559, 158] width 742 height 27
paste input "YU/10214/F"
click at [889, 145] on input "Search" at bounding box center [909, 157] width 41 height 24
drag, startPoint x: 846, startPoint y: 164, endPoint x: 771, endPoint y: 134, distance: 80.8
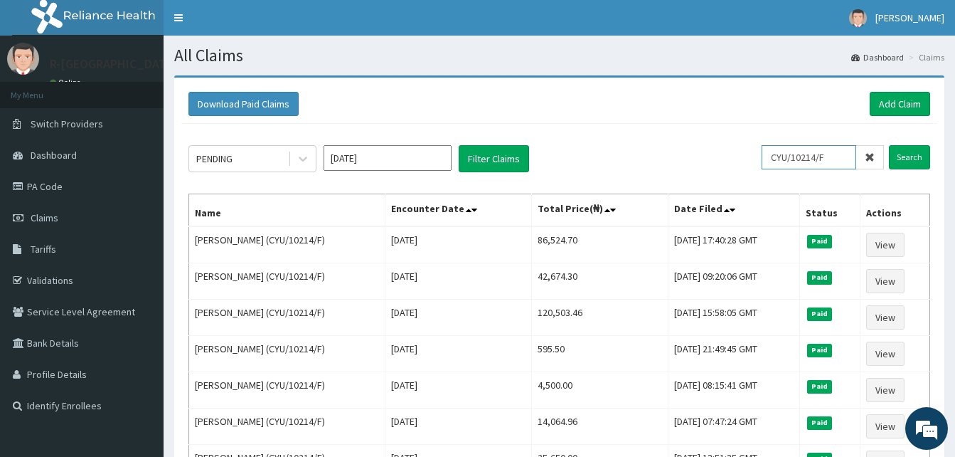
paste input "c"
click at [889, 145] on input "Search" at bounding box center [909, 157] width 41 height 24
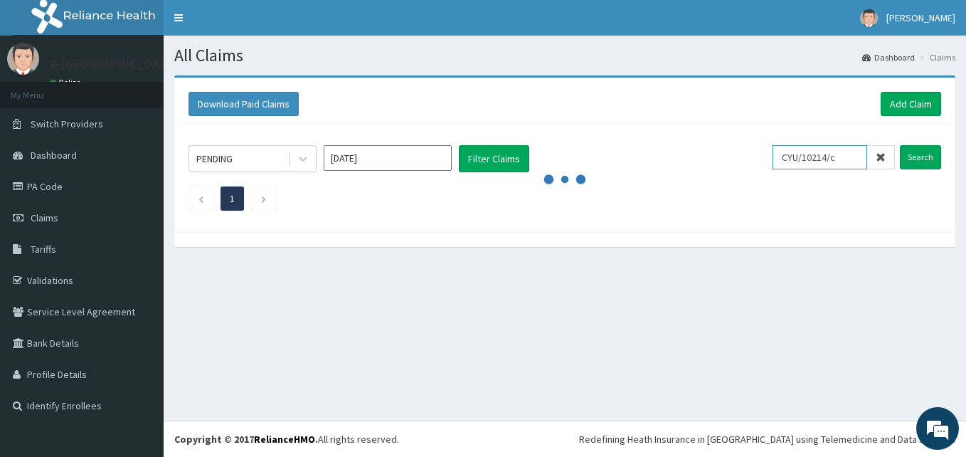
click at [900, 145] on input "Search" at bounding box center [920, 157] width 41 height 24
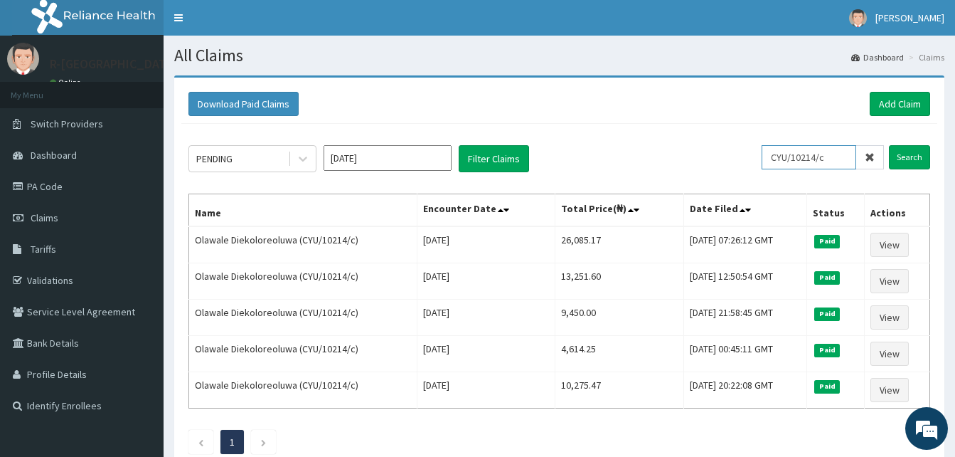
drag, startPoint x: 853, startPoint y: 149, endPoint x: 718, endPoint y: 132, distance: 136.3
click at [718, 132] on div "PENDING Sep 2025 Filter Claims CYU/10214/c Search Name Encounter Date Total Pri…" at bounding box center [559, 296] width 756 height 344
paste input "d"
click at [889, 145] on input "Search" at bounding box center [909, 157] width 41 height 24
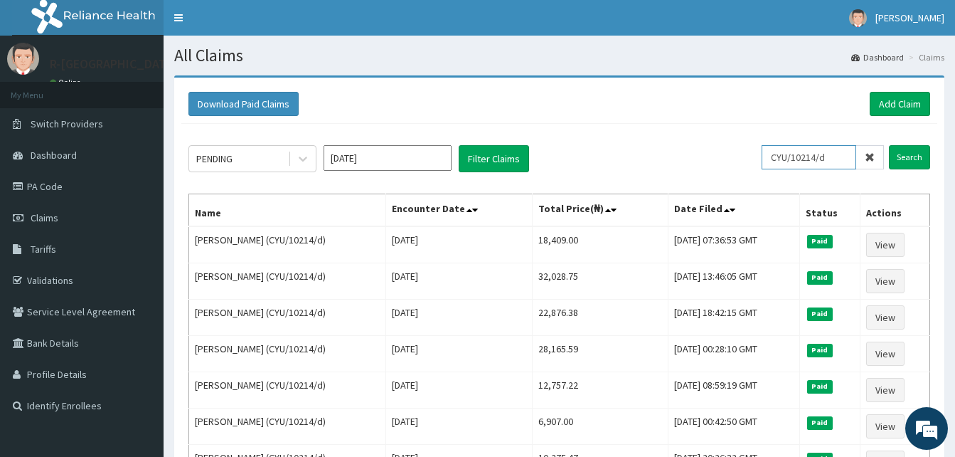
drag, startPoint x: 840, startPoint y: 163, endPoint x: 750, endPoint y: 151, distance: 91.0
click at [750, 151] on div "PENDING Sep 2025 Filter Claims CYU/10214/d Search" at bounding box center [559, 158] width 742 height 27
paste input "ALT/10061/A"
click at [889, 145] on input "Search" at bounding box center [909, 157] width 41 height 24
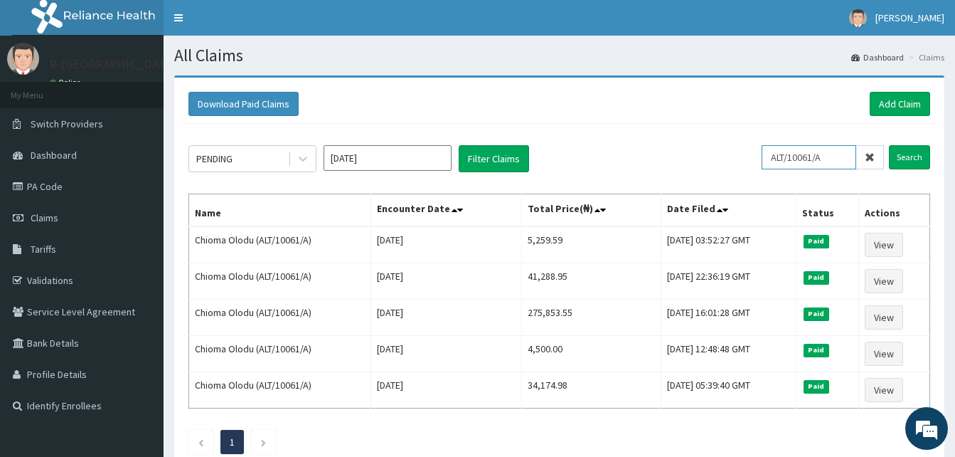
drag, startPoint x: 842, startPoint y: 156, endPoint x: 752, endPoint y: 136, distance: 92.6
click at [752, 136] on div "PENDING Sep 2025 Filter Claims ALT/10061/A Search Name Encounter Date Total Pri…" at bounding box center [559, 296] width 756 height 344
paste input "CCD/10186"
type input "CCD/10186/A"
click at [889, 145] on input "Search" at bounding box center [909, 157] width 41 height 24
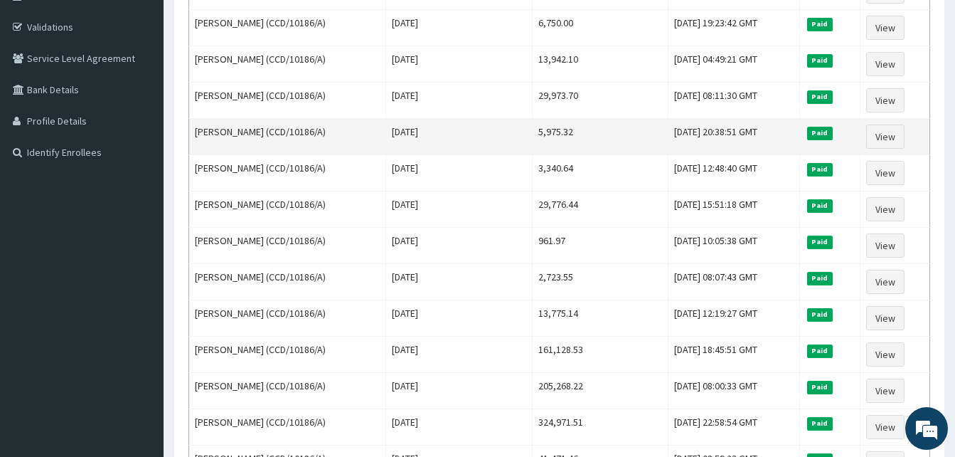
scroll to position [255, 0]
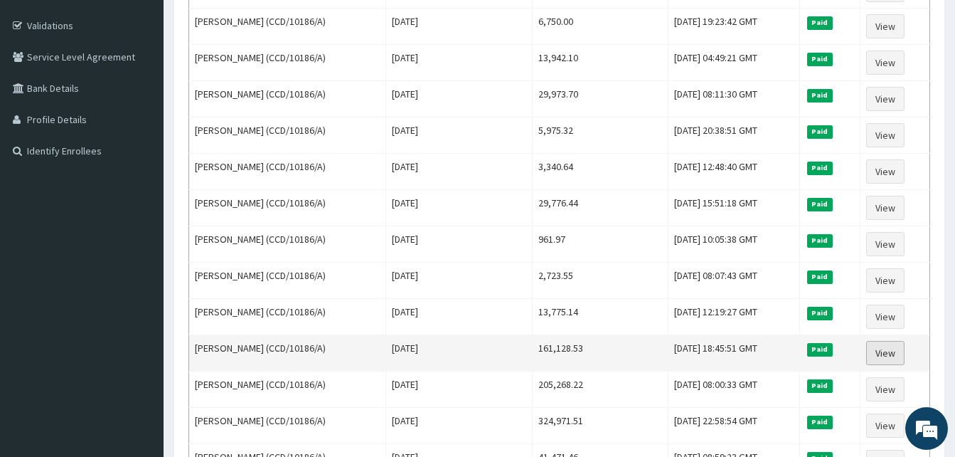
click at [905, 352] on link "View" at bounding box center [885, 353] width 38 height 24
click at [873, 350] on link "View" at bounding box center [885, 353] width 38 height 24
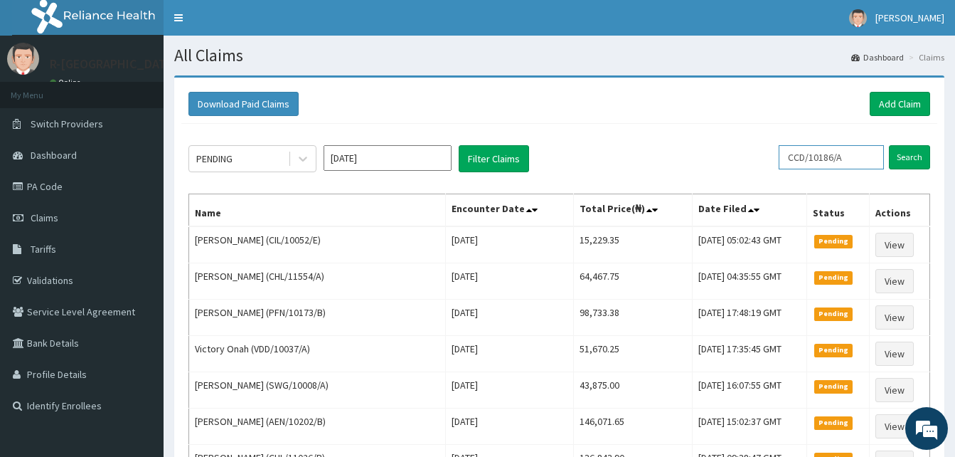
click at [862, 155] on input "CCD/10186/A" at bounding box center [831, 157] width 105 height 24
click at [889, 145] on input "Search" at bounding box center [909, 157] width 41 height 24
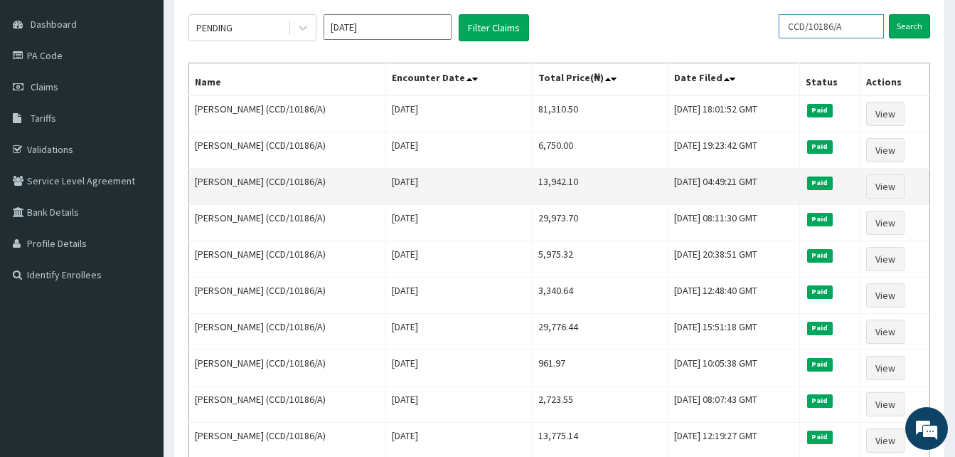
scroll to position [133, 0]
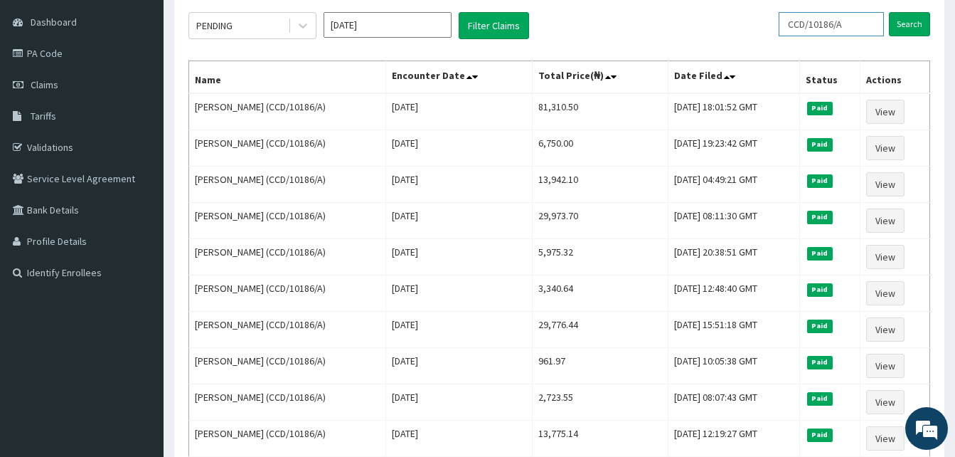
drag, startPoint x: 862, startPoint y: 27, endPoint x: 795, endPoint y: -14, distance: 78.6
click at [795, 0] on html "R EL Toggle navigation [PERSON_NAME] [PERSON_NAME] - [EMAIL_ADDRESS][DOMAIN_NAM…" at bounding box center [477, 451] width 955 height 1168
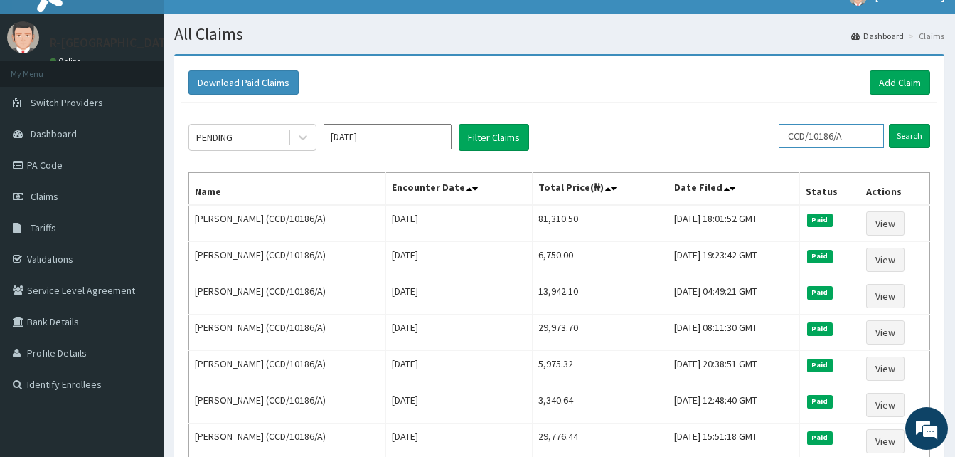
paste input "SBG/10192/B"
click at [889, 124] on input "Search" at bounding box center [909, 136] width 41 height 24
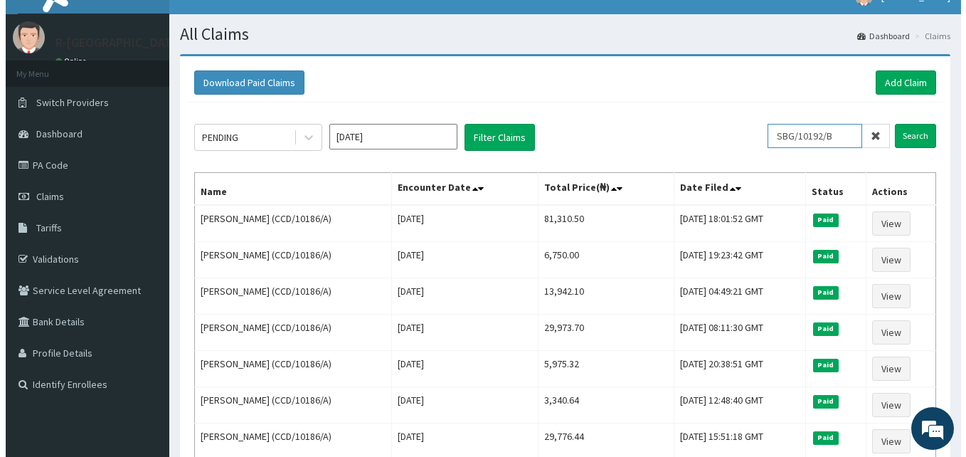
scroll to position [0, 0]
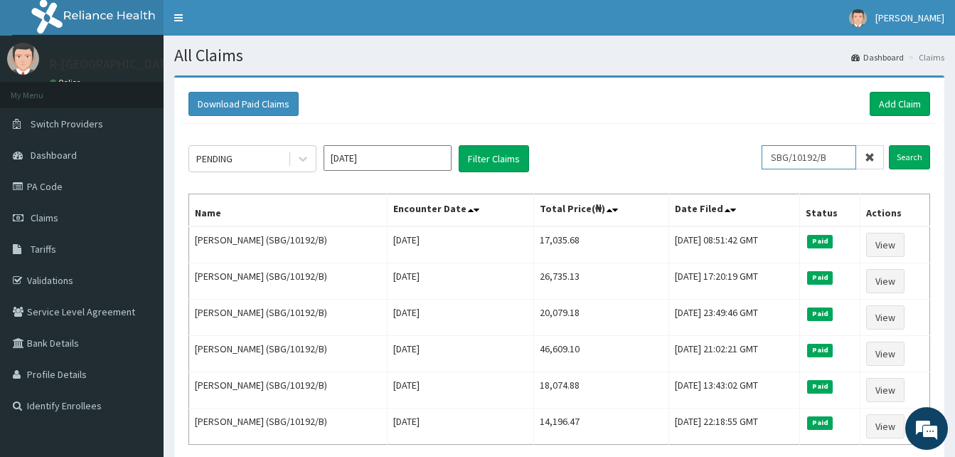
drag, startPoint x: 838, startPoint y: 156, endPoint x: 767, endPoint y: 144, distance: 72.1
click at [767, 144] on div "PENDING [DATE] Filter Claims SBG/10192/B Search Name Encounter Date Total Price…" at bounding box center [559, 314] width 756 height 380
paste input "RGI/10035"
click at [889, 145] on input "Search" at bounding box center [909, 157] width 41 height 24
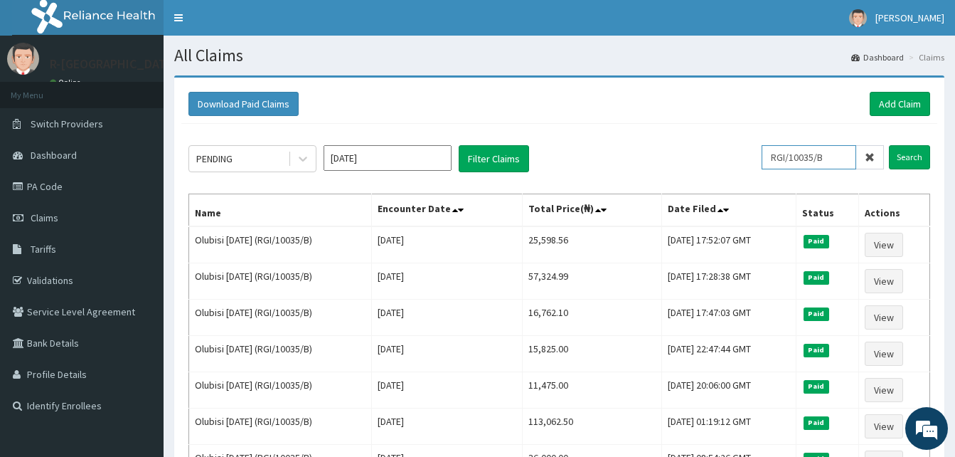
drag, startPoint x: 850, startPoint y: 152, endPoint x: 733, endPoint y: 136, distance: 117.8
click at [733, 136] on div "PENDING [DATE] Filter Claims RGI/10035/B Search Name Encounter Date Total Price…" at bounding box center [559, 405] width 756 height 562
paste input "MXD/10012/A"
click at [889, 145] on input "Search" at bounding box center [909, 157] width 41 height 24
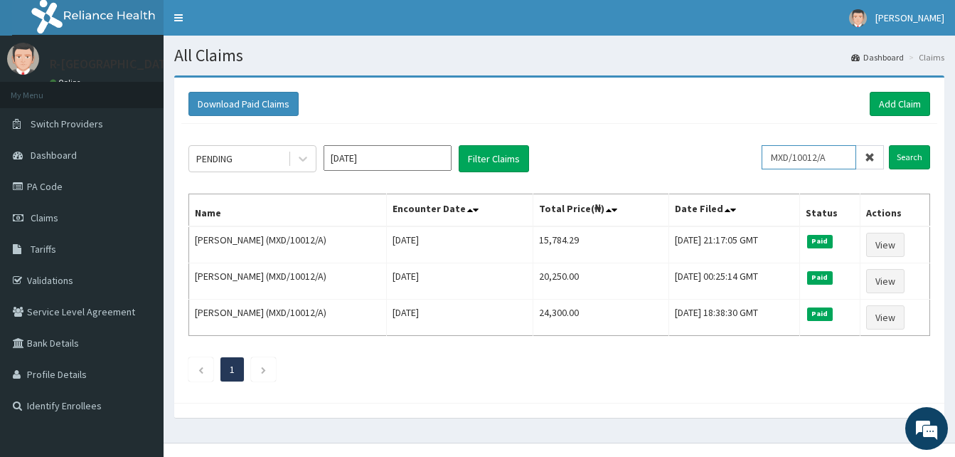
drag, startPoint x: 837, startPoint y: 159, endPoint x: 729, endPoint y: 129, distance: 112.3
click at [729, 129] on div "PENDING [DATE] Filter Claims MXD/10012/A Search Name Encounter Date Total Price…" at bounding box center [559, 260] width 756 height 272
paste input "sky/10001/d"
click at [889, 145] on input "Search" at bounding box center [909, 157] width 41 height 24
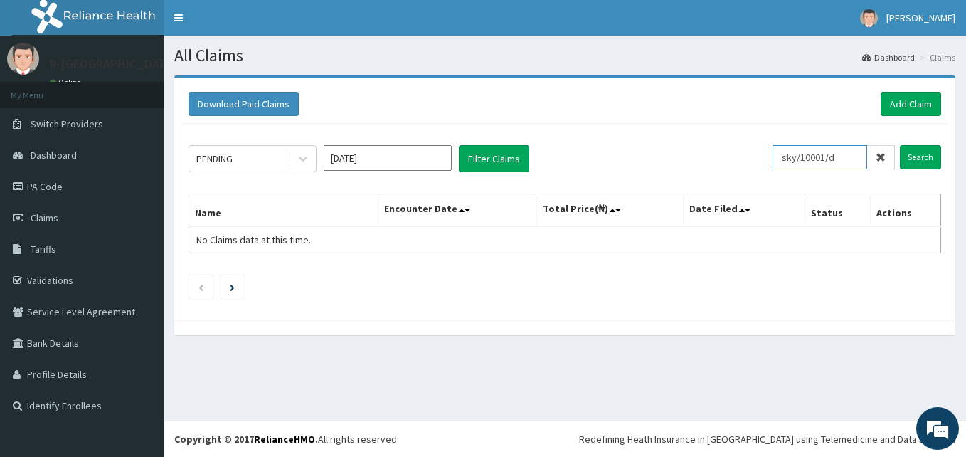
click at [789, 158] on input "sky/10001/d" at bounding box center [819, 157] width 95 height 24
drag, startPoint x: 850, startPoint y: 161, endPoint x: 740, endPoint y: 151, distance: 109.9
click at [740, 151] on div "PENDING [DATE] Filter Claims sky/10001/d Search" at bounding box center [564, 158] width 752 height 27
paste input "ITX/10044/D"
click at [900, 145] on input "Search" at bounding box center [920, 157] width 41 height 24
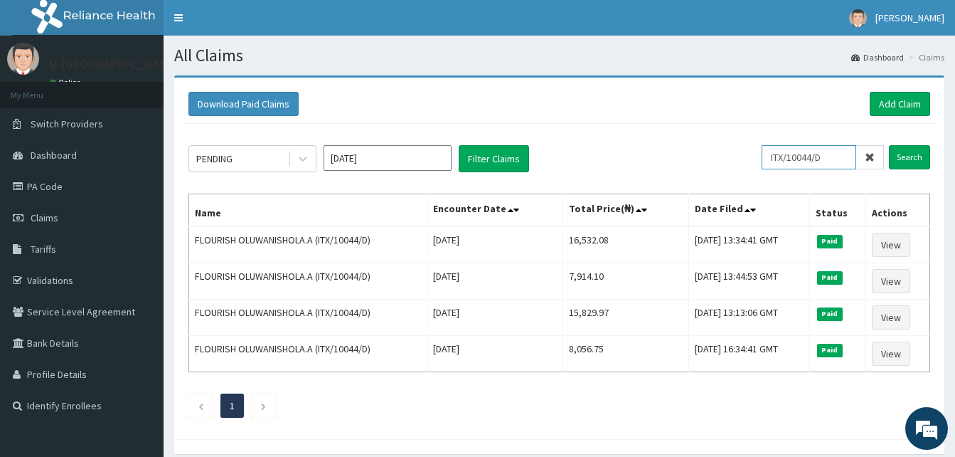
drag, startPoint x: 843, startPoint y: 156, endPoint x: 706, endPoint y: 181, distance: 139.5
click at [706, 181] on div "PENDING [DATE] Filter Claims ITX/10044/D Search Name Encounter Date Total Price…" at bounding box center [559, 278] width 756 height 308
paste input "E"
click at [889, 145] on input "Search" at bounding box center [909, 157] width 41 height 24
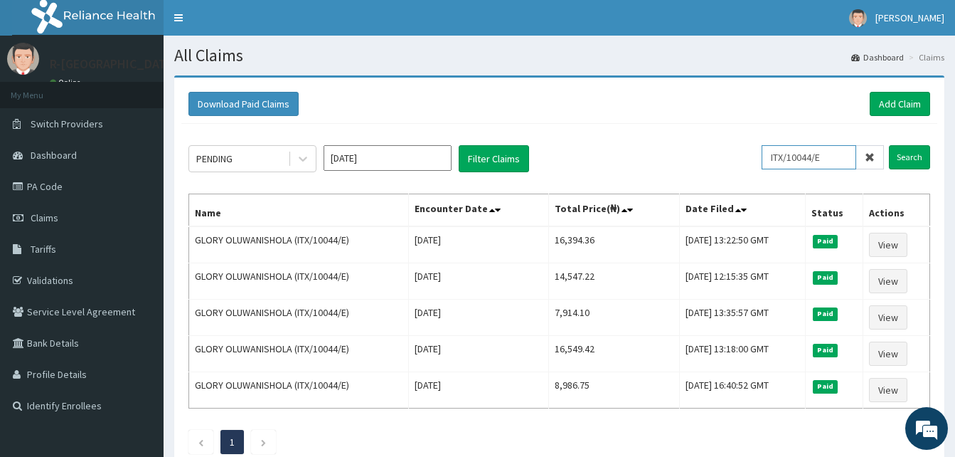
drag, startPoint x: 835, startPoint y: 155, endPoint x: 701, endPoint y: 151, distance: 133.8
click at [701, 151] on div "PENDING [DATE] Filter Claims ITX/10044/E Search" at bounding box center [559, 158] width 742 height 27
paste input "C"
click at [889, 145] on input "Search" at bounding box center [909, 157] width 41 height 24
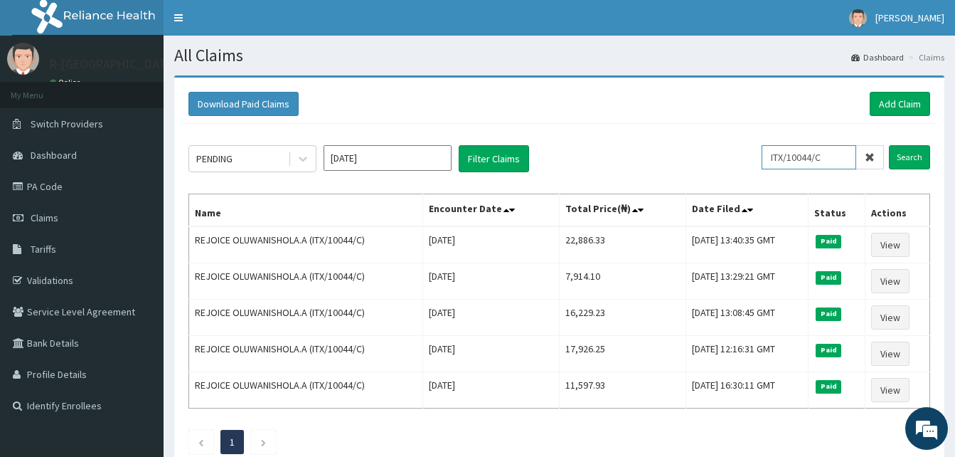
drag, startPoint x: 834, startPoint y: 164, endPoint x: 757, endPoint y: 169, distance: 76.9
click at [757, 169] on div "PENDING [DATE] Filter Claims ITX/10044/C Search" at bounding box center [559, 158] width 742 height 27
paste input "SBL/10446/A"
click at [889, 145] on input "Search" at bounding box center [909, 157] width 41 height 24
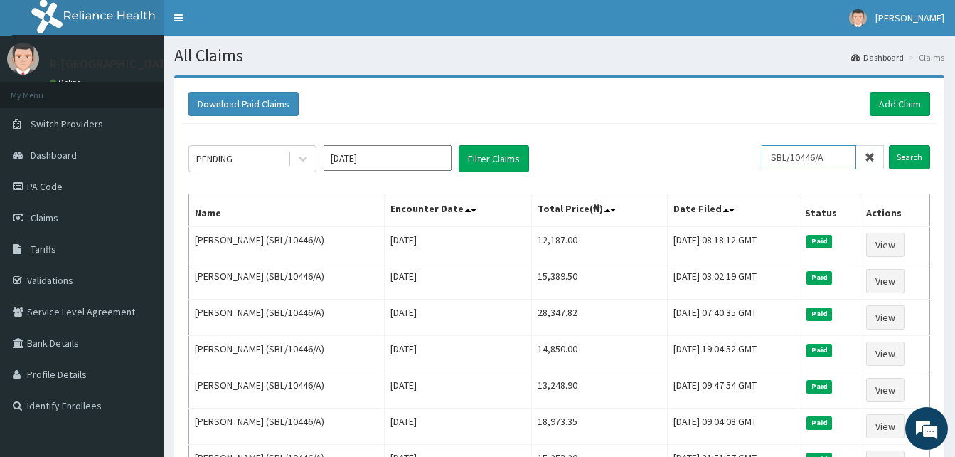
drag, startPoint x: 839, startPoint y: 161, endPoint x: 742, endPoint y: 166, distance: 96.8
click at [742, 166] on div "PENDING [DATE] Filter Claims SBL/10446/A Search" at bounding box center [559, 158] width 742 height 27
paste input "KY/10001/B"
click at [889, 145] on input "Search" at bounding box center [909, 157] width 41 height 24
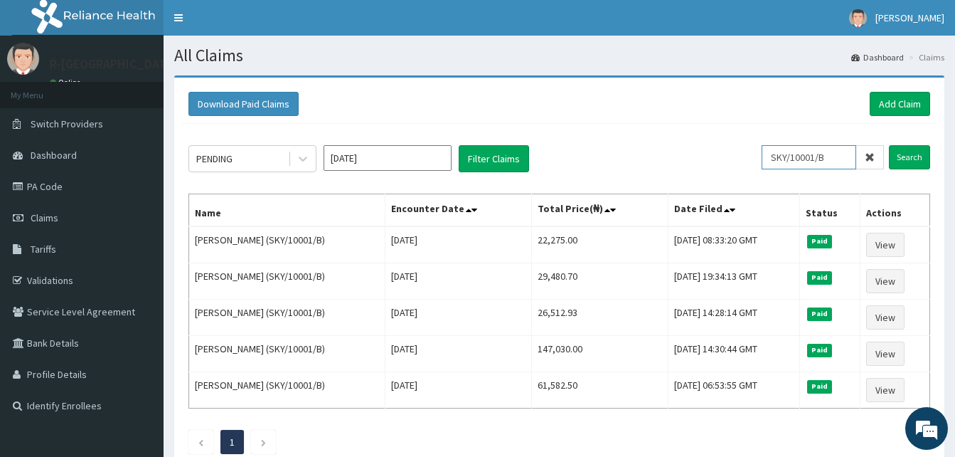
drag, startPoint x: 845, startPoint y: 157, endPoint x: 748, endPoint y: 151, distance: 96.9
click at [748, 151] on div "PENDING [DATE] Filter Claims SKY/10001/B Search" at bounding box center [559, 158] width 742 height 27
paste input "EPZ/10232/E"
click at [889, 145] on input "Search" at bounding box center [909, 157] width 41 height 24
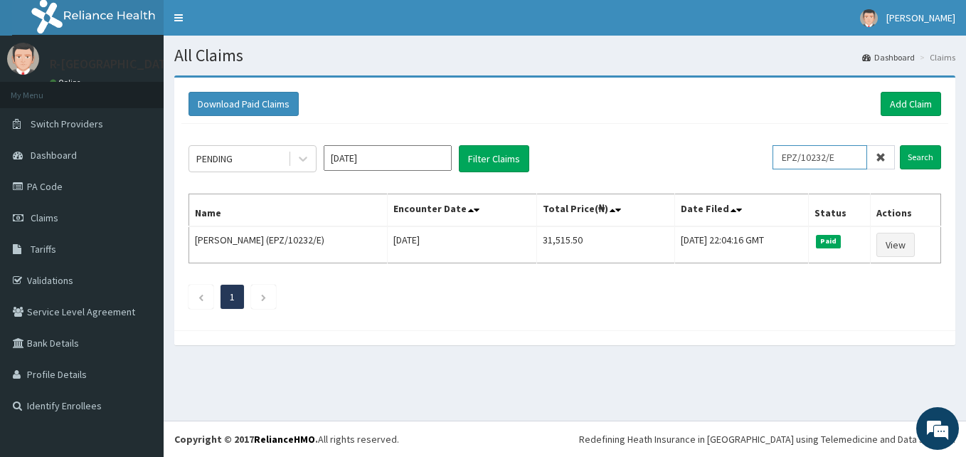
drag, startPoint x: 851, startPoint y: 158, endPoint x: 697, endPoint y: 168, distance: 153.9
click at [697, 168] on div "PENDING [DATE] Filter Claims EPZ/10232/E Search" at bounding box center [564, 158] width 752 height 27
paste input "a"
click at [900, 145] on input "Search" at bounding box center [920, 157] width 41 height 24
drag, startPoint x: 848, startPoint y: 154, endPoint x: 738, endPoint y: 179, distance: 112.5
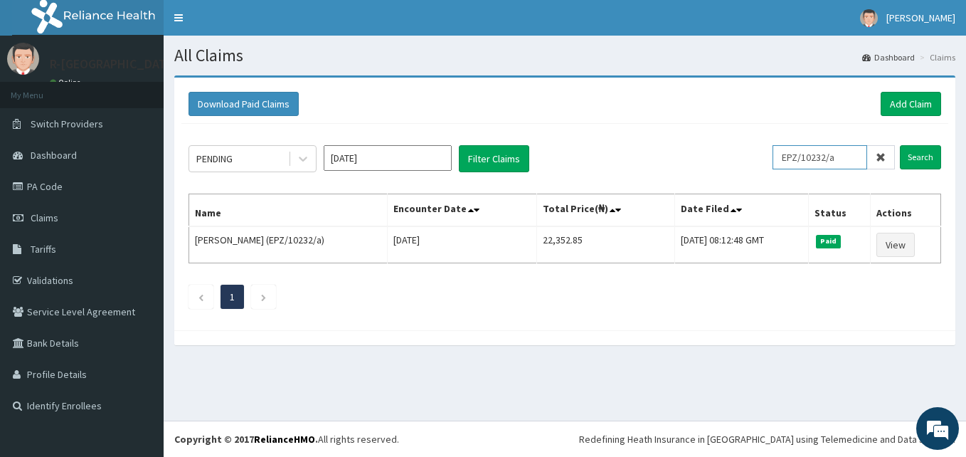
click at [738, 179] on div "PENDING [DATE] Filter Claims EPZ/10232/a Search Name Encounter Date Total Price…" at bounding box center [564, 223] width 767 height 199
paste input "C"
click at [900, 145] on input "Search" at bounding box center [920, 157] width 41 height 24
drag, startPoint x: 849, startPoint y: 158, endPoint x: 752, endPoint y: 159, distance: 96.7
click at [752, 159] on div "PENDING [DATE] Filter Claims EPZ/10232/C Search" at bounding box center [564, 158] width 752 height 27
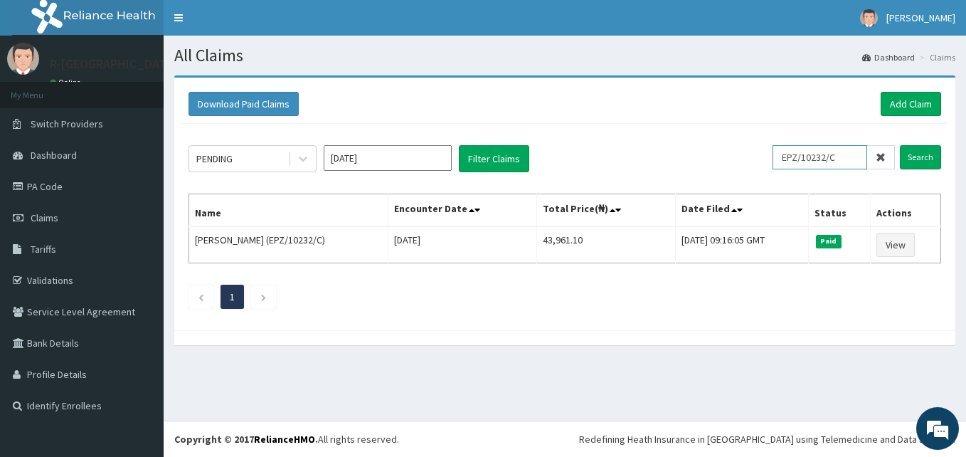
paste input "D"
click at [900, 145] on input "Search" at bounding box center [920, 157] width 41 height 24
drag, startPoint x: 852, startPoint y: 161, endPoint x: 756, endPoint y: 168, distance: 96.3
click at [756, 168] on div "PENDING [DATE] Filter Claims EPZ/10232/D Search" at bounding box center [564, 158] width 752 height 27
paste input "epz/10232/b"
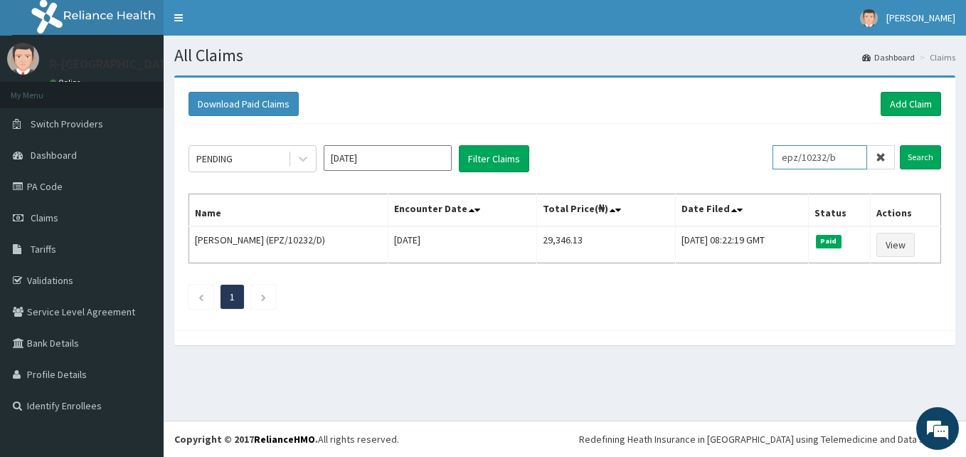
type input "epz/10232/b"
click at [900, 145] on input "Search" at bounding box center [920, 157] width 41 height 24
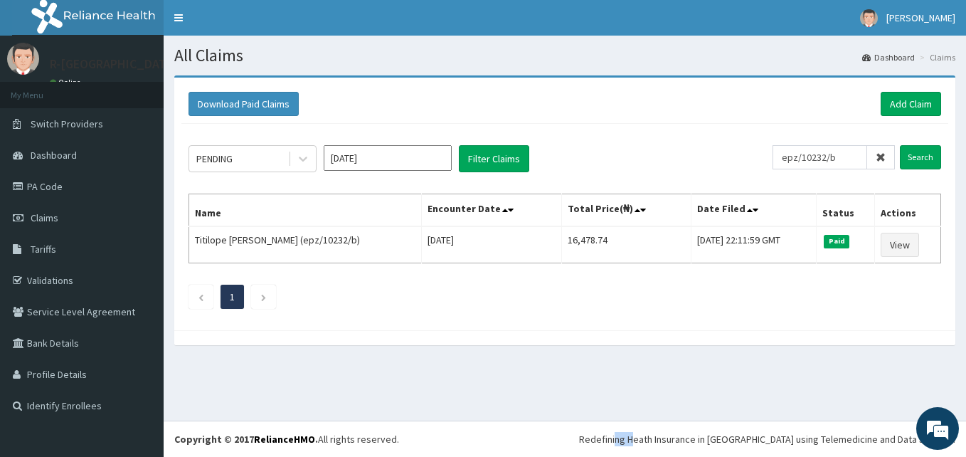
drag, startPoint x: 651, startPoint y: 430, endPoint x: 670, endPoint y: 476, distance: 49.8
click at [670, 456] on html "R EL Toggle navigation [PERSON_NAME] [PERSON_NAME] - [EMAIL_ADDRESS][DOMAIN_NAM…" at bounding box center [483, 228] width 966 height 457
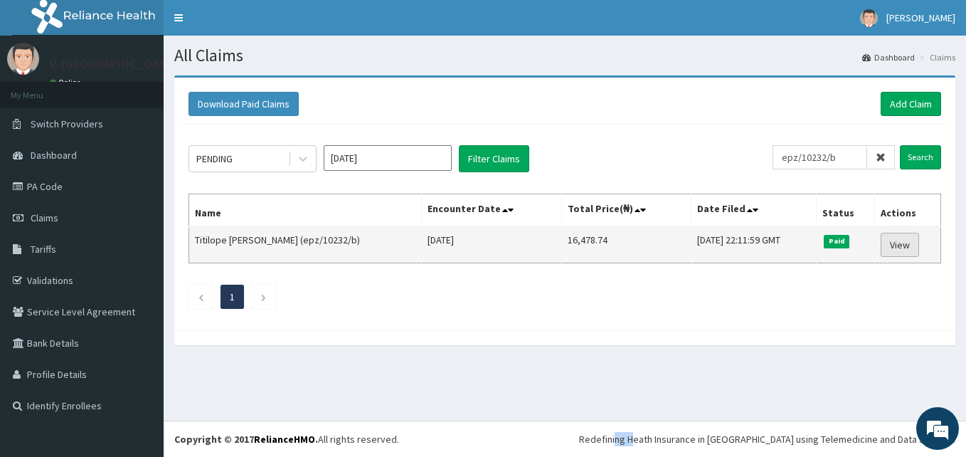
click at [896, 251] on link "View" at bounding box center [899, 245] width 38 height 24
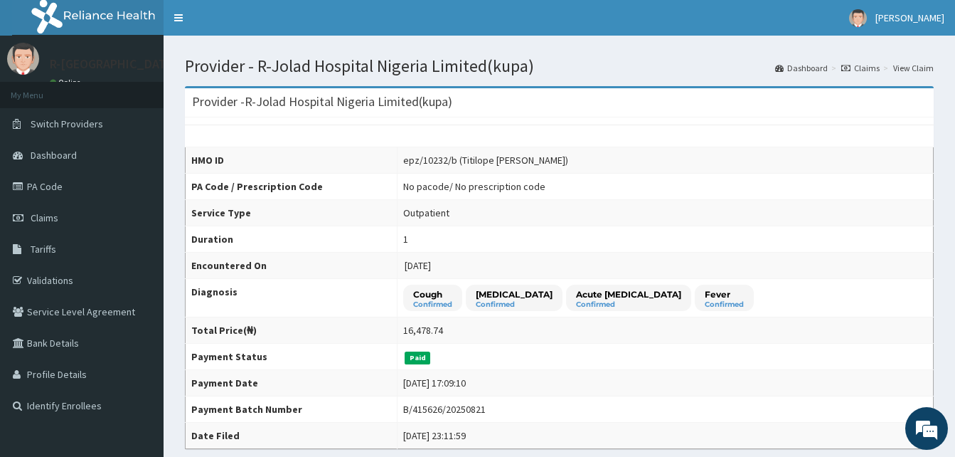
click at [462, 37] on section "Provider - R-Jolad Hospital [GEOGRAPHIC_DATA] Limited(kupa) Dashboard Claims Vi…" at bounding box center [560, 56] width 792 height 40
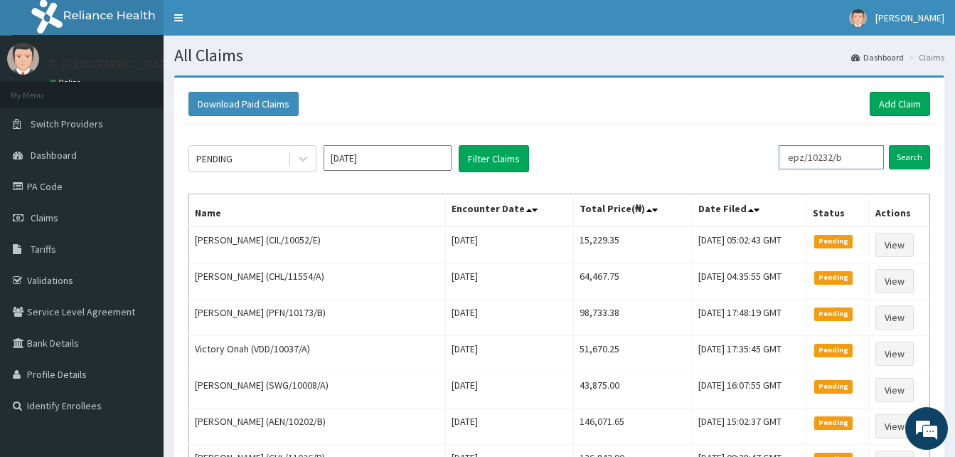
drag, startPoint x: 857, startPoint y: 159, endPoint x: 740, endPoint y: 127, distance: 121.6
click at [740, 127] on div "PENDING [DATE] Filter Claims epz/10232/b Search Name Encounter Date Total Price…" at bounding box center [559, 423] width 756 height 598
paste input "WOL/10026/B"
type input "WOL/10026/B"
click at [740, 127] on div "PENDING [DATE] Filter Claims WOL/10026/B Search Name Encounter Date Total Price…" at bounding box center [559, 423] width 756 height 598
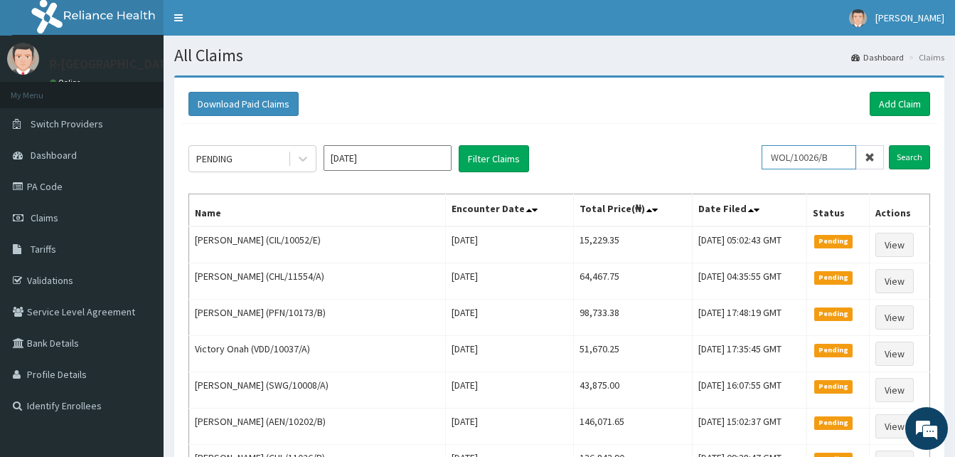
click at [804, 154] on input "WOL/10026/B" at bounding box center [809, 157] width 95 height 24
click at [889, 145] on input "Search" at bounding box center [909, 157] width 41 height 24
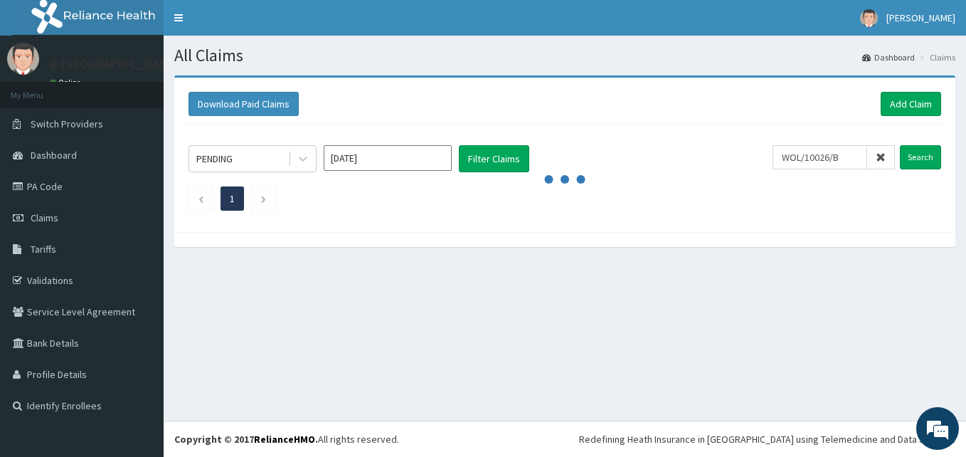
click at [265, 310] on div "All Claims Dashboard Claims Download Paid Claims Add Claim × Note you can only …" at bounding box center [565, 228] width 802 height 385
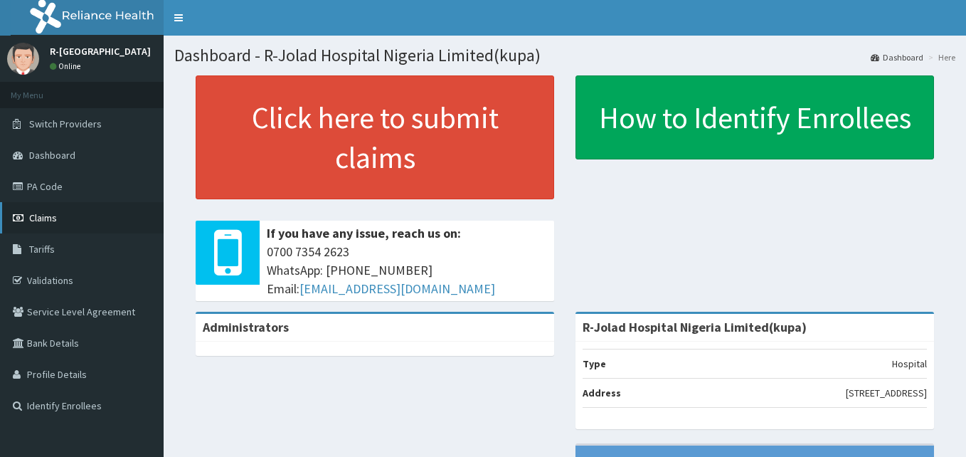
click at [40, 218] on span "Claims" at bounding box center [43, 217] width 28 height 13
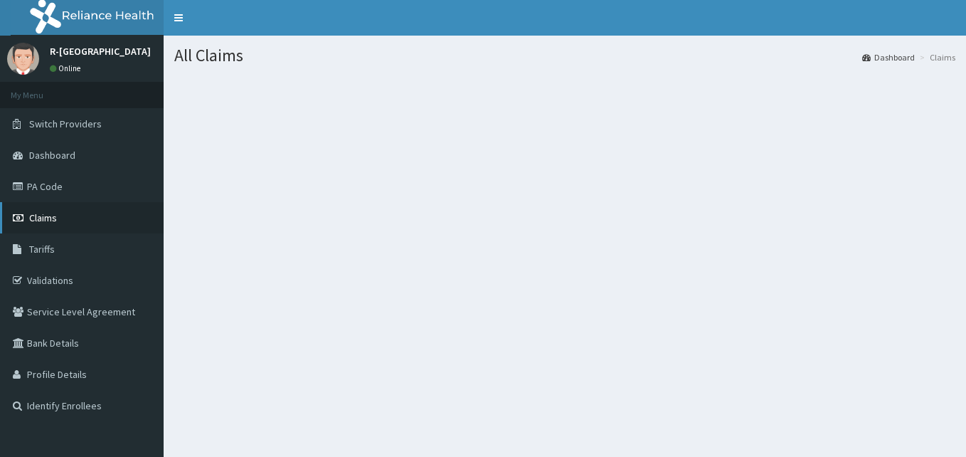
click at [40, 211] on link "Claims" at bounding box center [82, 217] width 164 height 31
click at [660, 220] on section at bounding box center [565, 154] width 802 height 178
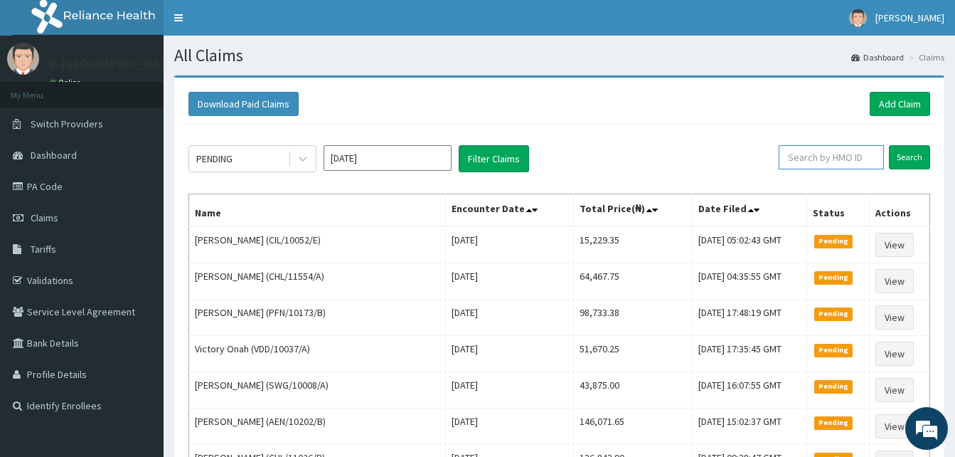
click at [815, 161] on input "text" at bounding box center [831, 157] width 105 height 24
paste input "WOL/10026/B"
click at [889, 145] on input "Search" at bounding box center [909, 157] width 41 height 24
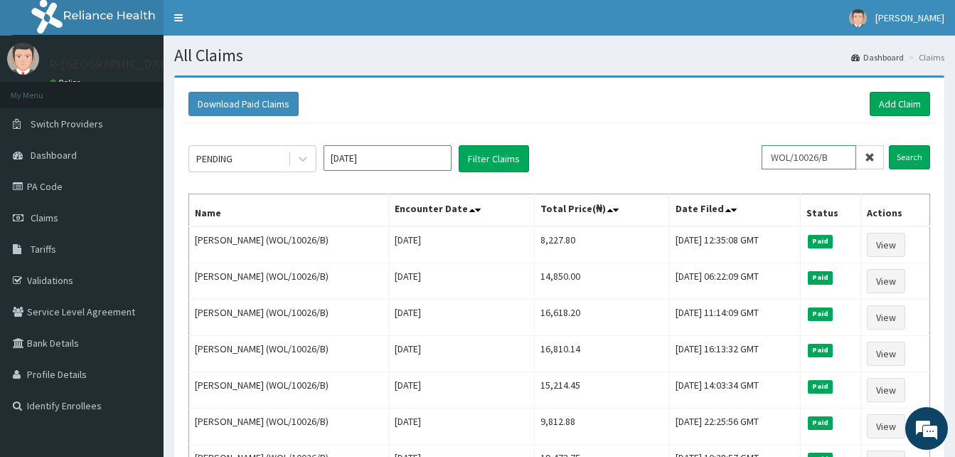
drag, startPoint x: 845, startPoint y: 158, endPoint x: 737, endPoint y: 132, distance: 110.6
click at [737, 132] on div "PENDING [DATE] Filter Claims WOL/10026/B Search Name Encounter Date Total Price…" at bounding box center [559, 459] width 756 height 671
paste input "CCD/10359/A"
click at [889, 145] on input "Search" at bounding box center [909, 157] width 41 height 24
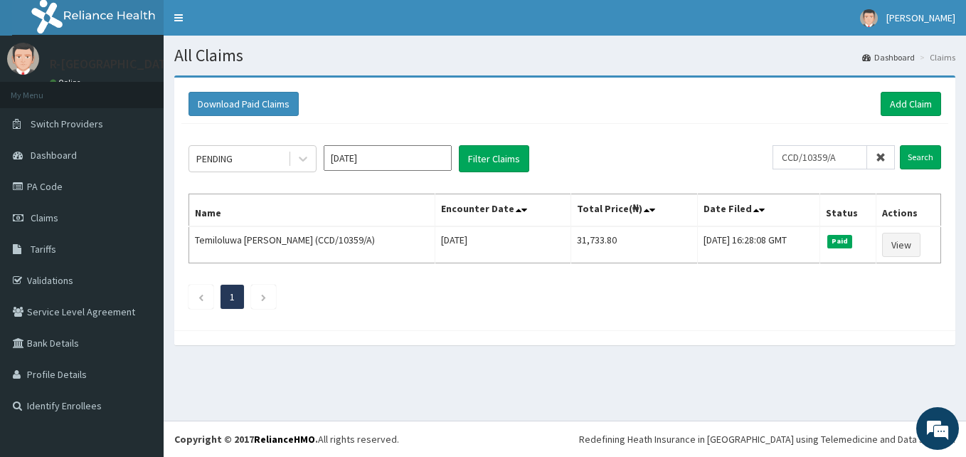
click at [431, 324] on div "Download Paid Claims Add Claim × Note you can only download claims within a max…" at bounding box center [564, 204] width 781 height 252
drag, startPoint x: 845, startPoint y: 161, endPoint x: 750, endPoint y: 154, distance: 95.5
click at [750, 154] on div "PENDING [DATE] Filter Claims CCD/10359/A Search" at bounding box center [564, 158] width 752 height 27
paste input "SUU/10220"
click at [900, 145] on input "Search" at bounding box center [920, 157] width 41 height 24
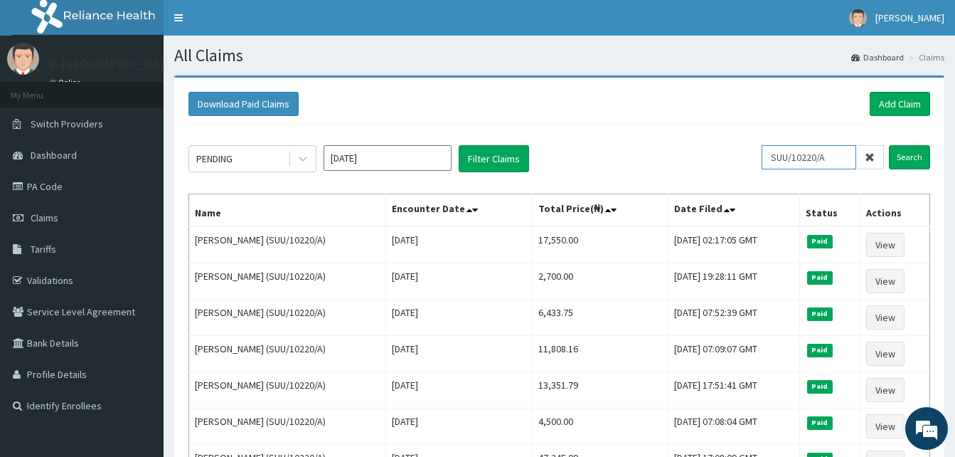
drag, startPoint x: 839, startPoint y: 161, endPoint x: 704, endPoint y: 162, distance: 135.1
click at [704, 162] on div "PENDING [DATE] Filter Claims SUU/10220/A Search" at bounding box center [559, 158] width 742 height 27
click at [889, 145] on input "Search" at bounding box center [909, 157] width 41 height 24
drag, startPoint x: 841, startPoint y: 159, endPoint x: 663, endPoint y: 156, distance: 177.8
click at [663, 156] on div "PENDING [DATE] Filter Claims SUU/10220/A Search" at bounding box center [559, 158] width 742 height 27
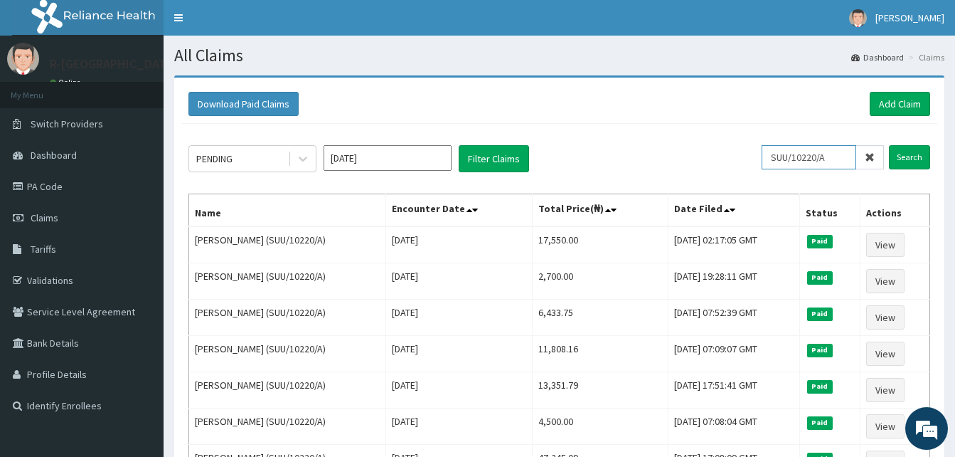
paste input "AFO/10091"
click at [889, 145] on input "Search" at bounding box center [909, 157] width 41 height 24
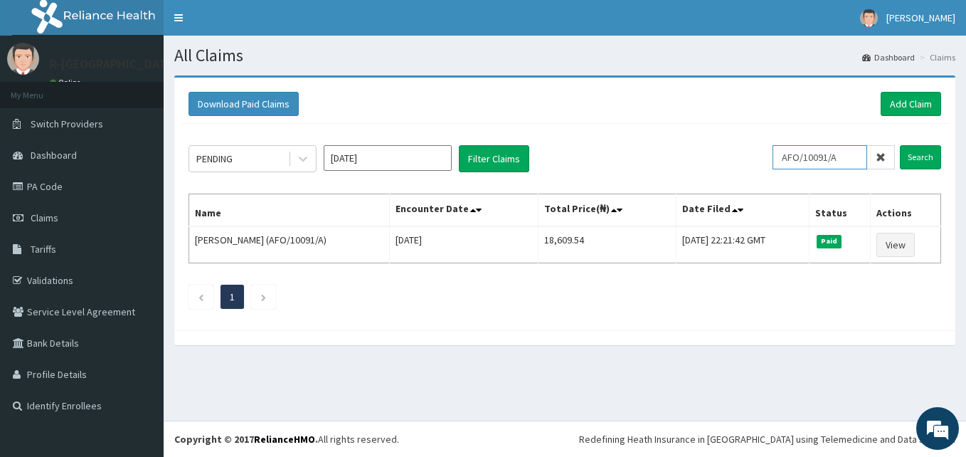
drag, startPoint x: 846, startPoint y: 164, endPoint x: 784, endPoint y: 157, distance: 61.5
click at [784, 157] on input "AFO/10091/A" at bounding box center [819, 157] width 95 height 24
paste input "VDD/10037"
click at [900, 145] on input "Search" at bounding box center [920, 157] width 41 height 24
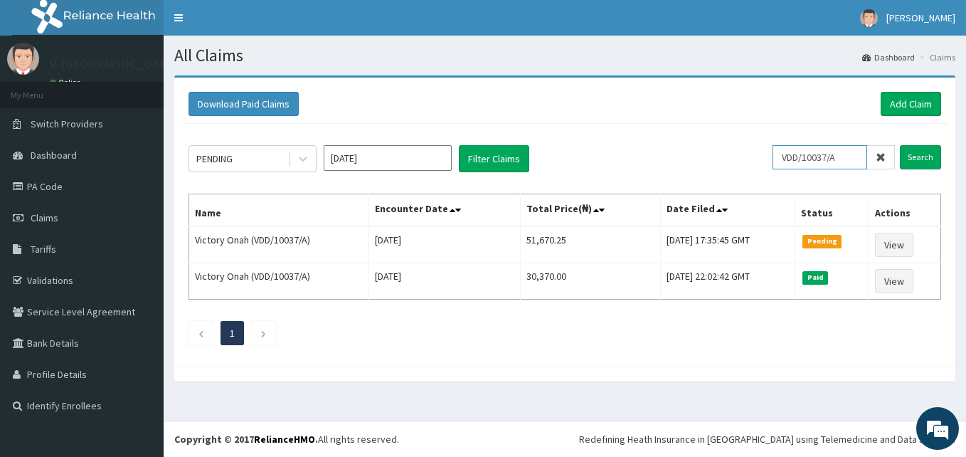
drag, startPoint x: 848, startPoint y: 160, endPoint x: 757, endPoint y: 151, distance: 90.8
click at [757, 151] on div "PENDING [DATE] Filter Claims VDD/10037/A Search" at bounding box center [564, 158] width 752 height 27
paste input "CHL/10891"
click at [900, 145] on input "Search" at bounding box center [920, 157] width 41 height 24
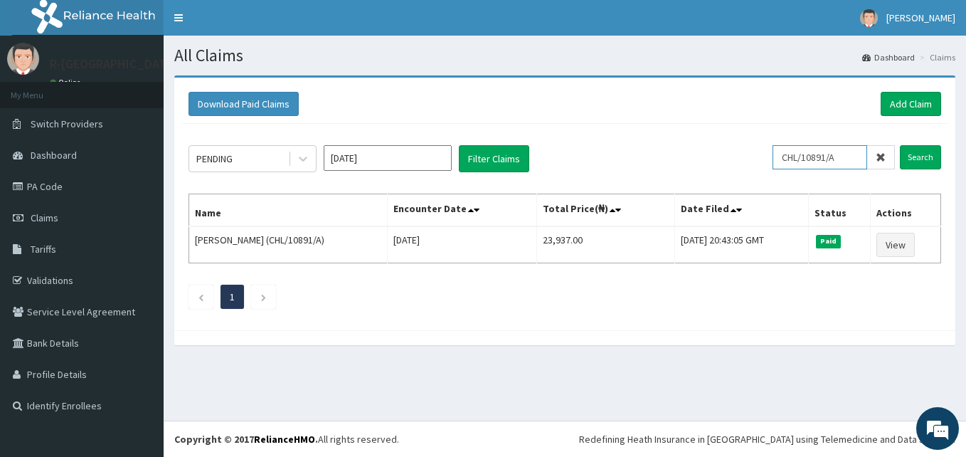
click at [840, 159] on input "CHL/10891/A" at bounding box center [819, 157] width 95 height 24
drag, startPoint x: 844, startPoint y: 159, endPoint x: 736, endPoint y: 155, distance: 108.2
click at [736, 155] on div "PENDING [DATE] Filter Claims CHLA/10891/ Search" at bounding box center [564, 158] width 752 height 27
paste input "HBN/10009/E"
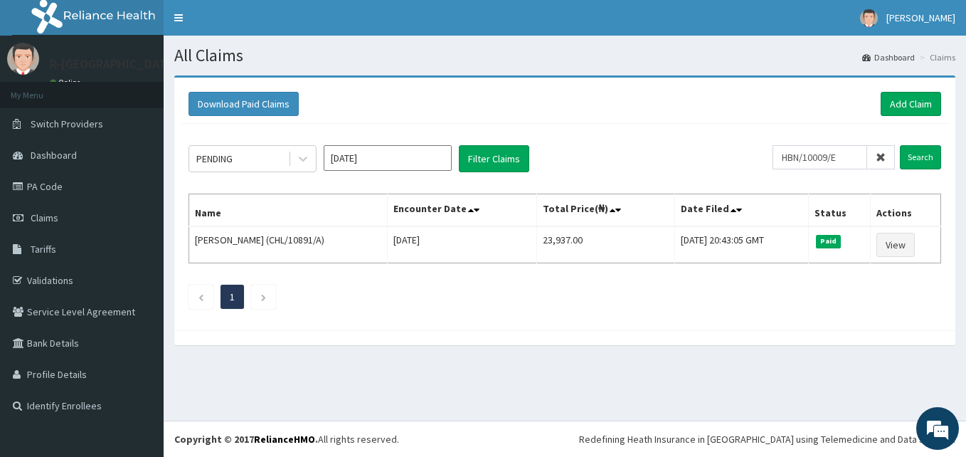
click at [736, 155] on div "PENDING [DATE] Filter Claims" at bounding box center [480, 158] width 584 height 27
drag, startPoint x: 855, startPoint y: 159, endPoint x: 754, endPoint y: 146, distance: 101.9
click at [754, 146] on div "PENDING [DATE] Filter Claims HBN/10009/E Search" at bounding box center [564, 158] width 752 height 27
paste input "C"
click at [900, 145] on input "Search" at bounding box center [920, 157] width 41 height 24
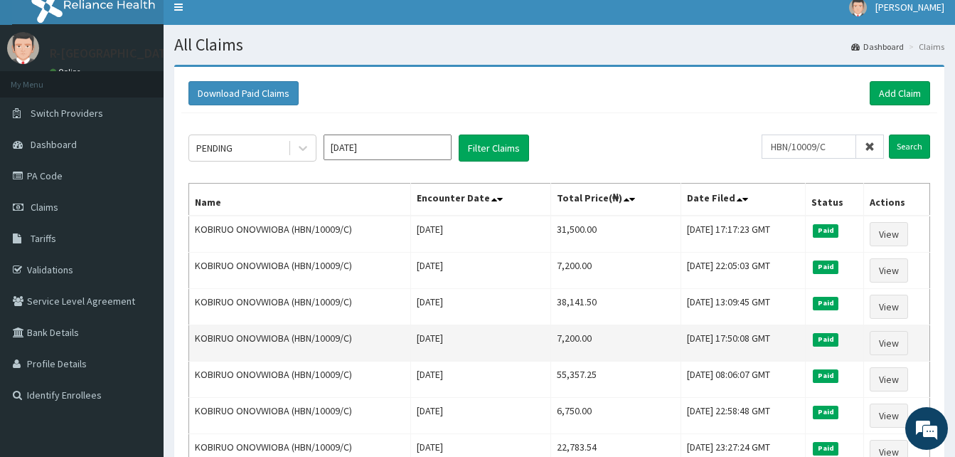
scroll to position [4, 0]
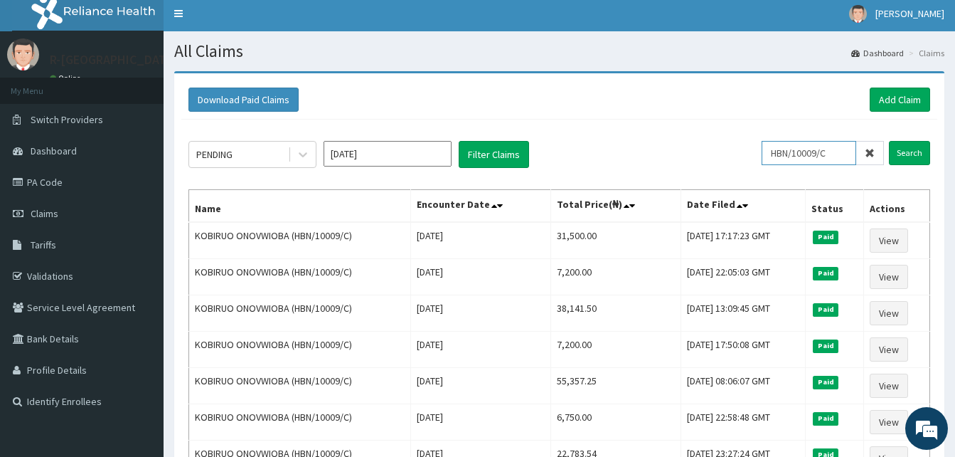
drag, startPoint x: 847, startPoint y: 151, endPoint x: 765, endPoint y: 159, distance: 82.9
click at [765, 159] on div "PENDING [DATE] Filter Claims HBN/10009/C Search" at bounding box center [559, 154] width 742 height 27
paste input "D"
click at [889, 141] on input "Search" at bounding box center [909, 153] width 41 height 24
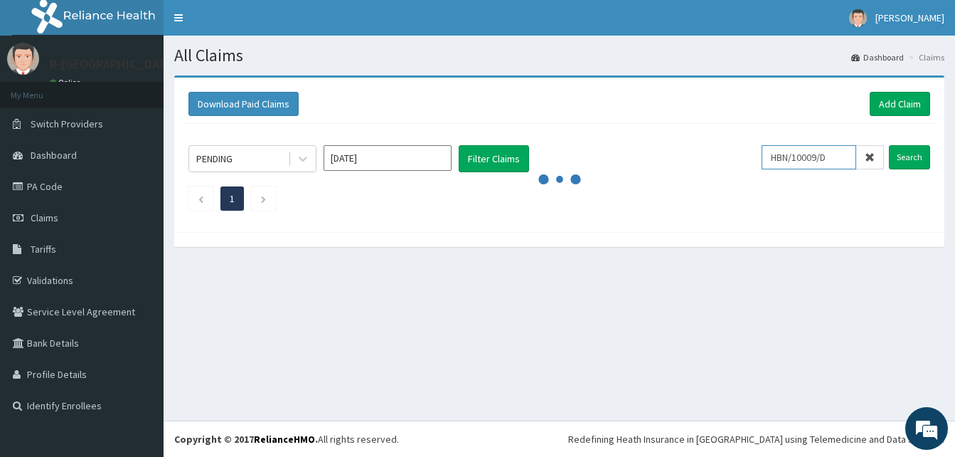
scroll to position [0, 0]
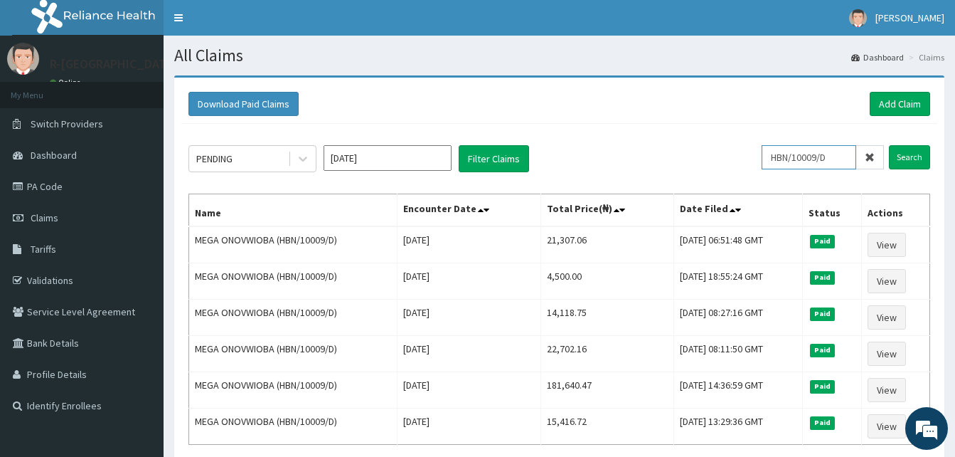
drag, startPoint x: 841, startPoint y: 158, endPoint x: 740, endPoint y: 147, distance: 100.9
click at [740, 147] on div "PENDING [DATE] Filter Claims HBN/10009/D Search" at bounding box center [559, 158] width 742 height 27
paste input "CHL/10163/A"
click at [889, 145] on input "Search" at bounding box center [909, 157] width 41 height 24
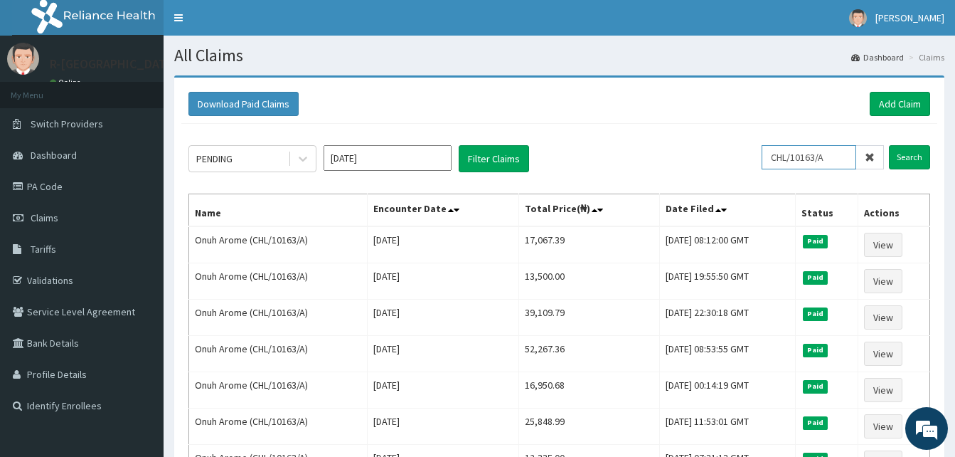
drag, startPoint x: 840, startPoint y: 164, endPoint x: 752, endPoint y: 139, distance: 91.6
click at [752, 139] on div "PENDING [DATE] Filter Claims CHL/10163/A Search Name Encounter Date Total Price…" at bounding box center [559, 350] width 756 height 453
paste input "IR/10017"
click at [889, 145] on input "Search" at bounding box center [909, 157] width 41 height 24
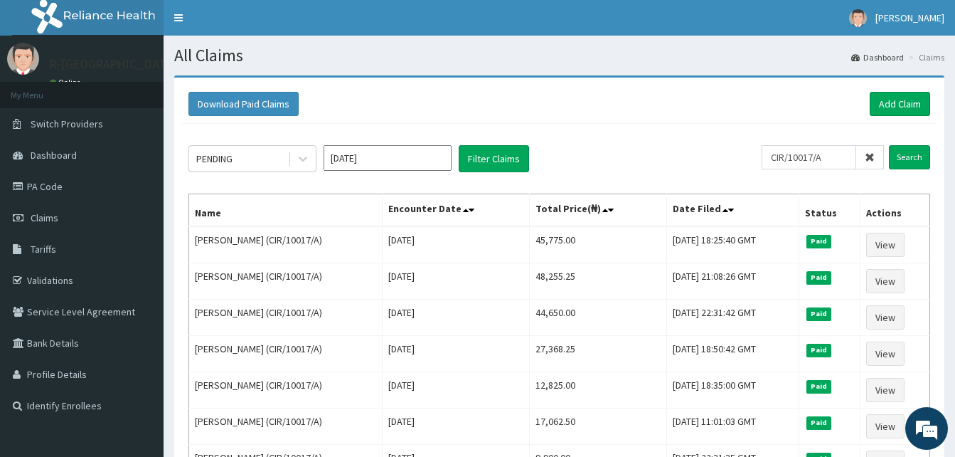
drag, startPoint x: 839, startPoint y: 159, endPoint x: 740, endPoint y: 146, distance: 99.8
click at [740, 146] on div "PENDING [DATE] Filter Claims CIR/10017/A Search" at bounding box center [559, 158] width 742 height 27
paste input "CD/10399"
type input "CCD/10399/A"
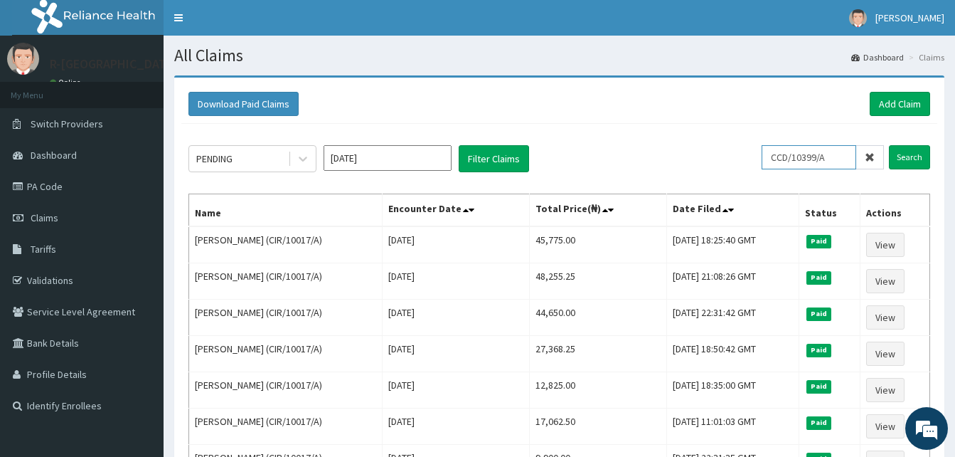
click at [889, 145] on input "Search" at bounding box center [909, 157] width 41 height 24
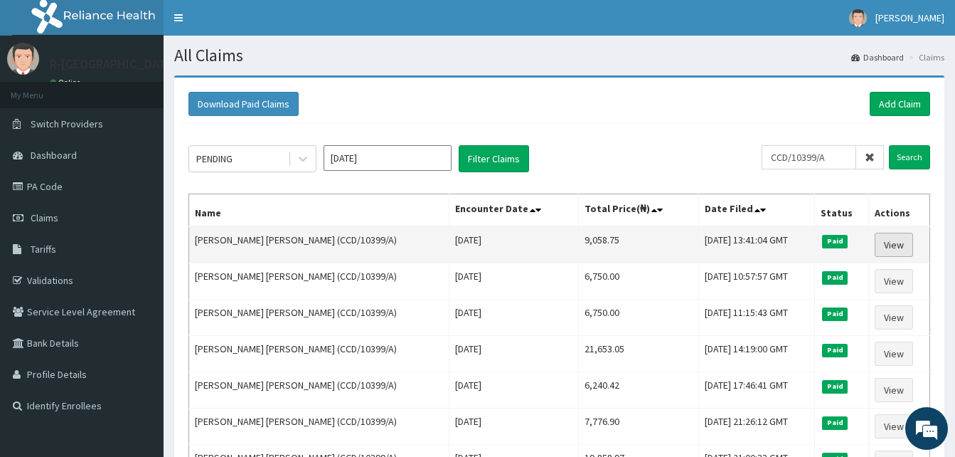
click at [892, 244] on link "View" at bounding box center [894, 245] width 38 height 24
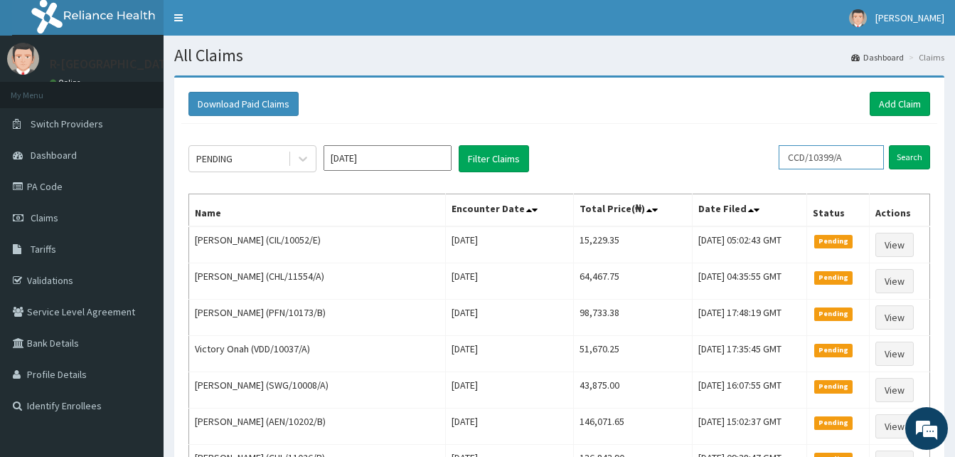
drag, startPoint x: 851, startPoint y: 159, endPoint x: 769, endPoint y: 155, distance: 82.6
click at [769, 155] on div "PENDING Sep 2025 Filter Claims CCD/10399/A Search" at bounding box center [559, 158] width 742 height 27
paste input "HL/10671"
type input "CHL/10671/A"
click at [889, 145] on input "Search" at bounding box center [909, 157] width 41 height 24
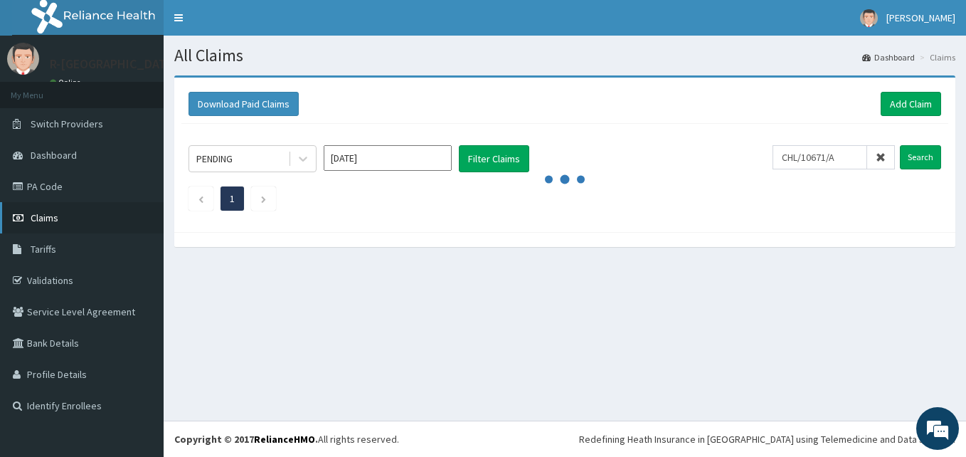
click at [39, 217] on span "Claims" at bounding box center [45, 217] width 28 height 13
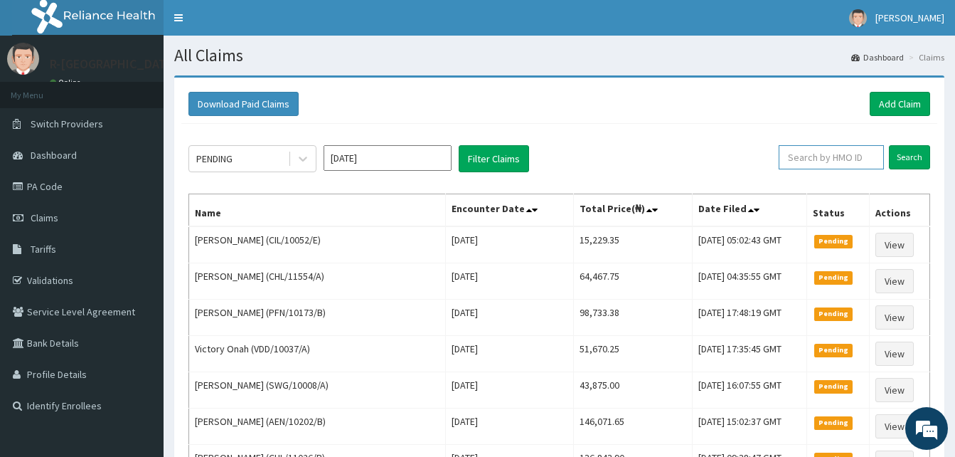
click at [831, 160] on input "text" at bounding box center [831, 157] width 105 height 24
paste input "CHL/10671/A"
click at [889, 145] on input "Search" at bounding box center [909, 157] width 41 height 24
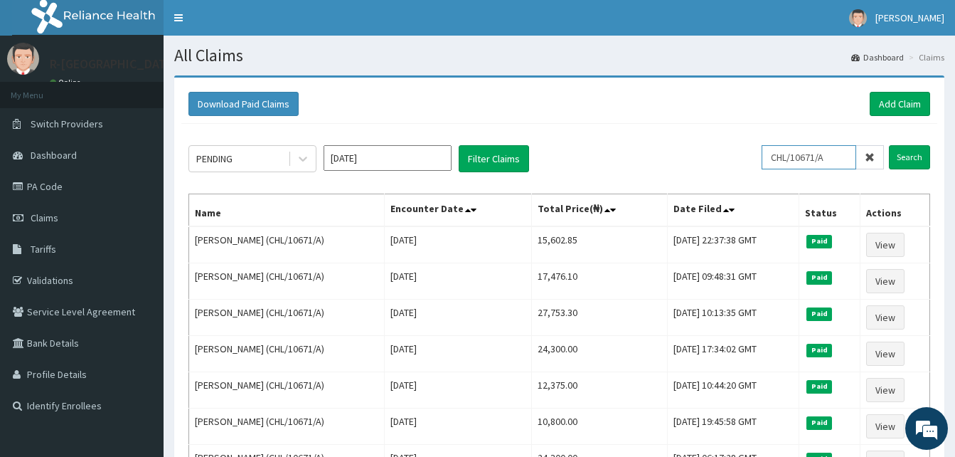
drag, startPoint x: 835, startPoint y: 158, endPoint x: 751, endPoint y: 159, distance: 83.9
click at [751, 159] on div "PENDING [DATE] Filter Claims CHL/10671/A Search" at bounding box center [559, 158] width 742 height 27
paste input "C"
click at [889, 145] on input "Search" at bounding box center [909, 157] width 41 height 24
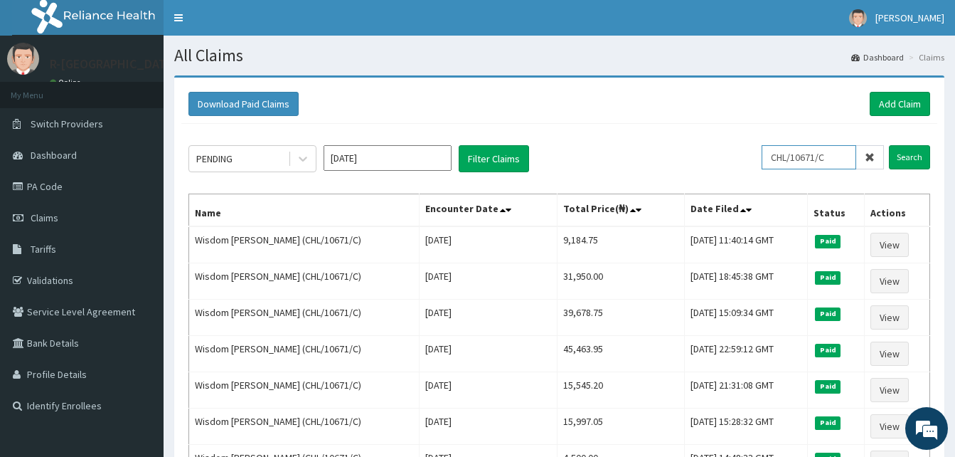
drag, startPoint x: 843, startPoint y: 154, endPoint x: 743, endPoint y: 173, distance: 102.0
click at [743, 173] on div "PENDING [DATE] Filter Claims CHL/10671/C Search Name Encounter Date Total Price…" at bounding box center [559, 350] width 756 height 453
paste input "KPV/10007/A"
click at [889, 145] on input "Search" at bounding box center [909, 157] width 41 height 24
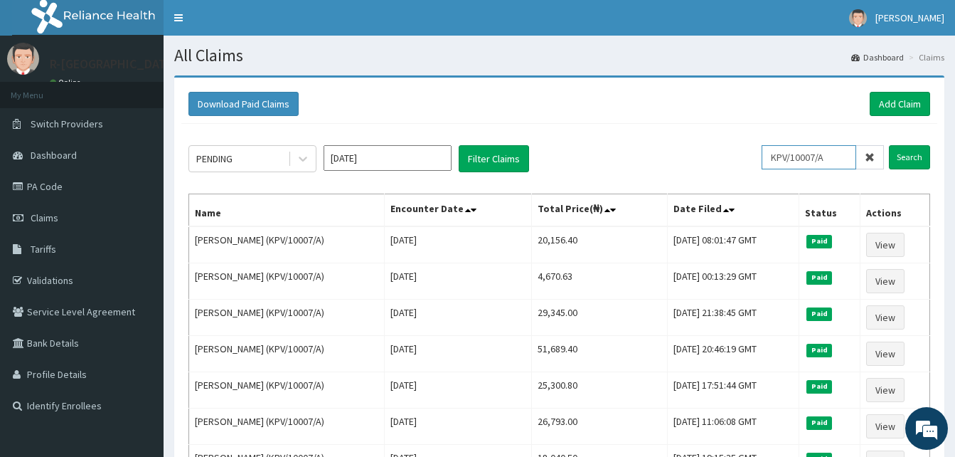
drag, startPoint x: 843, startPoint y: 156, endPoint x: 760, endPoint y: 142, distance: 84.5
click at [760, 142] on div "PENDING [DATE] Filter Claims KPV/10007/A Search Name Encounter Date Total Price…" at bounding box center [559, 423] width 756 height 598
paste input "CHL/10726/B"
click at [889, 145] on input "Search" at bounding box center [909, 157] width 41 height 24
drag, startPoint x: 836, startPoint y: 154, endPoint x: 714, endPoint y: 154, distance: 122.3
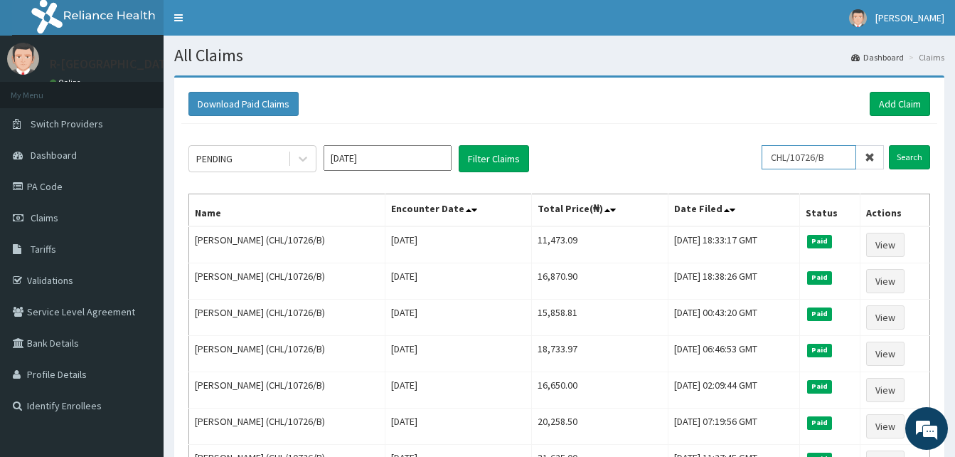
click at [714, 154] on div "PENDING [DATE] Filter Claims CHL/10726/B Search" at bounding box center [559, 158] width 742 height 27
paste input "A"
click at [889, 145] on input "Search" at bounding box center [909, 157] width 41 height 24
drag, startPoint x: 840, startPoint y: 157, endPoint x: 548, endPoint y: 136, distance: 293.1
click at [548, 136] on div "PENDING [DATE] Filter Claims CHL/10726/A Search Name Encounter Date Total Price…" at bounding box center [559, 332] width 756 height 417
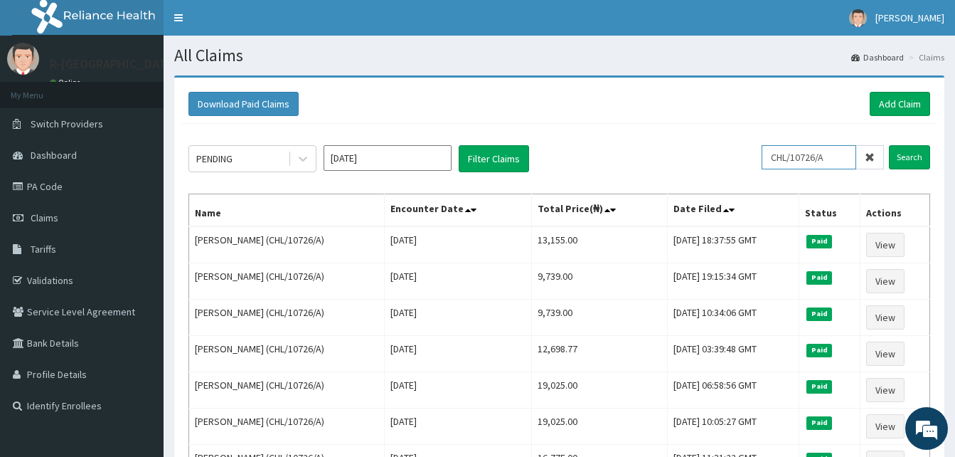
paste input "ENP/11534"
click at [889, 145] on input "Search" at bounding box center [909, 157] width 41 height 24
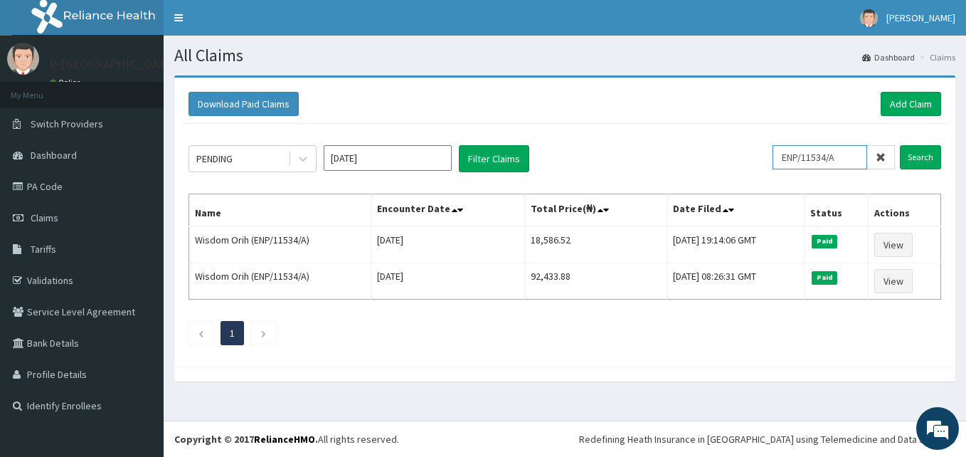
drag, startPoint x: 846, startPoint y: 161, endPoint x: 702, endPoint y: 142, distance: 144.8
click at [702, 142] on div "PENDING [DATE] Filter Claims ENP/11534/A Search Name Encounter Date Total Price…" at bounding box center [564, 241] width 767 height 235
click at [681, 140] on div "PENDING [DATE] Filter Claims ENP/11534/A Search Name Encounter Date Total Price…" at bounding box center [564, 241] width 767 height 235
click at [481, 314] on div "PENDING [DATE] Filter Claims ENP/11534/A Search Name Encounter Date Total Price…" at bounding box center [564, 241] width 767 height 235
drag, startPoint x: 843, startPoint y: 159, endPoint x: 757, endPoint y: 151, distance: 85.7
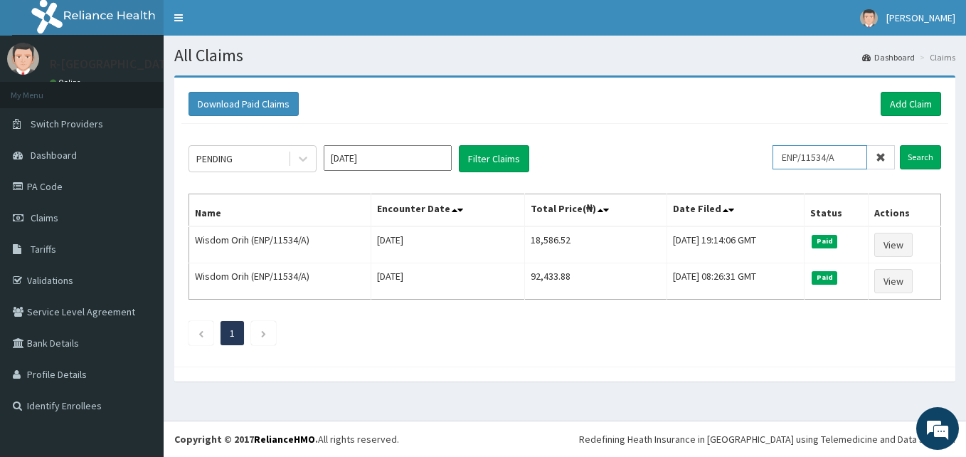
click at [757, 151] on div "PENDING [DATE] Filter Claims ENP/11534/A Search" at bounding box center [564, 158] width 752 height 27
paste input "CWN/10122/C"
type input "CWN/10122/C"
click at [900, 145] on input "Search" at bounding box center [920, 157] width 41 height 24
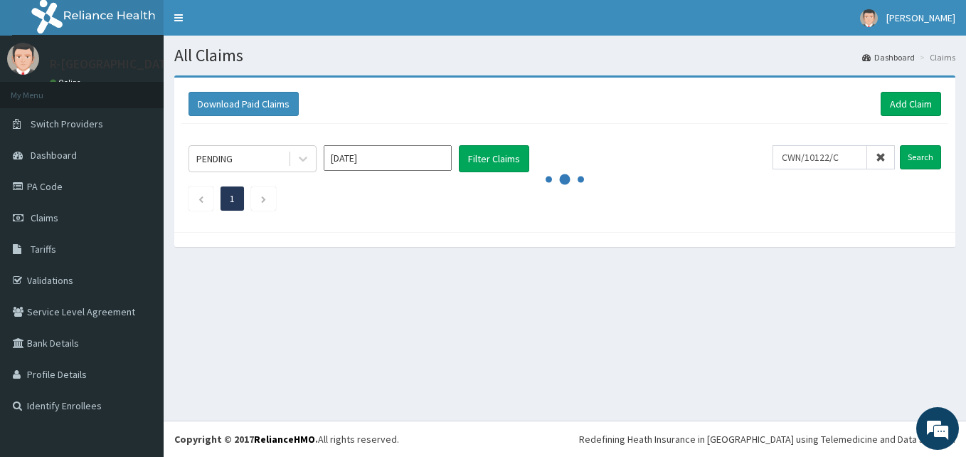
click at [619, 225] on div "Download Paid Claims Add Claim × Note you can only download claims within a max…" at bounding box center [564, 155] width 781 height 154
